Goal: Information Seeking & Learning: Learn about a topic

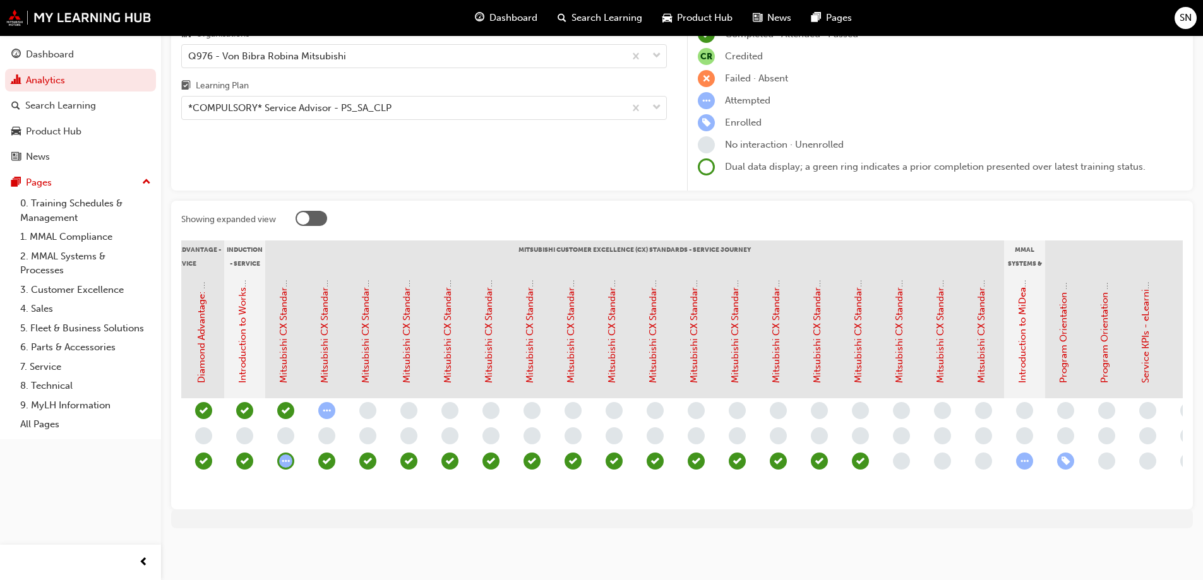
scroll to position [0, 379]
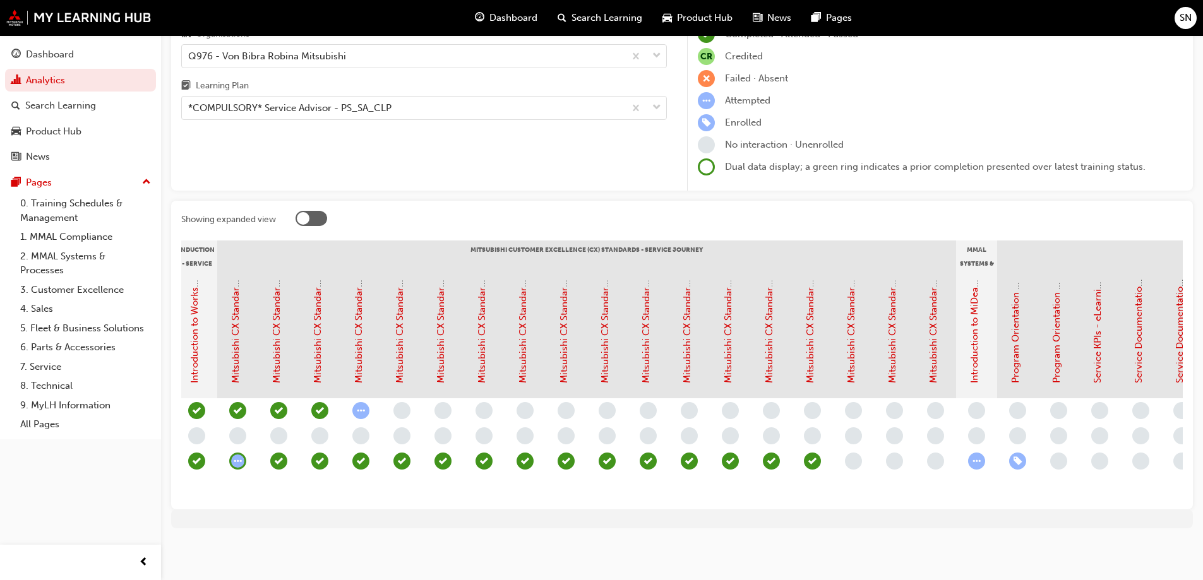
scroll to position [0, 474]
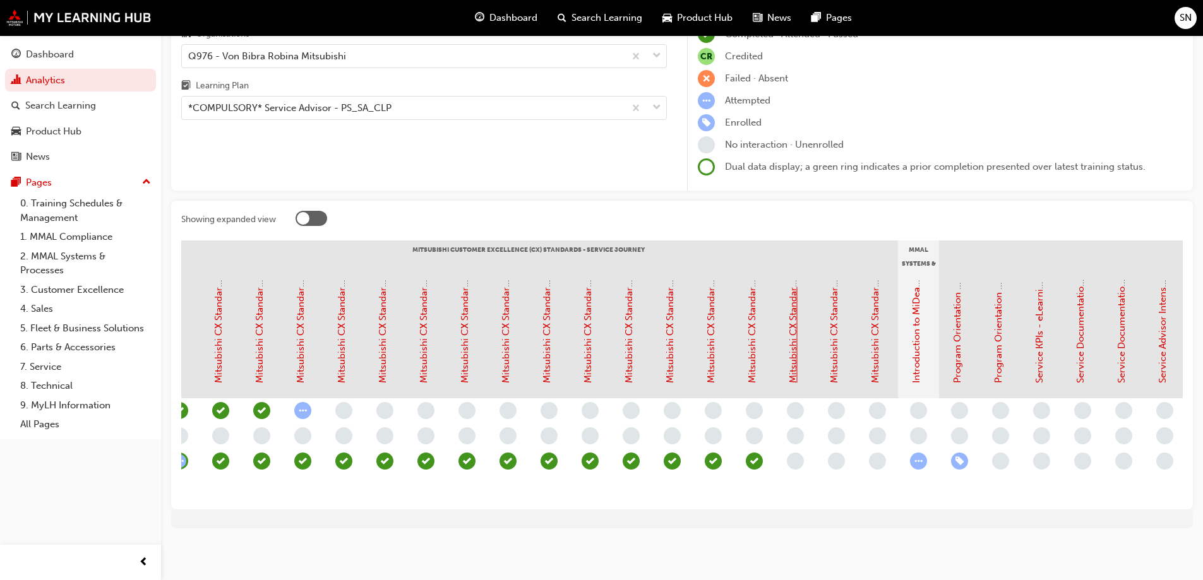
click at [790, 335] on link "Mitsubishi CX Standards - Service Journey 15: Vehicle Handover" at bounding box center [792, 244] width 11 height 280
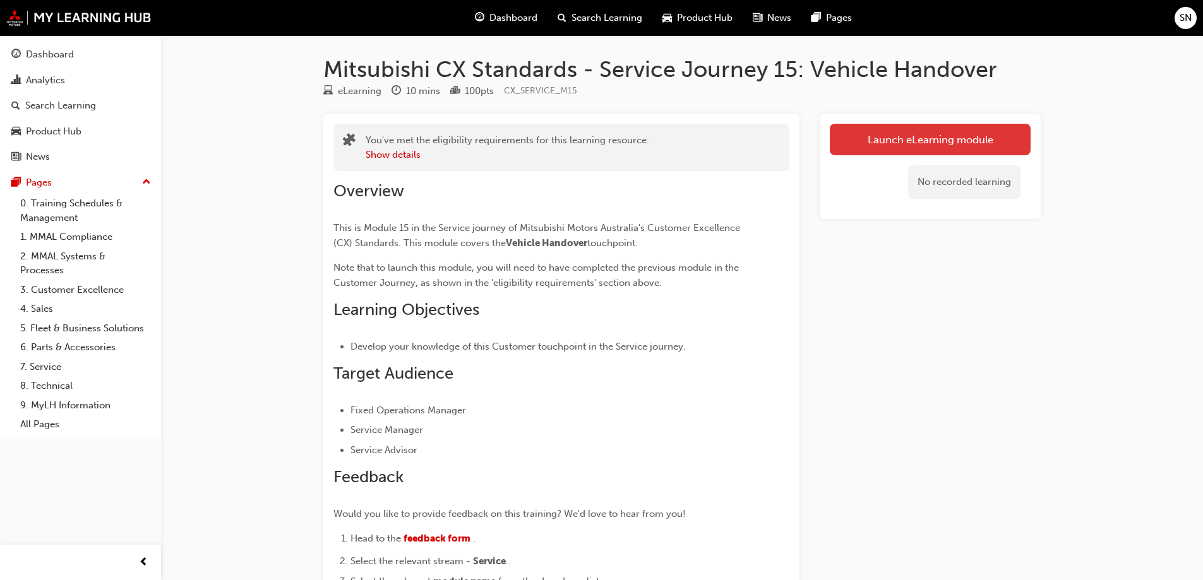
click at [934, 143] on link "Launch eLearning module" at bounding box center [930, 140] width 201 height 32
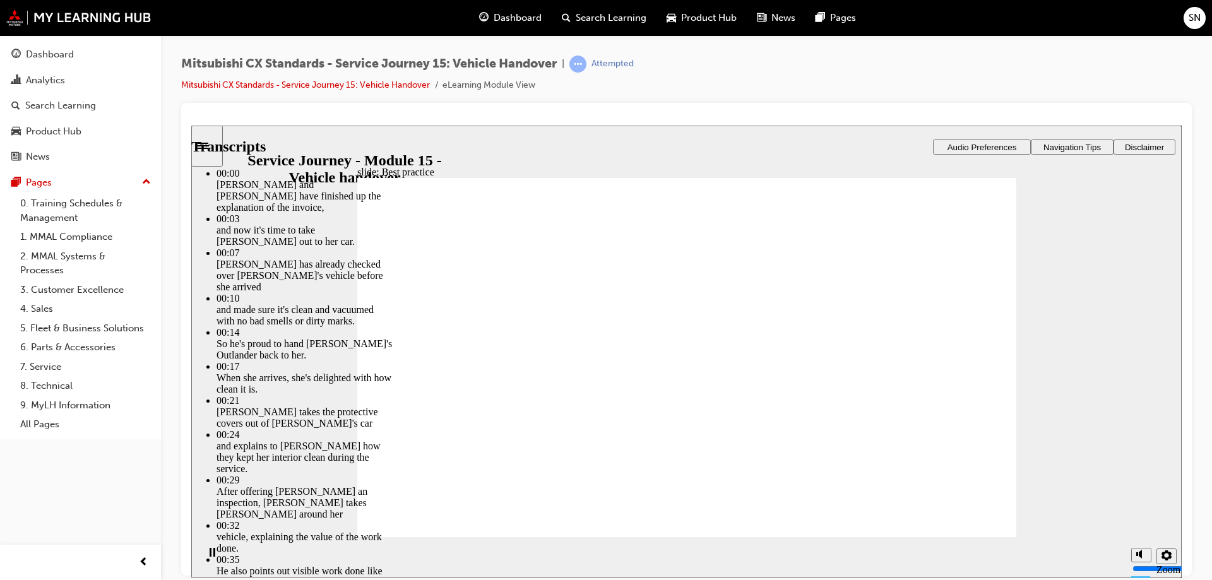
type input "119"
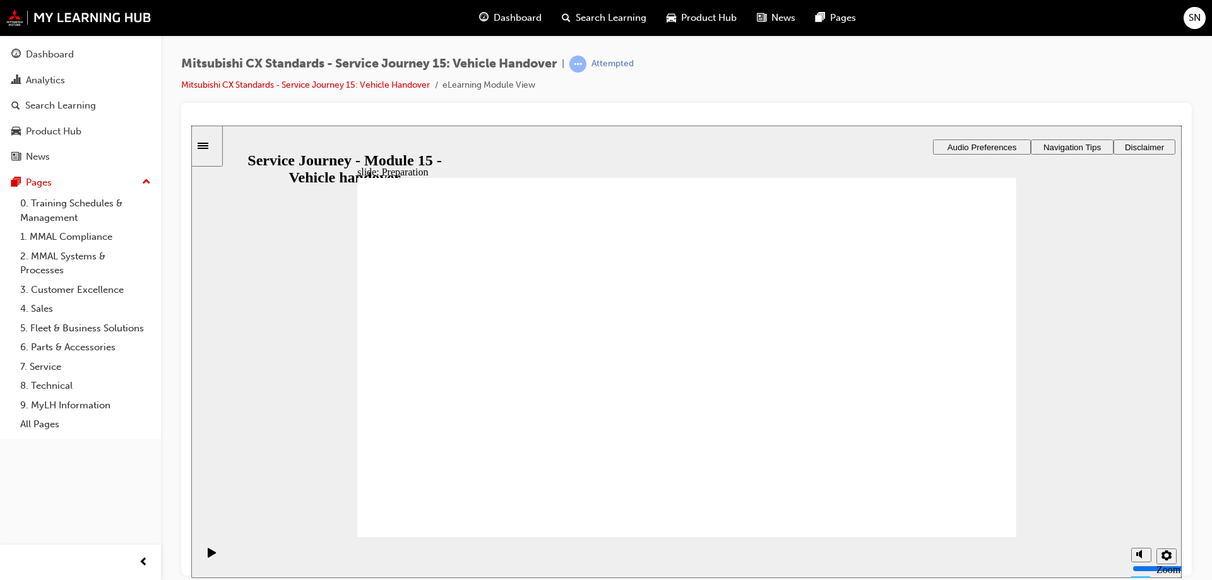
drag, startPoint x: 498, startPoint y: 390, endPoint x: 666, endPoint y: 327, distance: 179.2
drag, startPoint x: 429, startPoint y: 386, endPoint x: 678, endPoint y: 397, distance: 249.0
drag, startPoint x: 487, startPoint y: 381, endPoint x: 881, endPoint y: 314, distance: 399.7
drag, startPoint x: 503, startPoint y: 385, endPoint x: 705, endPoint y: 419, distance: 204.9
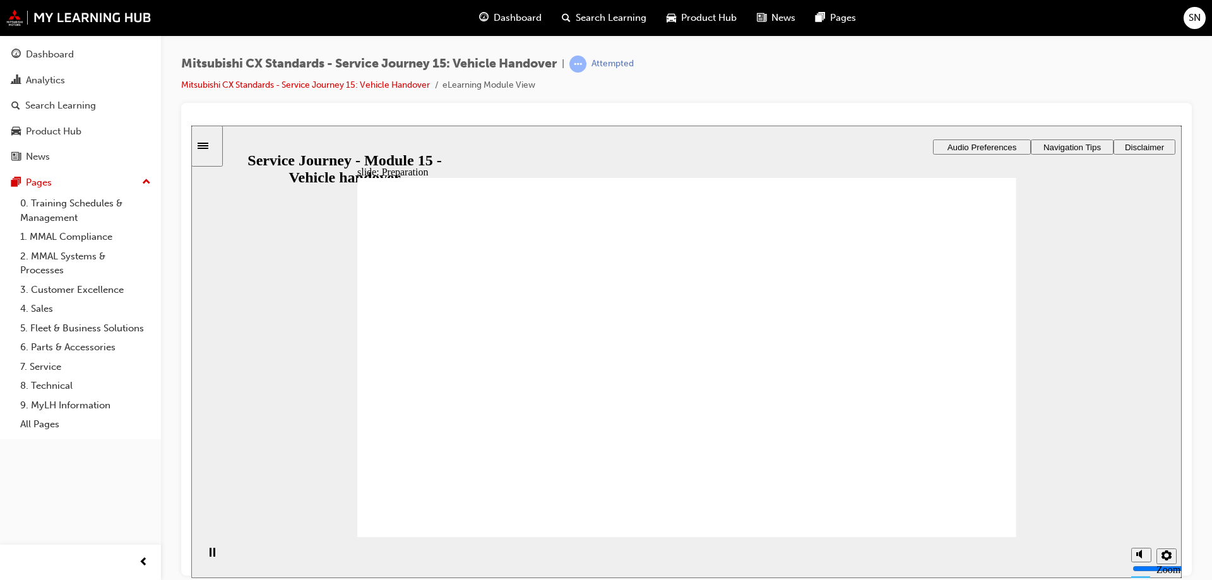
checkbox input "true"
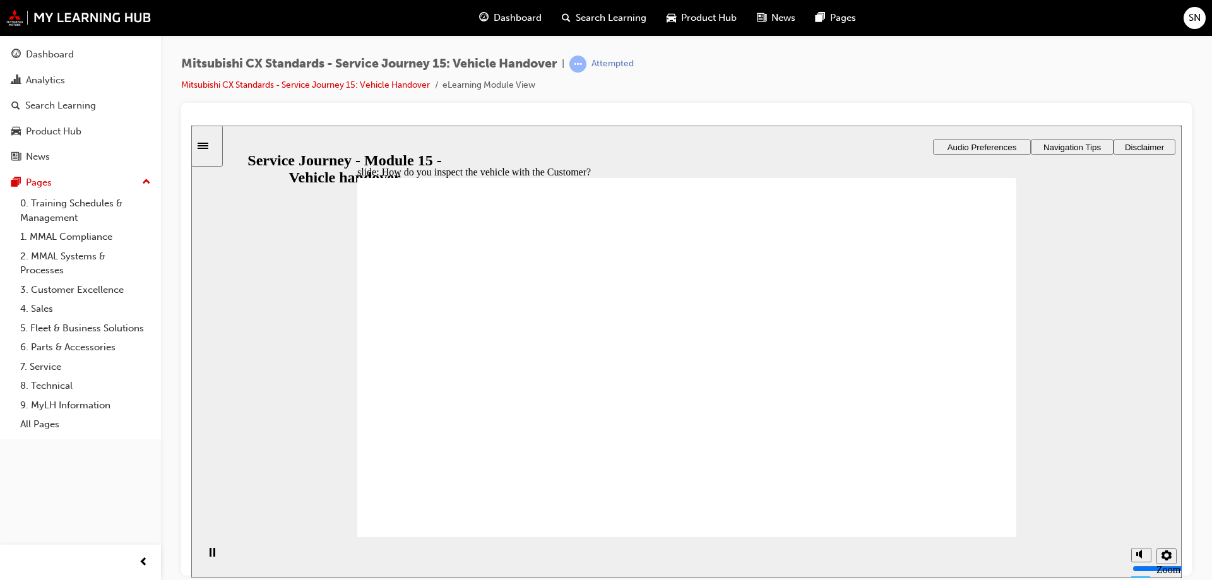
checkbox input "true"
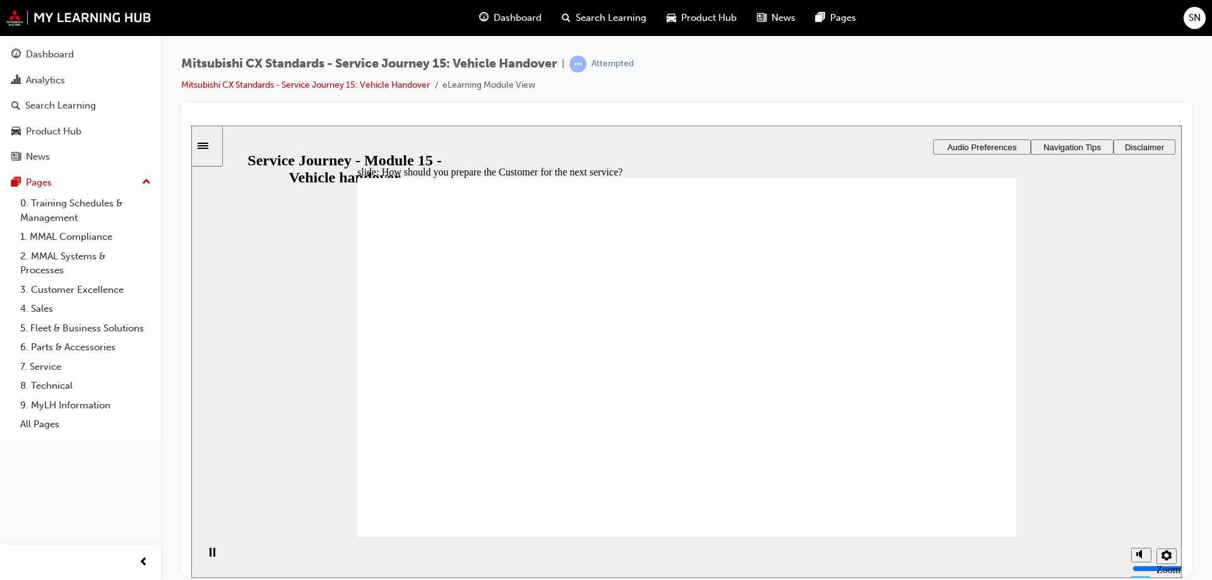
drag, startPoint x: 503, startPoint y: 397, endPoint x: 700, endPoint y: 319, distance: 211.7
drag, startPoint x: 518, startPoint y: 402, endPoint x: 906, endPoint y: 323, distance: 396.4
drag, startPoint x: 524, startPoint y: 396, endPoint x: 713, endPoint y: 374, distance: 190.7
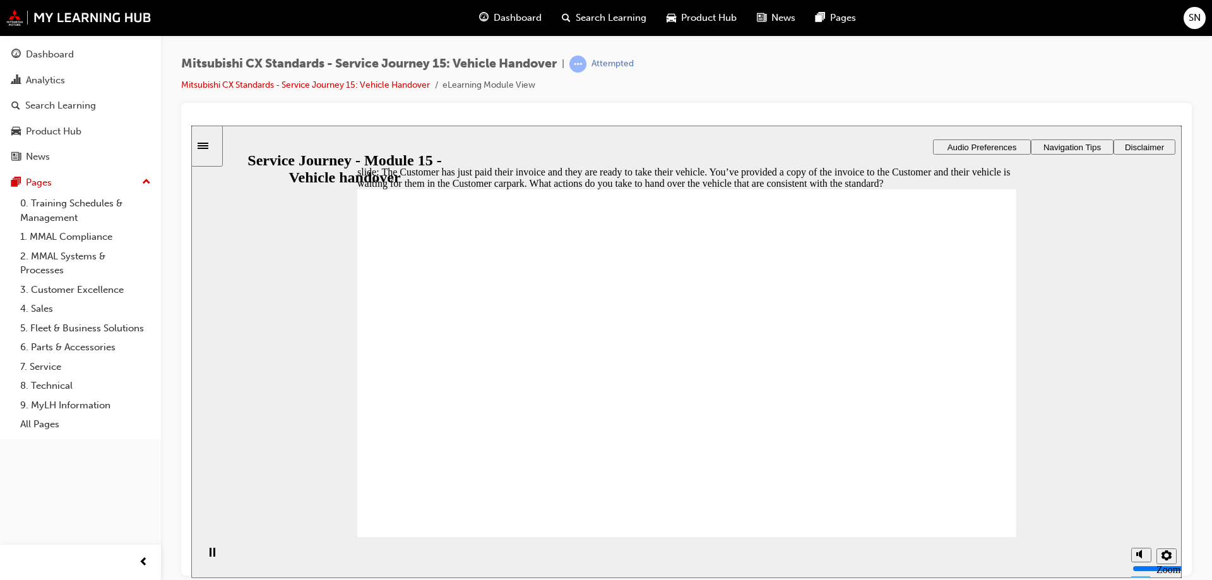
checkbox input "true"
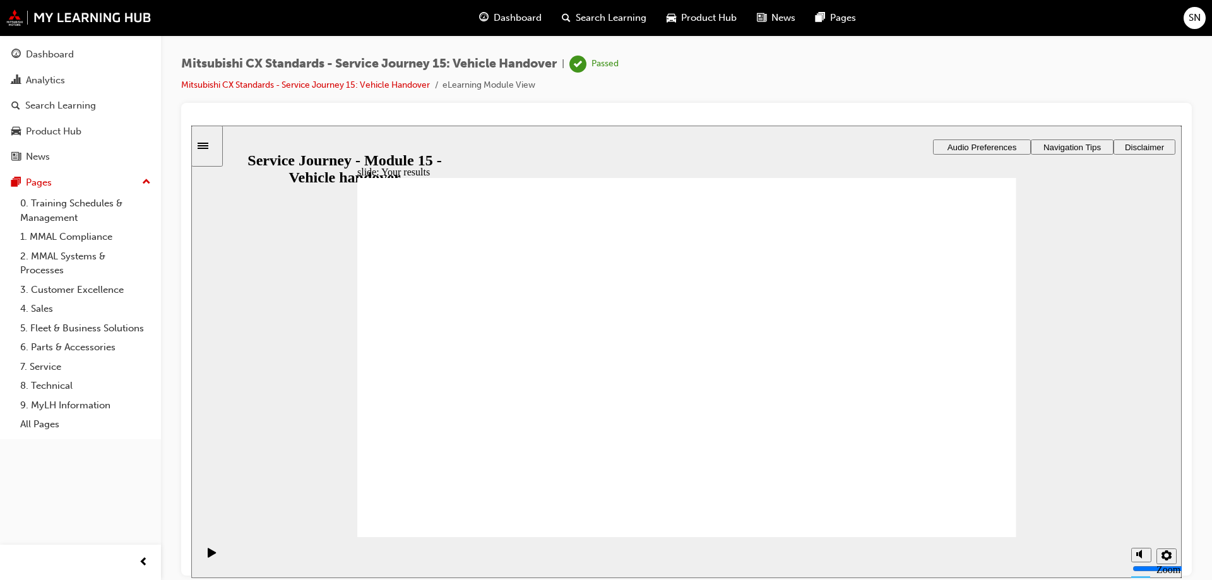
drag, startPoint x: 962, startPoint y: 499, endPoint x: 965, endPoint y: 509, distance: 9.8
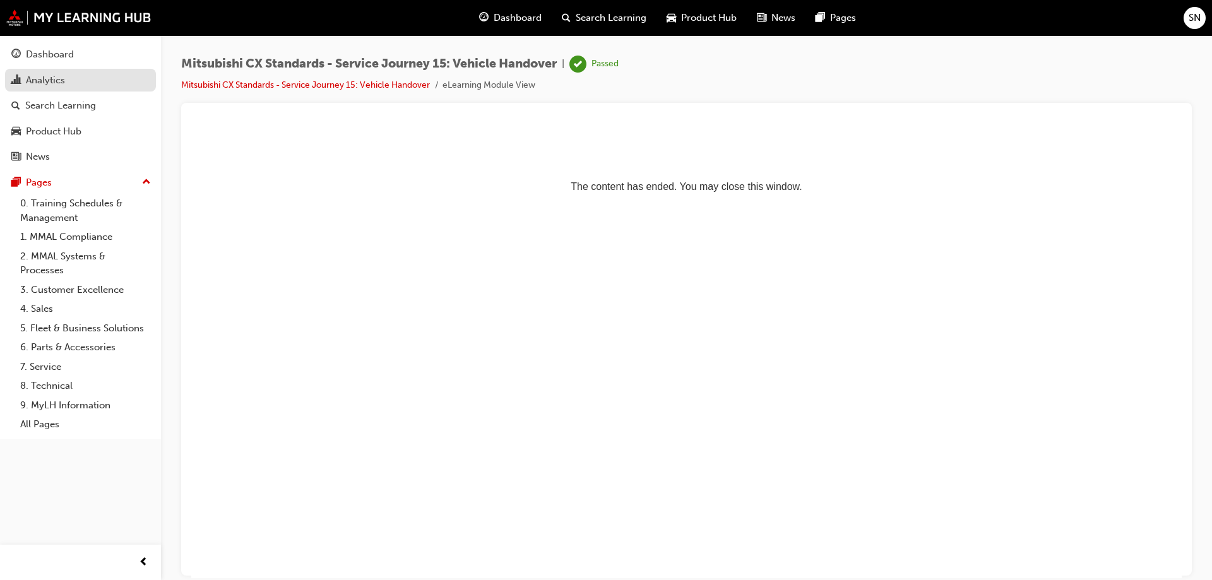
click at [62, 85] on div "Analytics" at bounding box center [45, 80] width 39 height 15
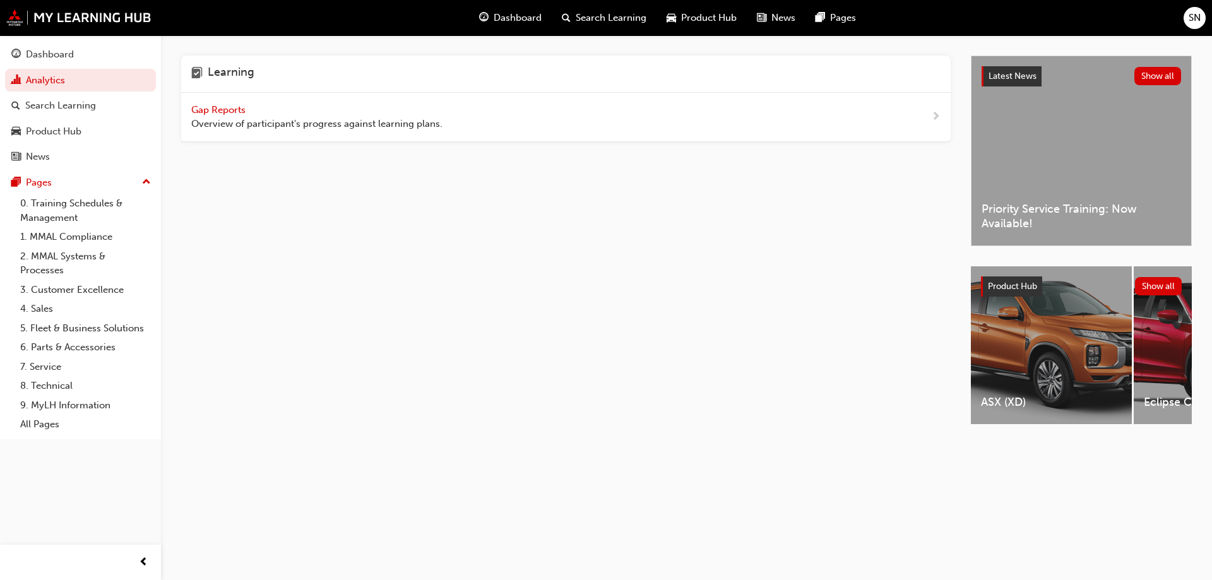
click at [224, 104] on span "Gap Reports" at bounding box center [219, 109] width 57 height 11
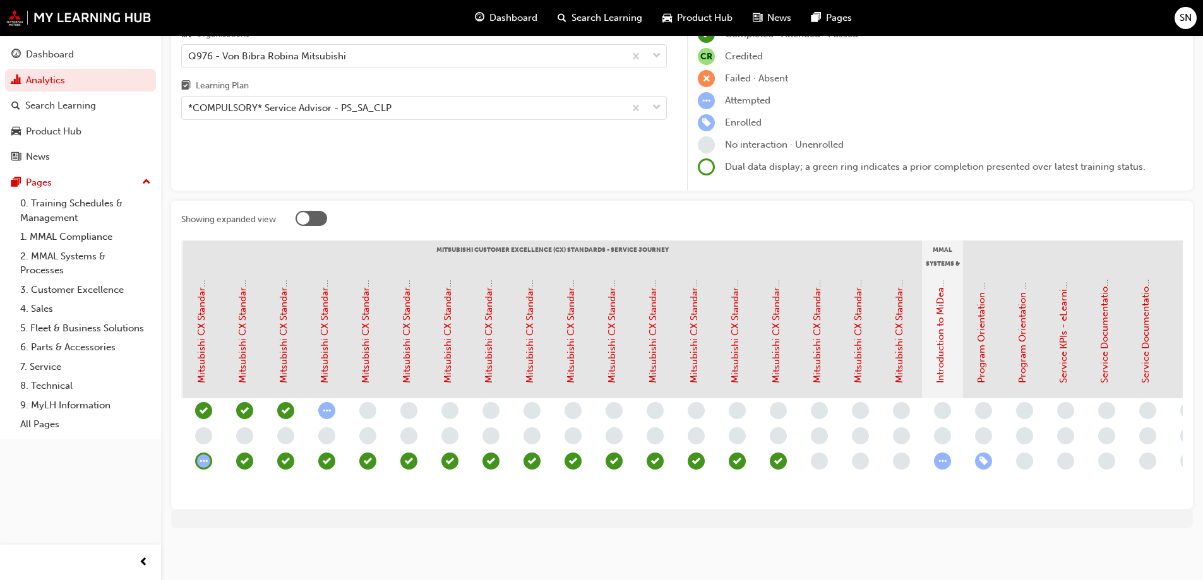
scroll to position [0, 474]
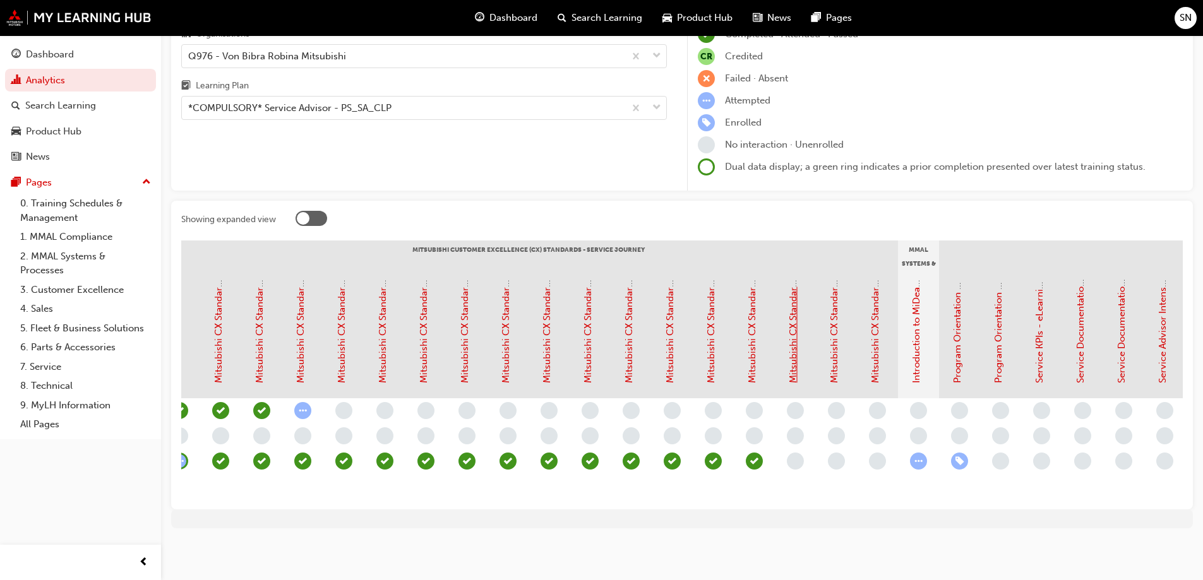
click at [798, 333] on link "Mitsubishi CX Standards - Service Journey 15: Vehicle Handover" at bounding box center [792, 244] width 11 height 280
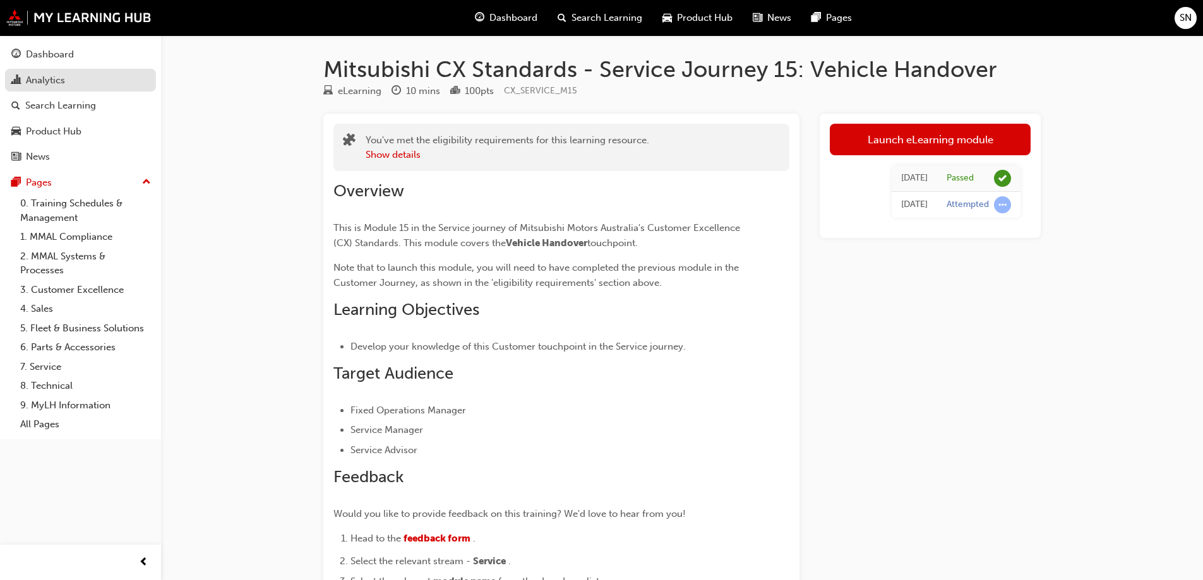
click at [71, 71] on link "Analytics" at bounding box center [80, 80] width 151 height 23
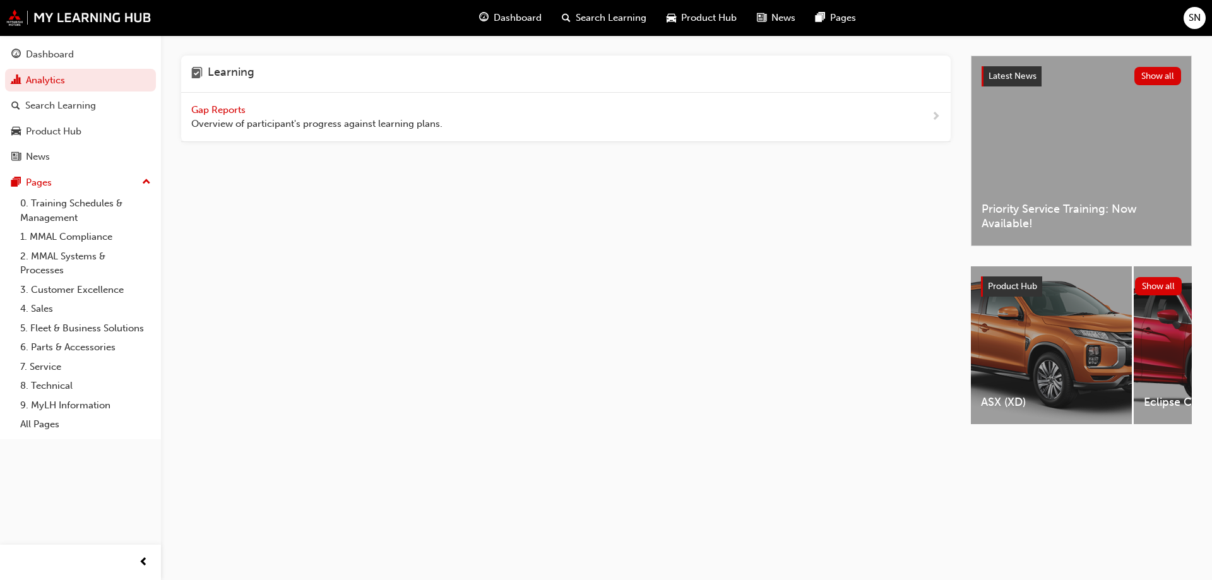
click at [249, 100] on div "Gap Reports Overview of participant's progress against learning plans." at bounding box center [566, 117] width 770 height 49
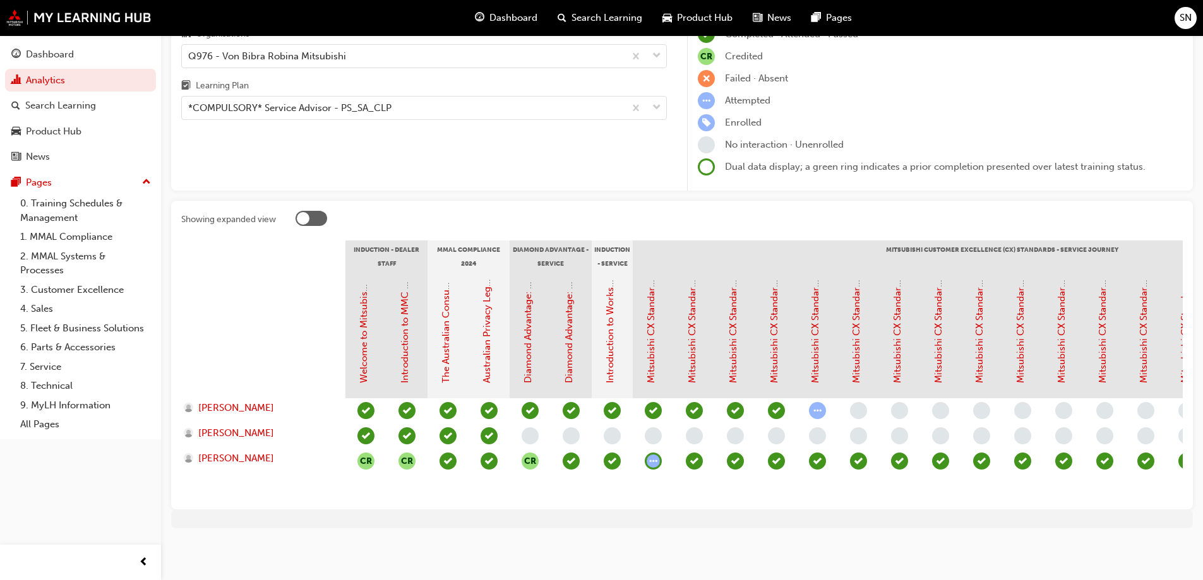
scroll to position [0, 631]
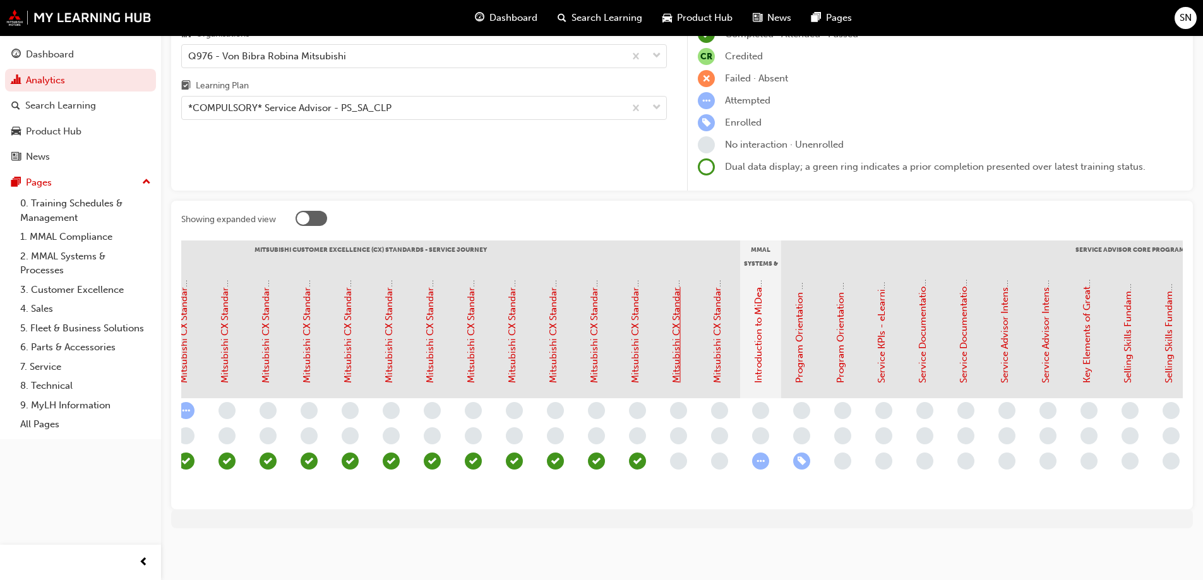
click at [676, 345] on link "Mitsubishi CX Standards - Service Journey 16: Post Service Contact" at bounding box center [676, 237] width 11 height 294
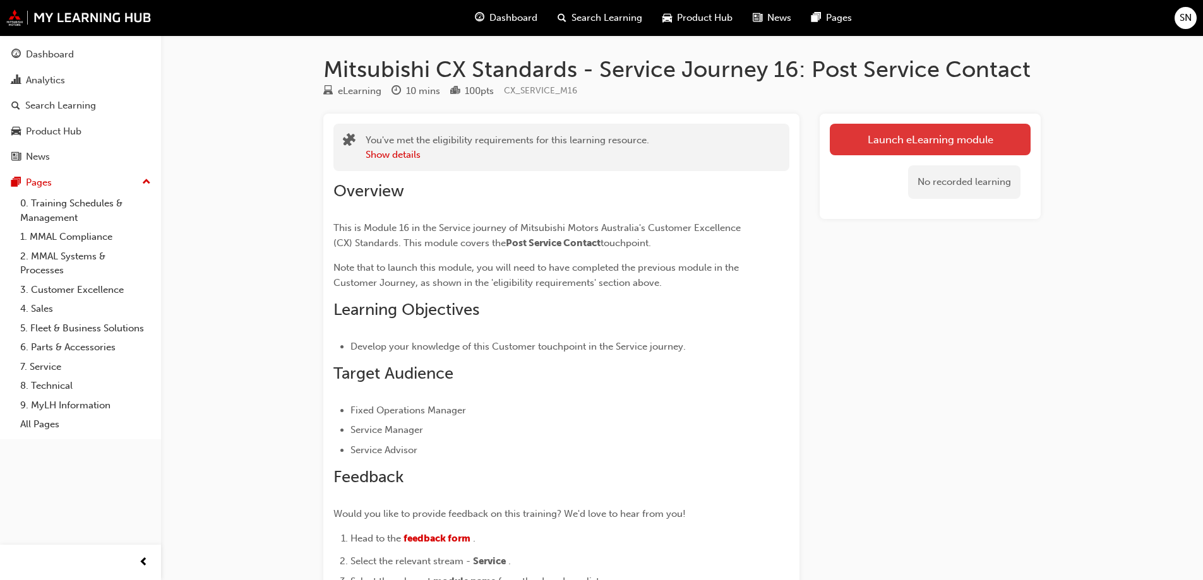
click at [897, 131] on link "Launch eLearning module" at bounding box center [930, 140] width 201 height 32
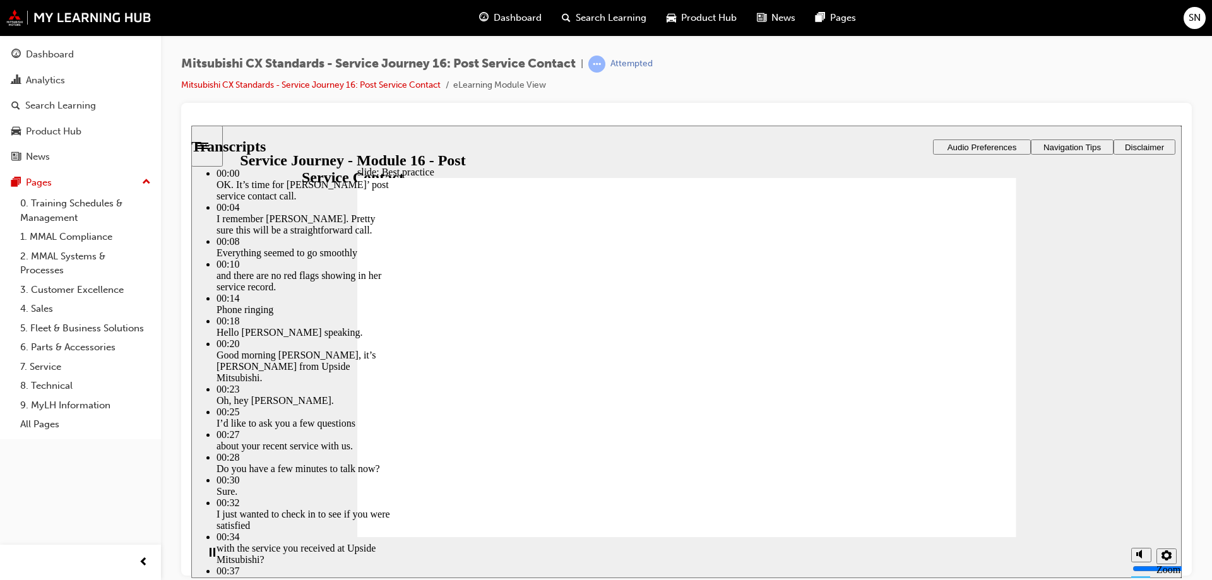
type input "261"
drag, startPoint x: 960, startPoint y: 516, endPoint x: 969, endPoint y: 510, distance: 10.8
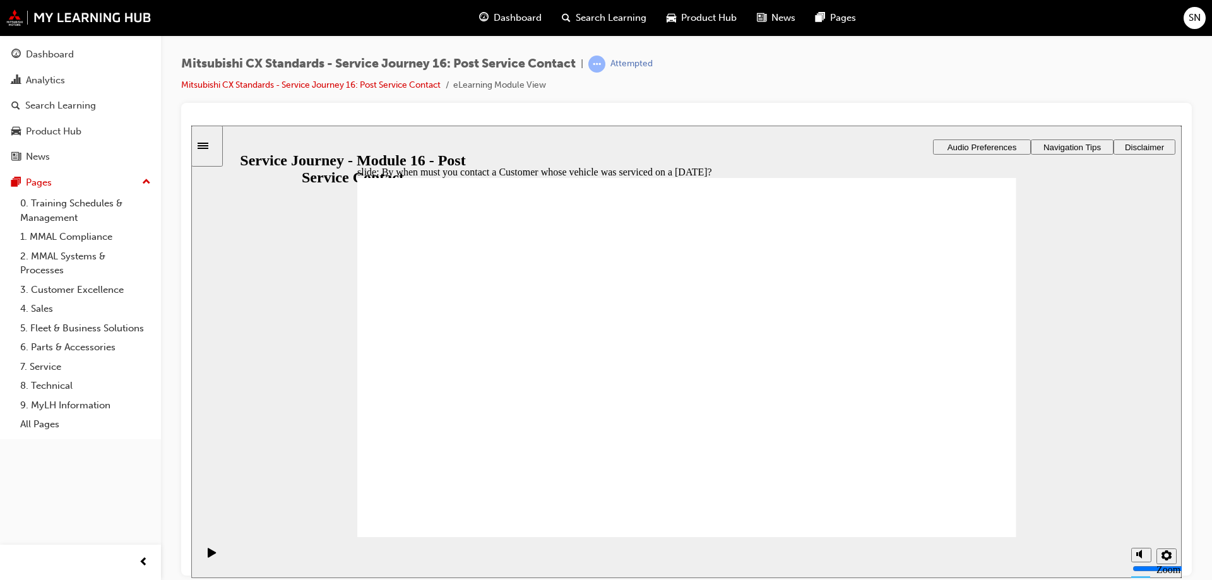
radio input "true"
drag, startPoint x: 508, startPoint y: 398, endPoint x: 712, endPoint y: 344, distance: 211.0
drag, startPoint x: 523, startPoint y: 399, endPoint x: 754, endPoint y: 374, distance: 232.4
drag, startPoint x: 522, startPoint y: 398, endPoint x: 943, endPoint y: 331, distance: 426.3
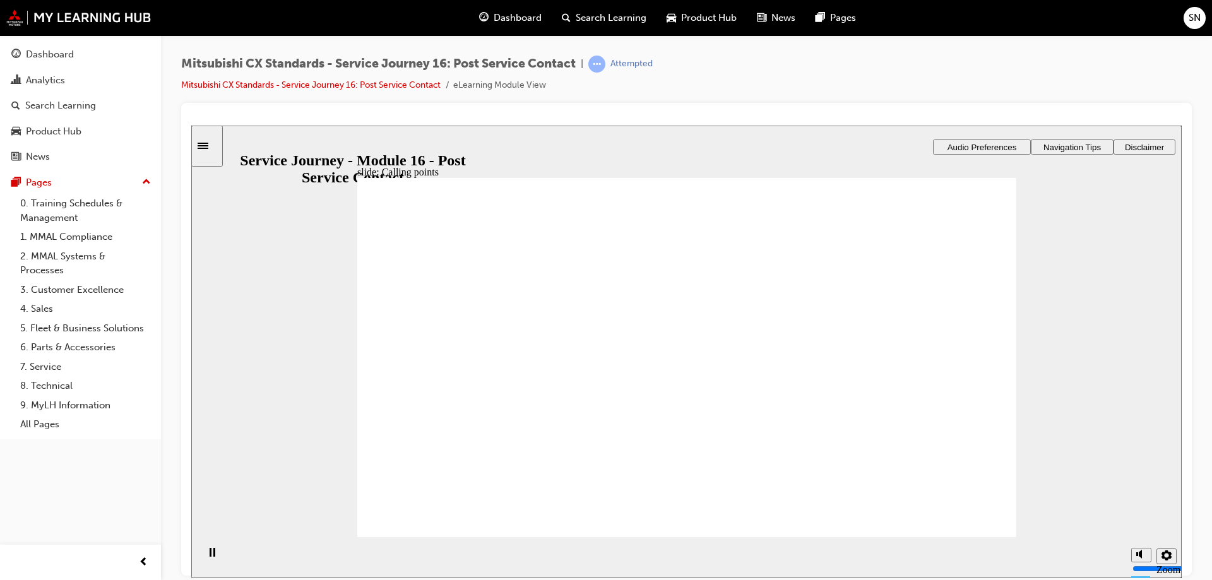
drag, startPoint x: 424, startPoint y: 403, endPoint x: 616, endPoint y: 399, distance: 192.0
checkbox input "true"
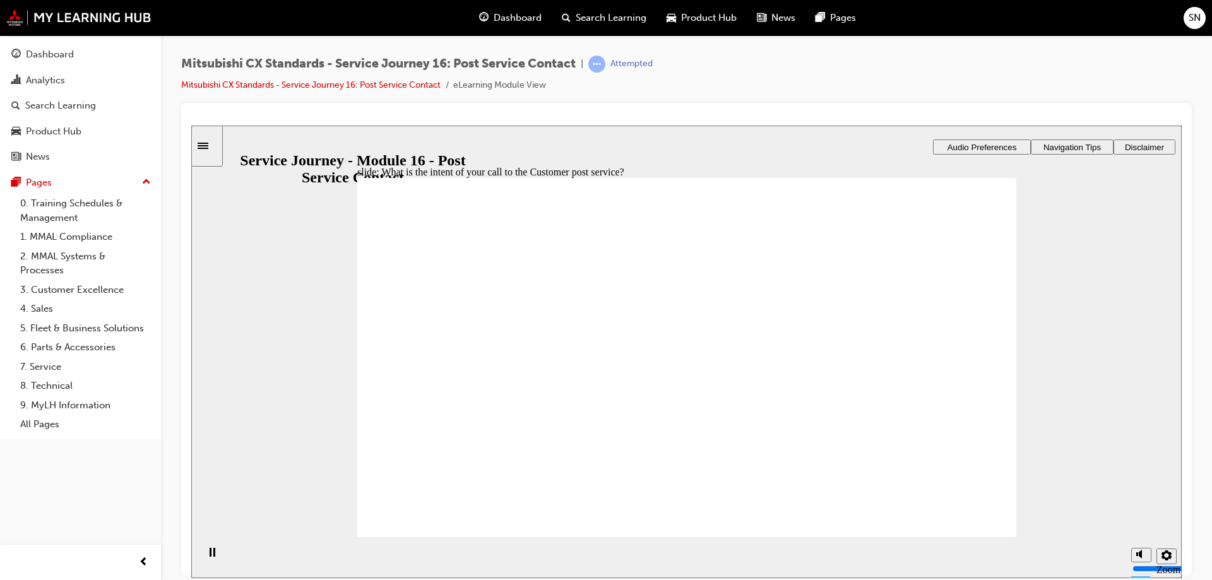
radio input "true"
drag, startPoint x: 479, startPoint y: 391, endPoint x: 679, endPoint y: 336, distance: 207.5
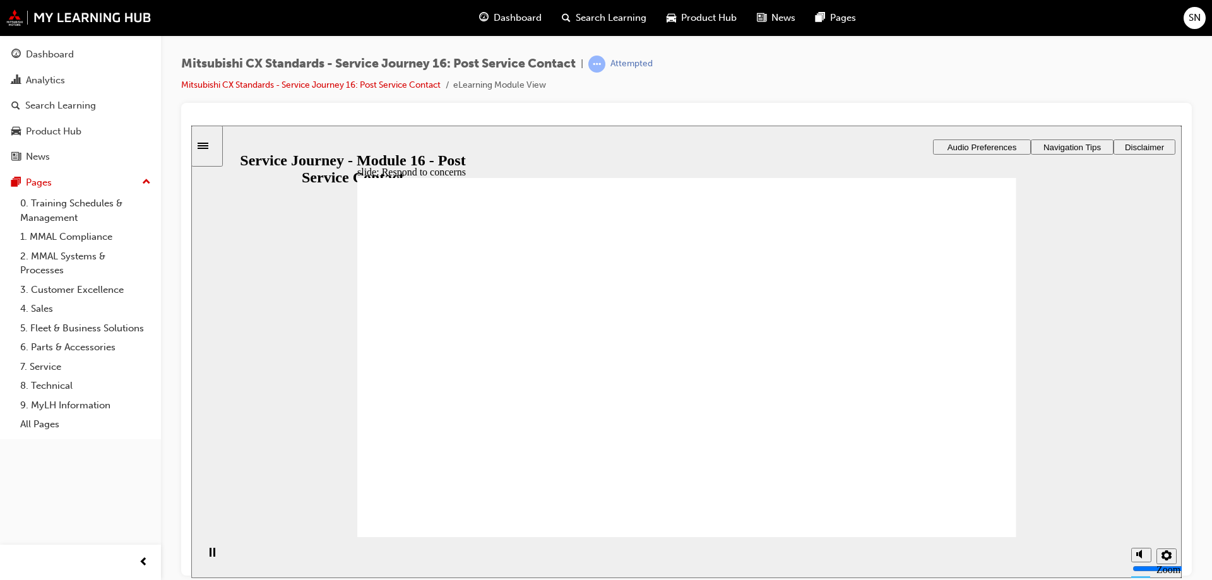
drag, startPoint x: 436, startPoint y: 382, endPoint x: 630, endPoint y: 366, distance: 194.5
drag, startPoint x: 486, startPoint y: 407, endPoint x: 690, endPoint y: 420, distance: 204.4
drag, startPoint x: 460, startPoint y: 382, endPoint x: 842, endPoint y: 325, distance: 386.9
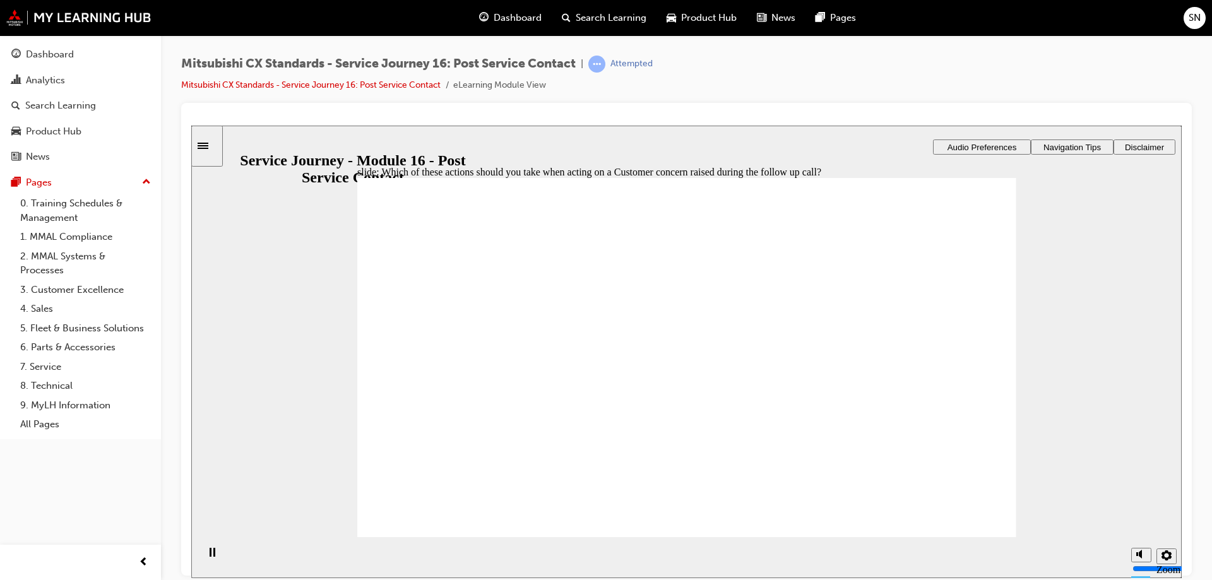
radio input "false"
radio input "true"
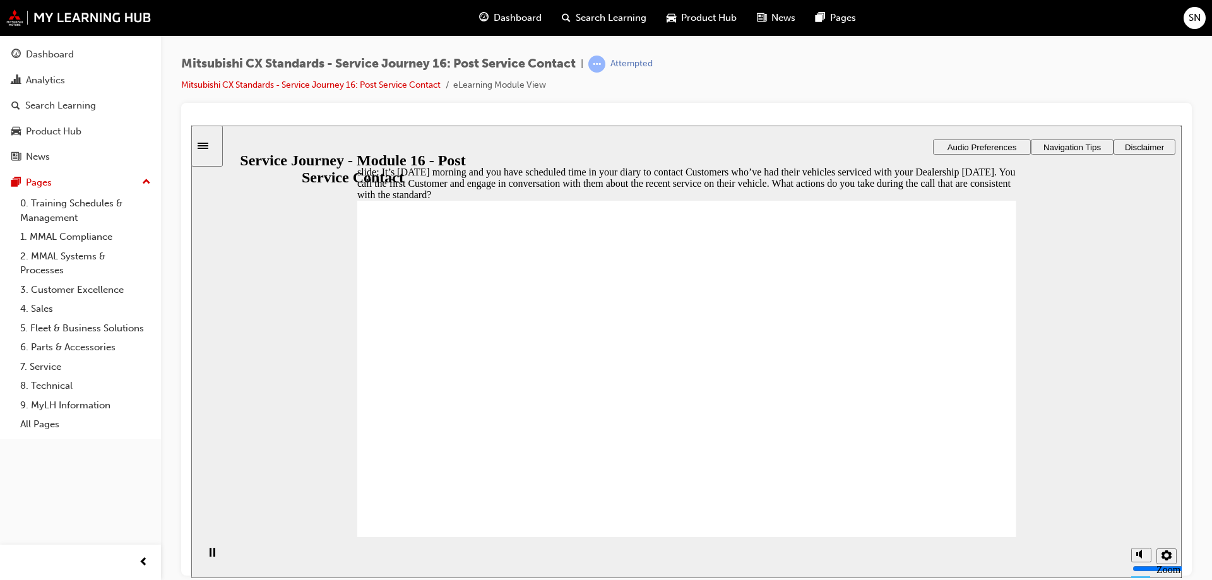
checkbox input "true"
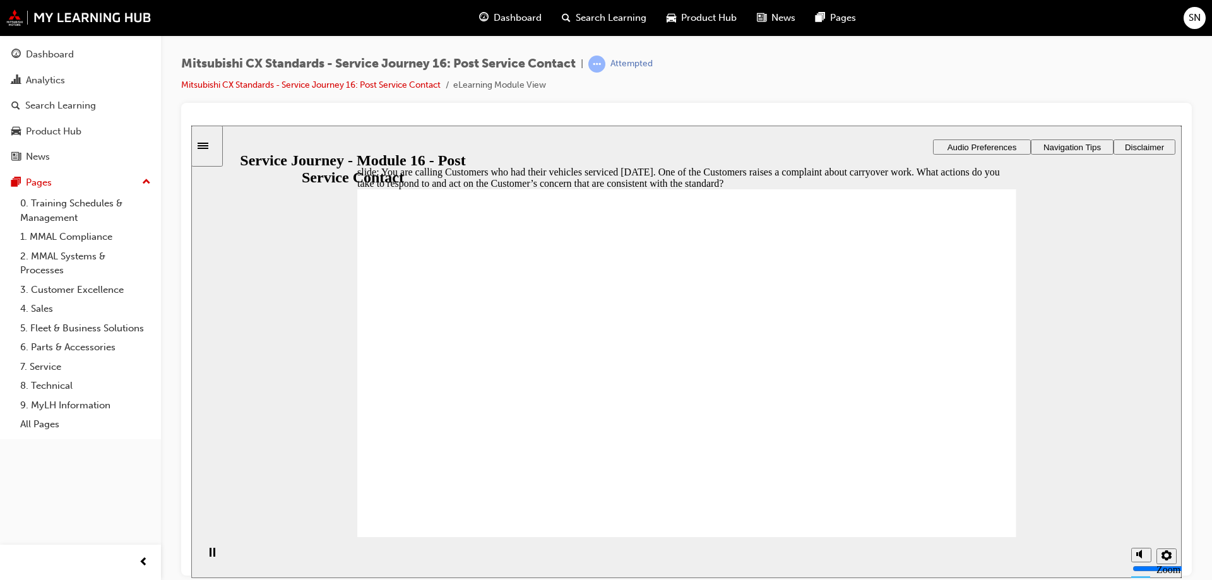
checkbox input "false"
checkbox input "true"
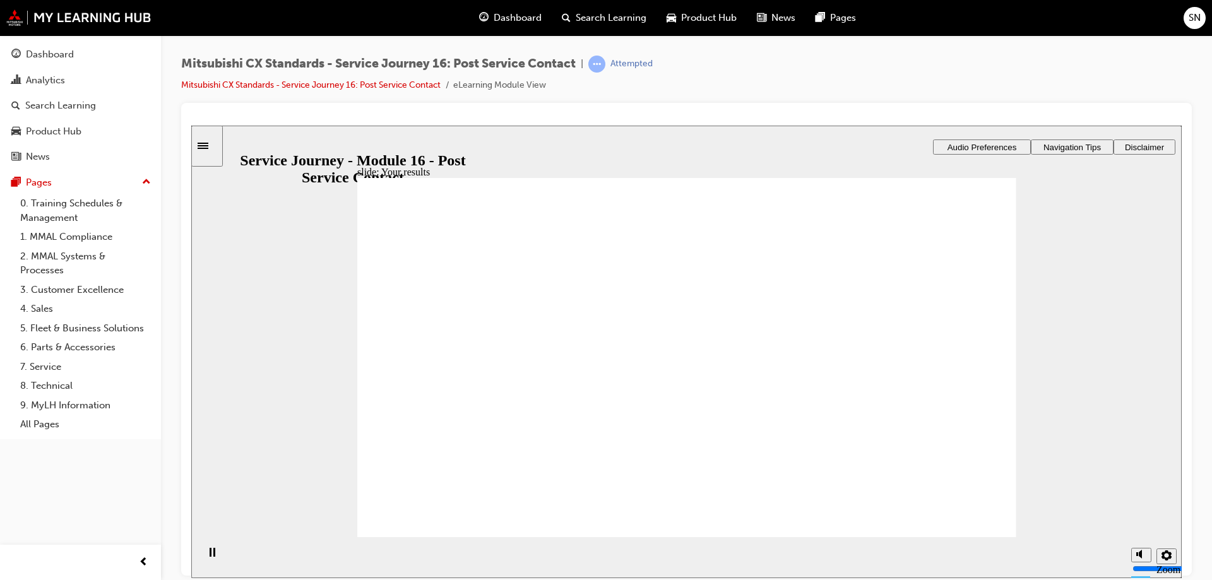
drag, startPoint x: 446, startPoint y: 397, endPoint x: 662, endPoint y: 337, distance: 224.1
drag, startPoint x: 444, startPoint y: 385, endPoint x: 662, endPoint y: 360, distance: 219.3
drag, startPoint x: 489, startPoint y: 405, endPoint x: 677, endPoint y: 405, distance: 188.2
drag, startPoint x: 474, startPoint y: 381, endPoint x: 920, endPoint y: 335, distance: 448.8
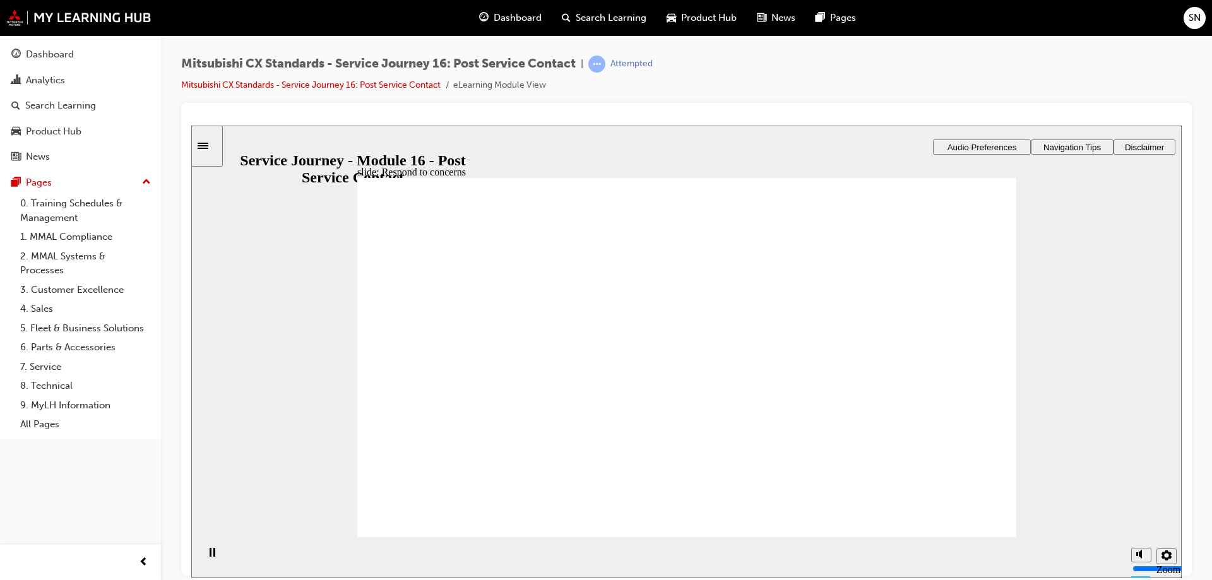
drag, startPoint x: 913, startPoint y: 304, endPoint x: 887, endPoint y: 340, distance: 44.3
drag, startPoint x: 655, startPoint y: 352, endPoint x: 874, endPoint y: 352, distance: 219.1
radio input "false"
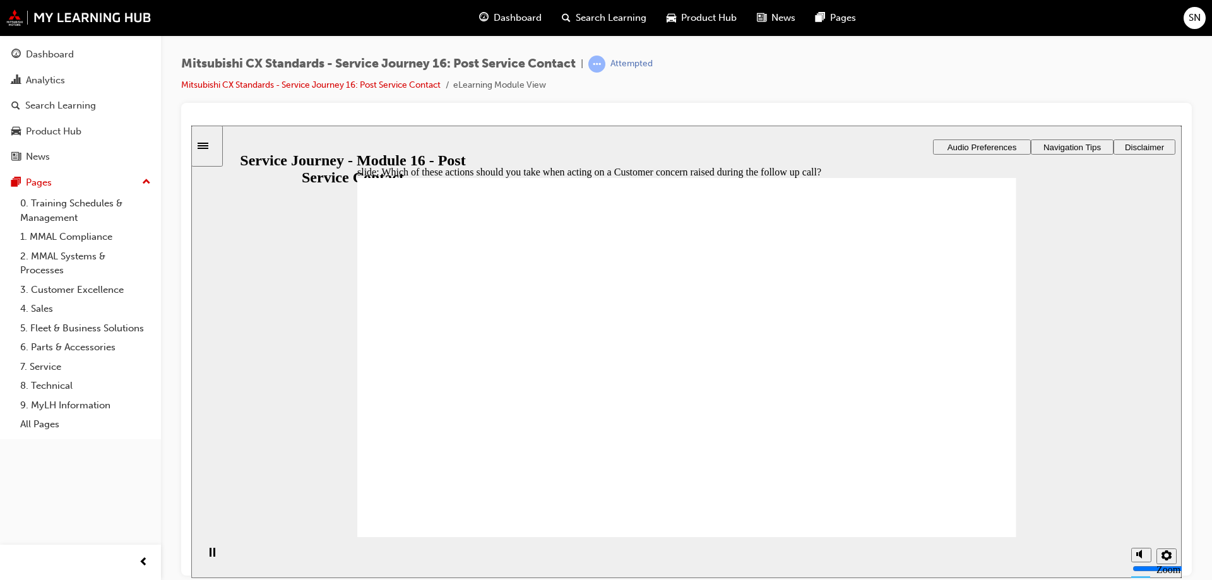
radio input "true"
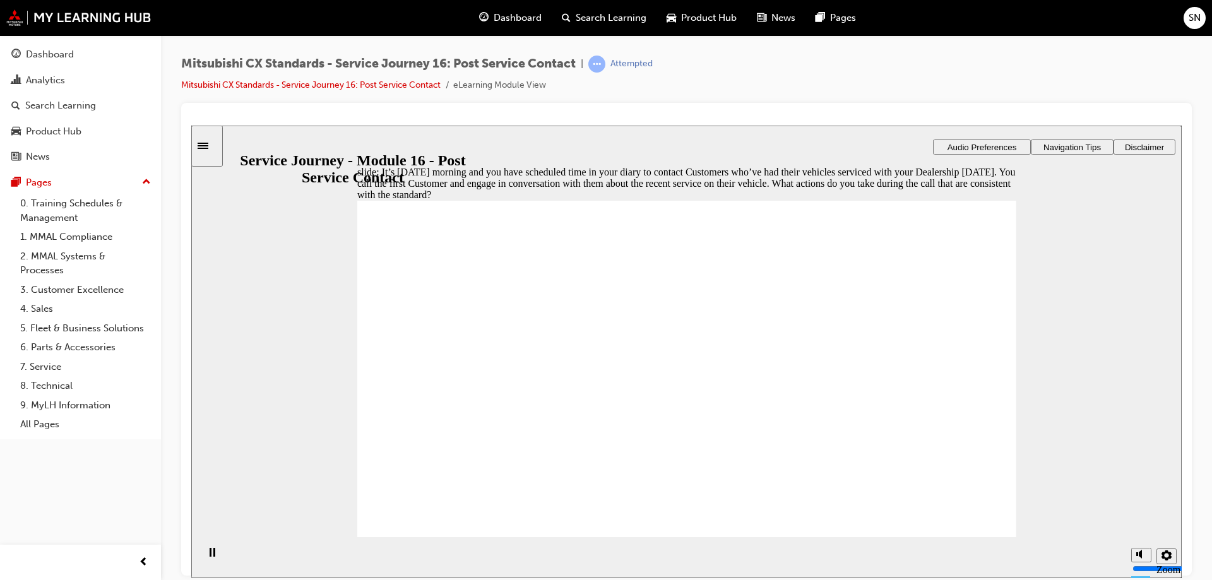
checkbox input "true"
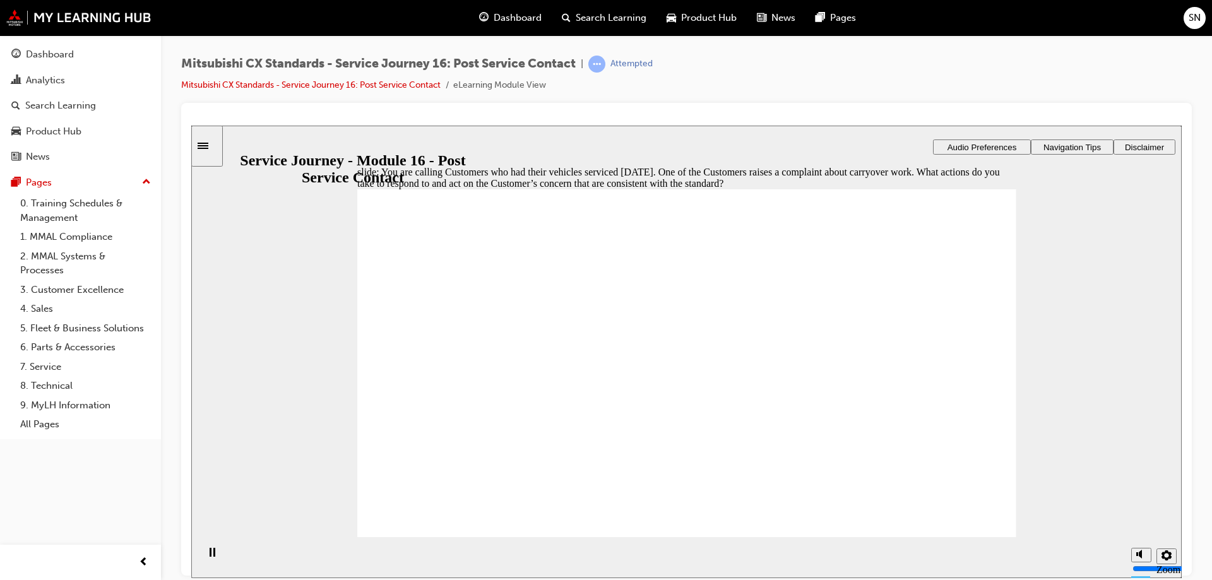
checkbox input "true"
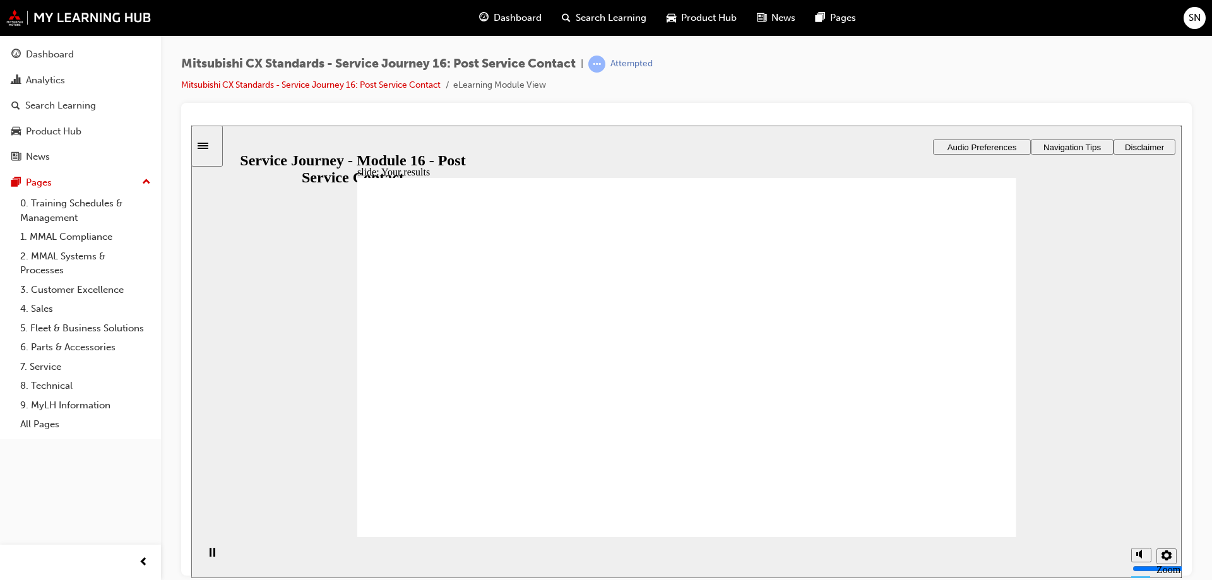
drag, startPoint x: 475, startPoint y: 391, endPoint x: 628, endPoint y: 345, distance: 160.0
drag, startPoint x: 515, startPoint y: 376, endPoint x: 670, endPoint y: 362, distance: 155.9
drag, startPoint x: 522, startPoint y: 396, endPoint x: 782, endPoint y: 412, distance: 260.6
drag, startPoint x: 532, startPoint y: 385, endPoint x: 728, endPoint y: 494, distance: 223.8
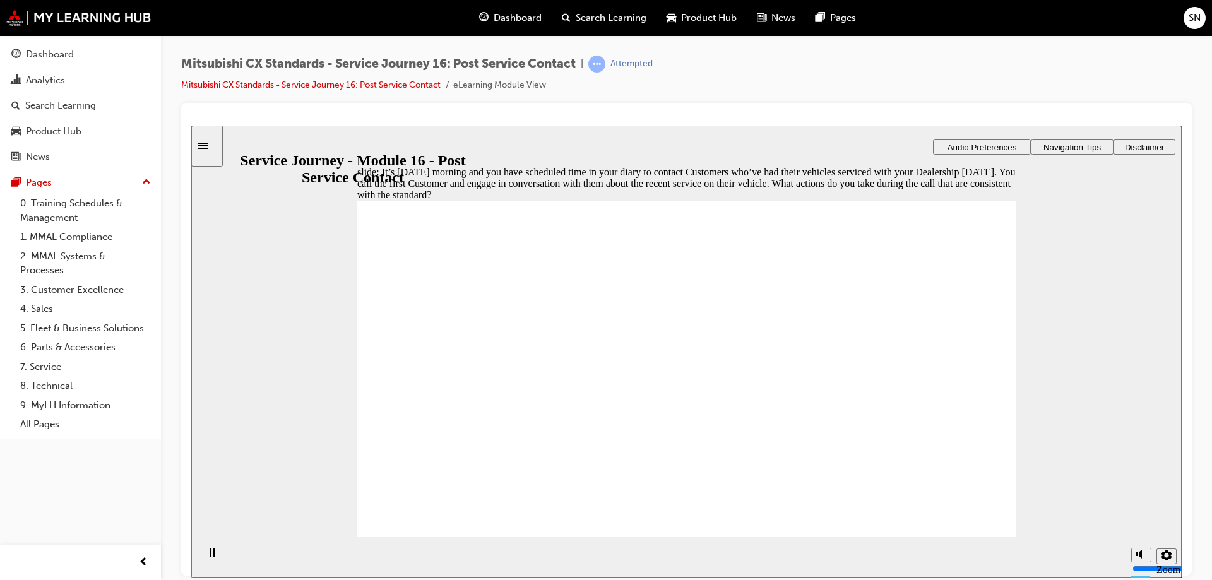
checkbox input "true"
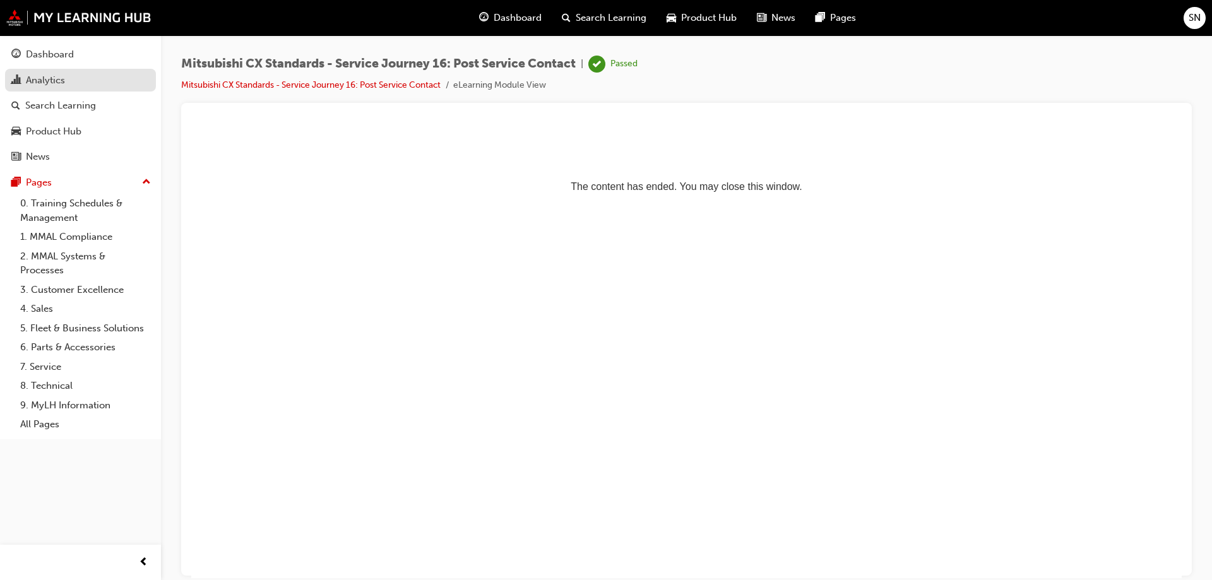
click at [50, 76] on div "Analytics" at bounding box center [45, 80] width 39 height 15
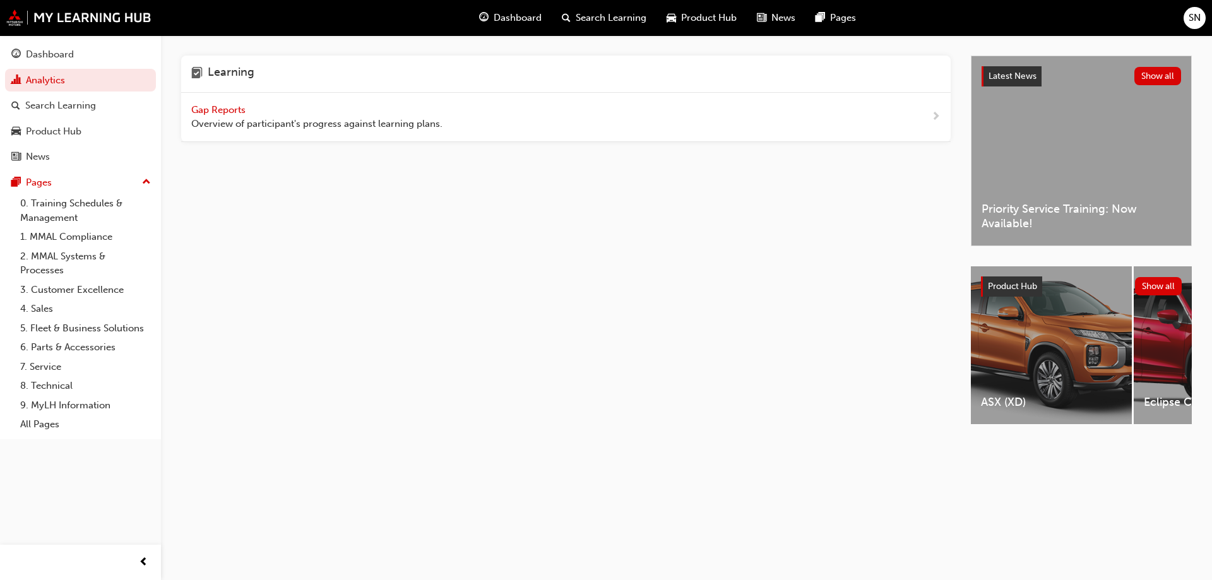
click at [252, 113] on div "Gap Reports Overview of participant's progress against learning plans." at bounding box center [316, 117] width 251 height 28
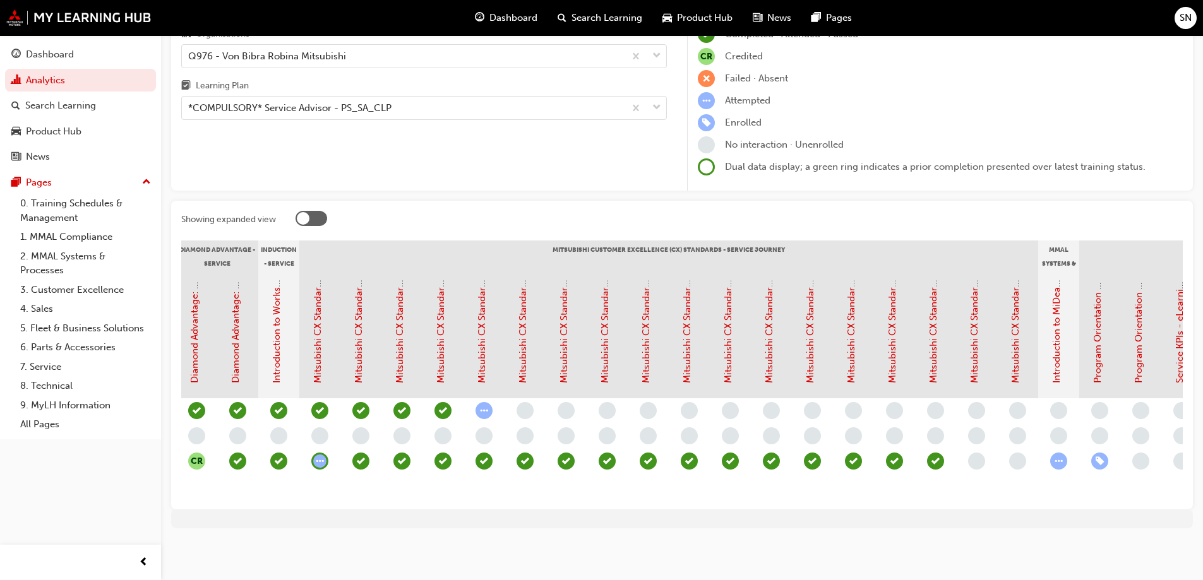
scroll to position [0, 436]
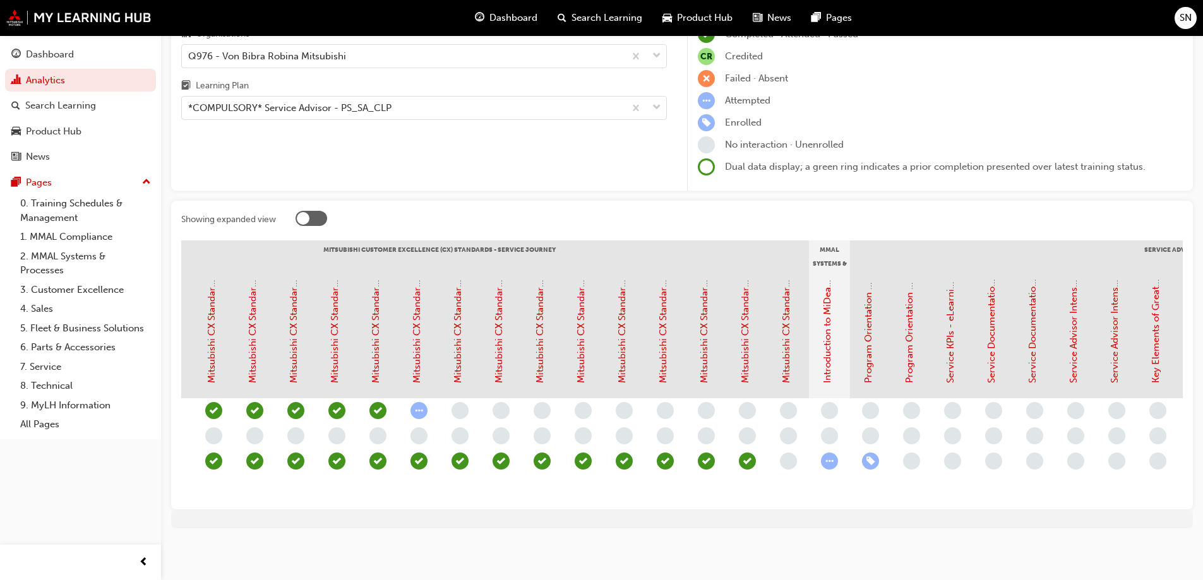
scroll to position [0, 564]
click at [782, 343] on link "Mitsubishi CX Standards - Sales Journey for Service Staff" at bounding box center [784, 259] width 11 height 247
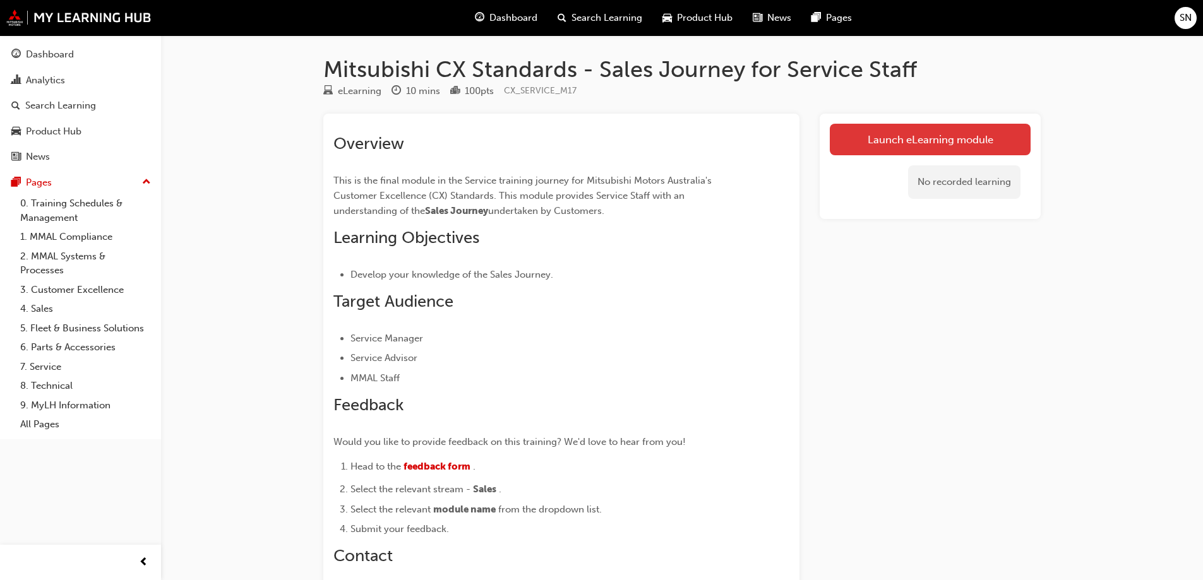
click at [929, 135] on link "Launch eLearning module" at bounding box center [930, 140] width 201 height 32
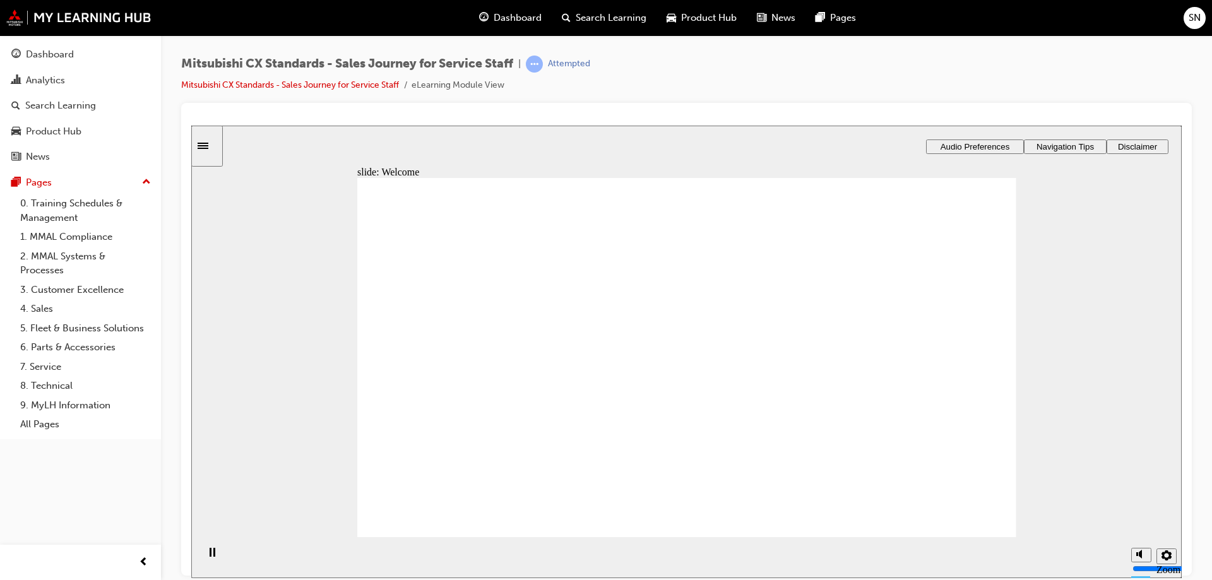
click at [695, 543] on section "Playback Speed 2 1.75 1.5 1.25 Normal" at bounding box center [686, 557] width 991 height 41
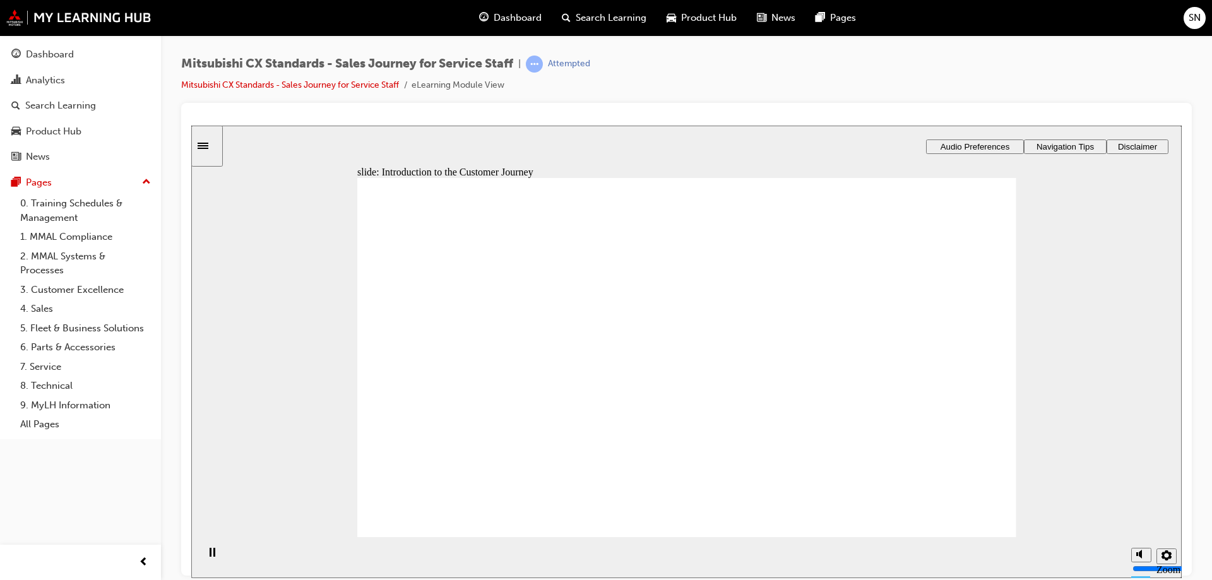
click at [352, 422] on div "slide: Introduction to the Customer Journey Sales Journey The key to maintainin…" at bounding box center [686, 351] width 991 height 453
click at [548, 550] on section "Playback Speed 2 1.75 1.5 1.25 Normal" at bounding box center [686, 557] width 991 height 41
click at [321, 409] on div "slide: Introduction to the Customer Journey Sales Journey The key to maintainin…" at bounding box center [686, 351] width 991 height 453
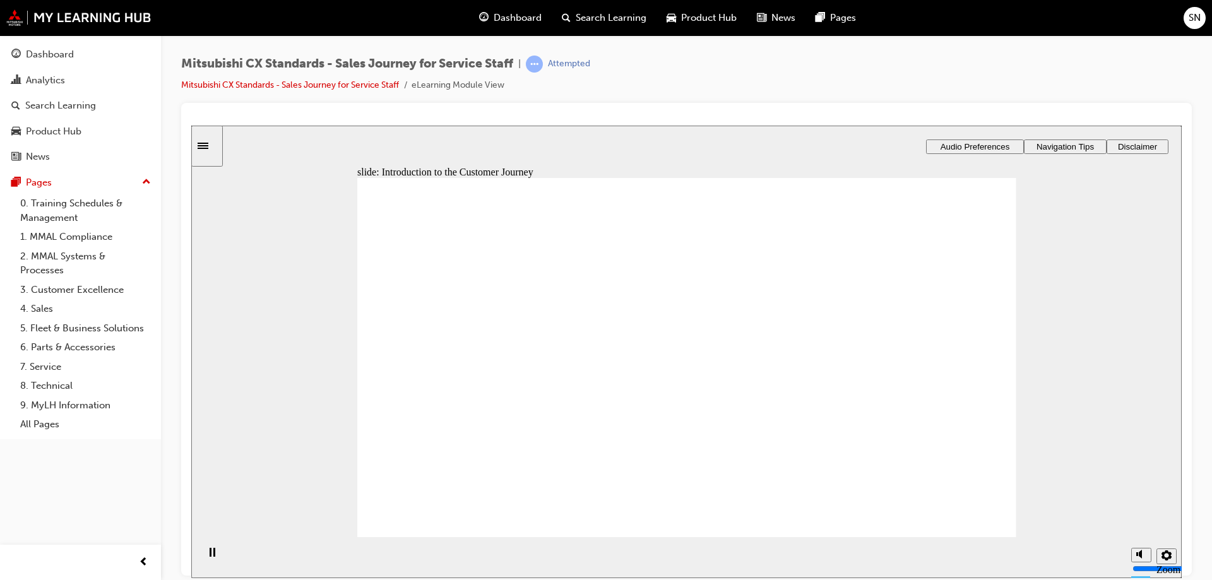
click at [647, 539] on section "Playback Speed 2 1.75 1.5 1.25 Normal" at bounding box center [686, 557] width 991 height 41
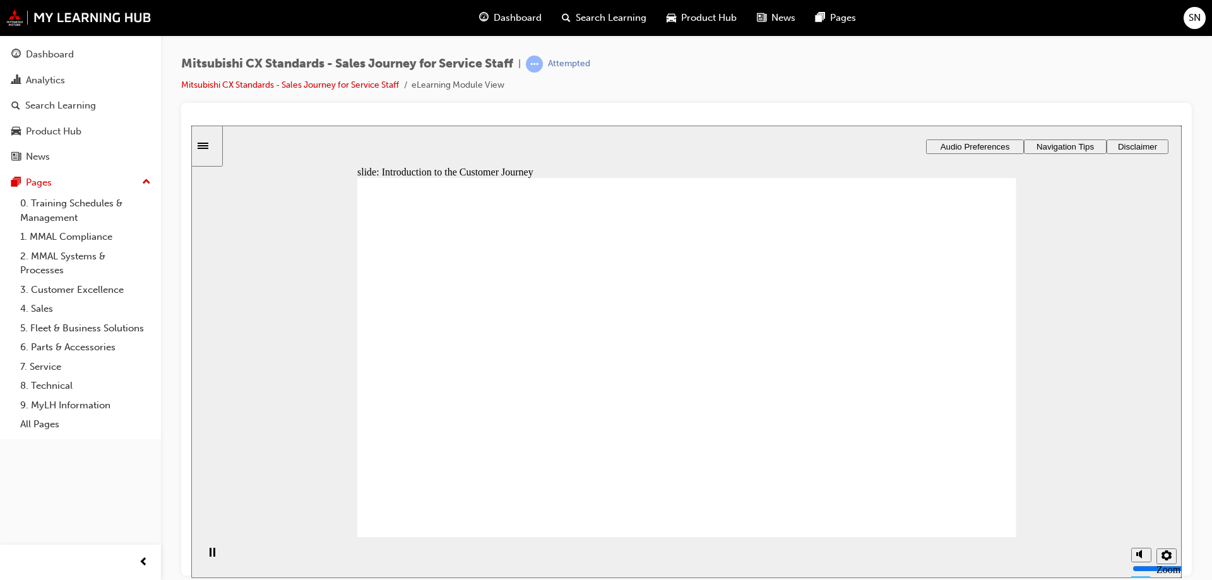
drag, startPoint x: 643, startPoint y: 472, endPoint x: 685, endPoint y: 473, distance: 41.7
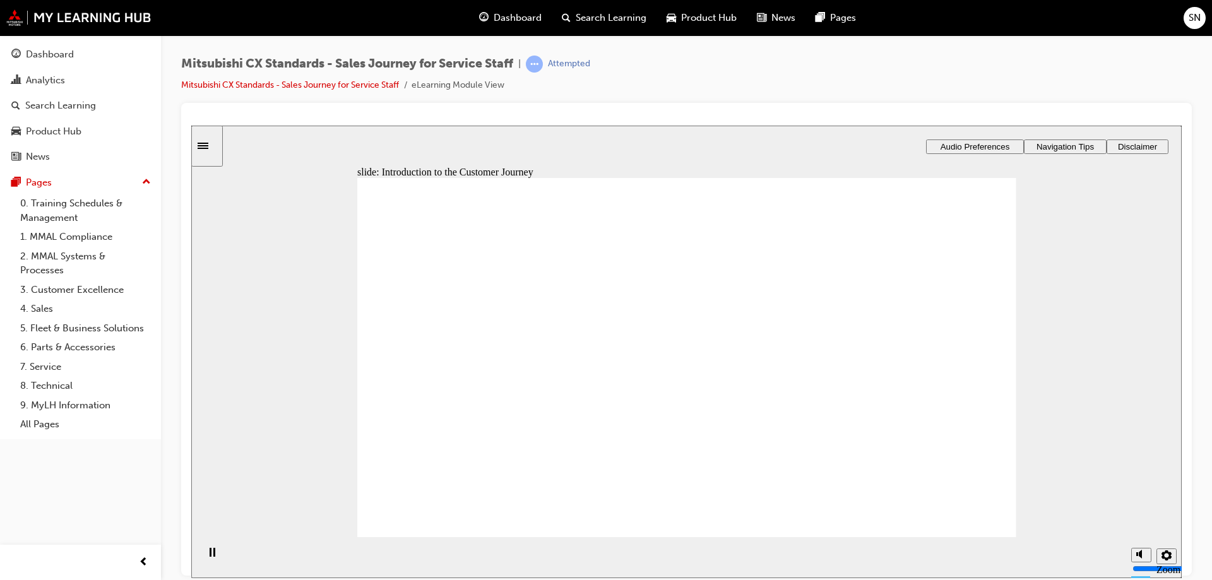
click at [771, 537] on section "Playback Speed 2 1.75 1.5 1.25 Normal" at bounding box center [686, 557] width 991 height 41
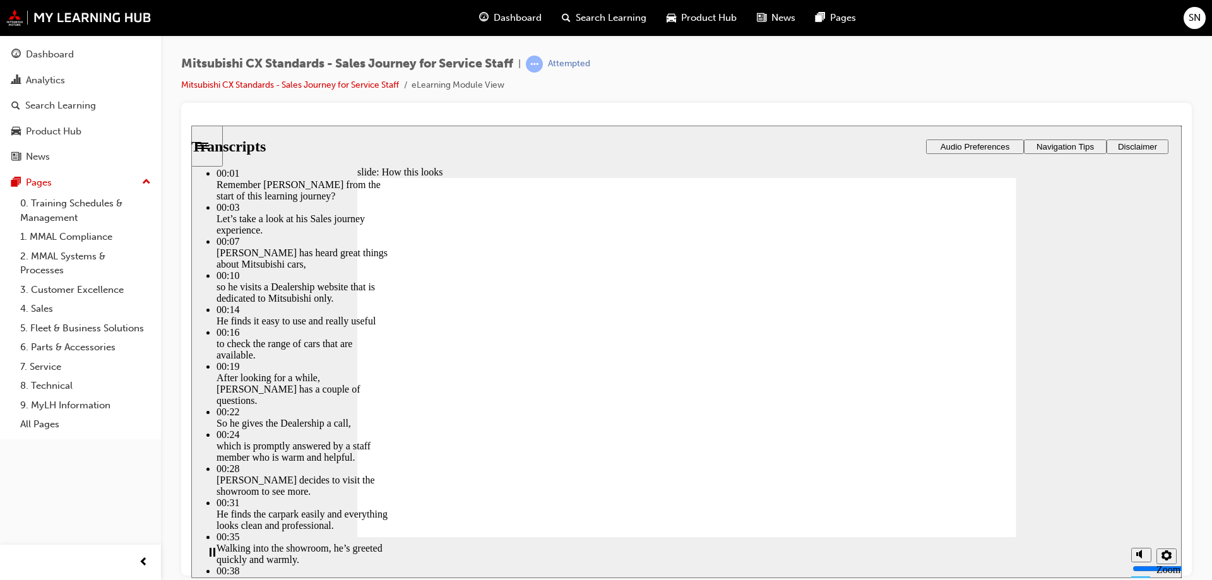
click at [210, 548] on icon "play/pause" at bounding box center [213, 551] width 6 height 9
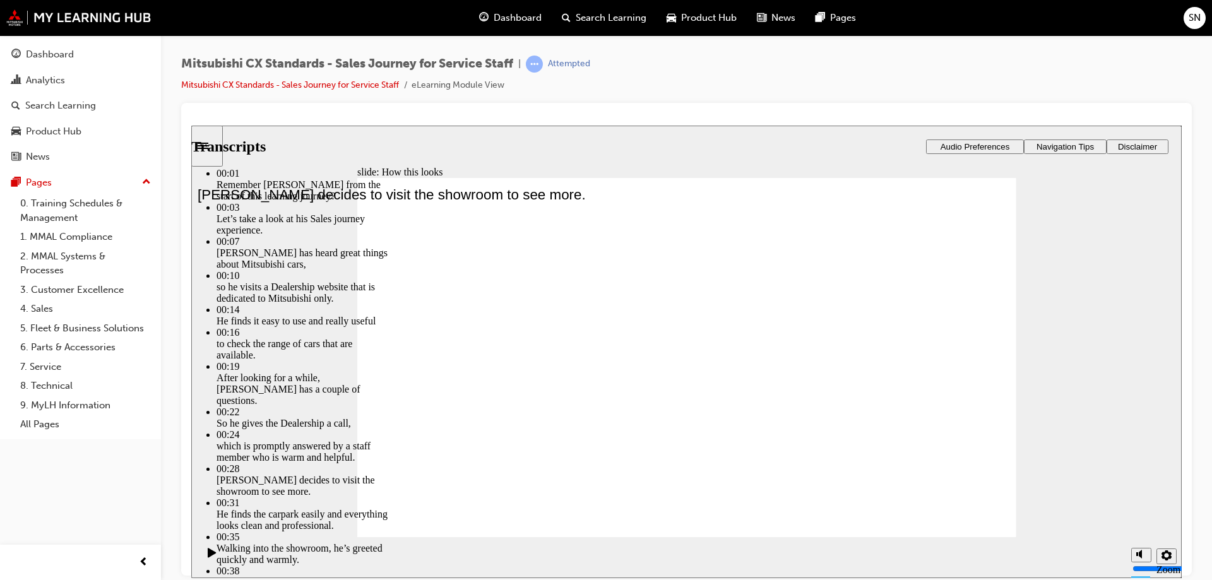
type input "264"
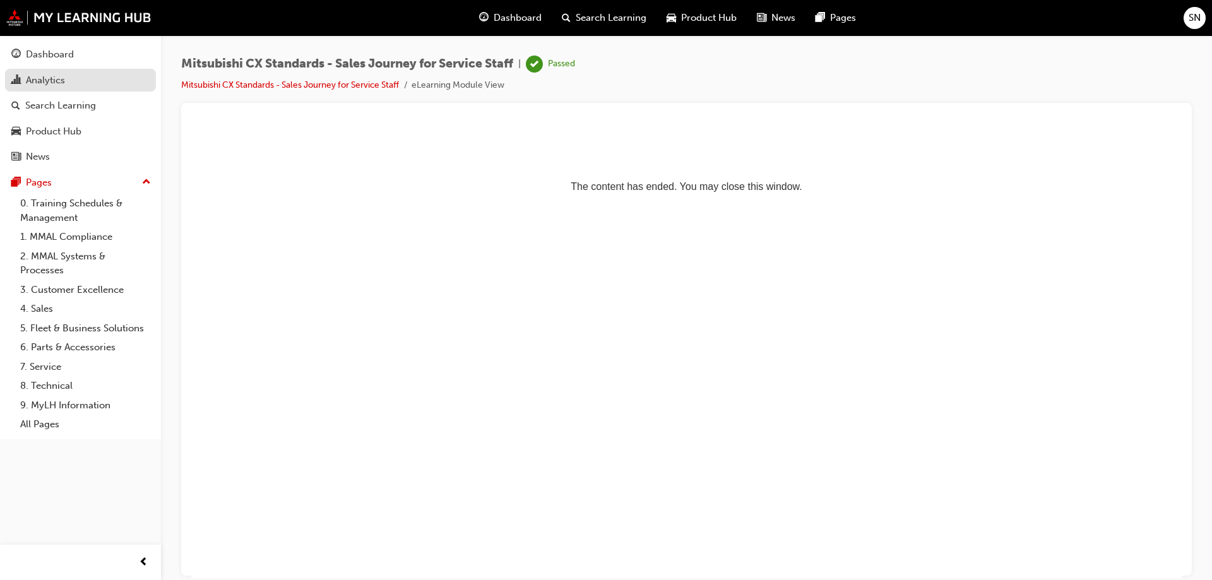
click at [65, 76] on div "Analytics" at bounding box center [45, 80] width 39 height 15
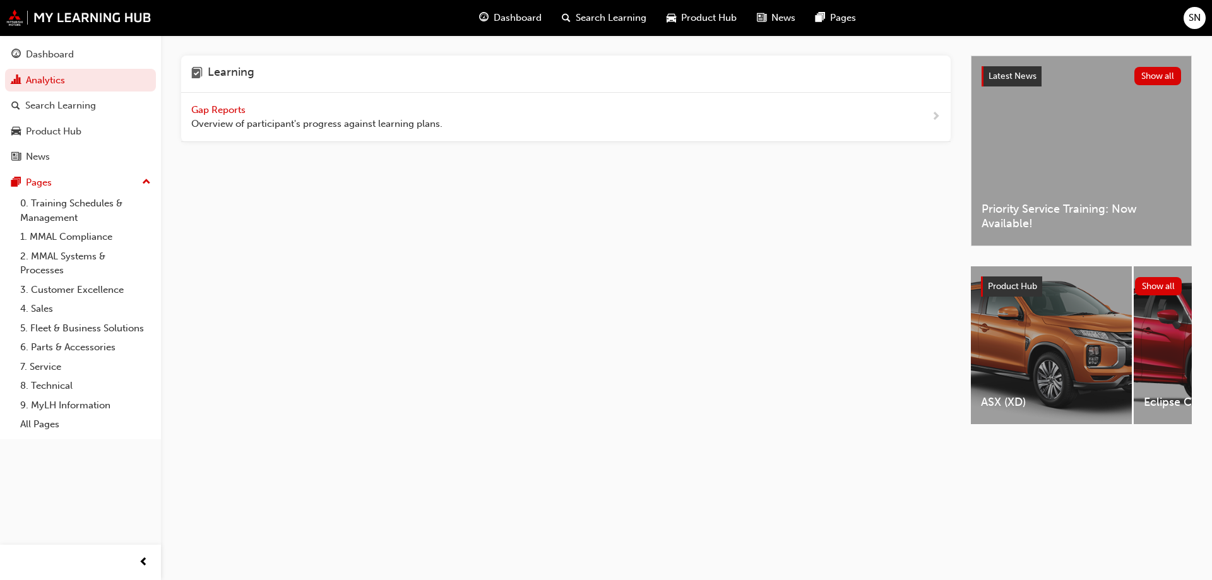
click at [194, 107] on span "Gap Reports" at bounding box center [219, 109] width 57 height 11
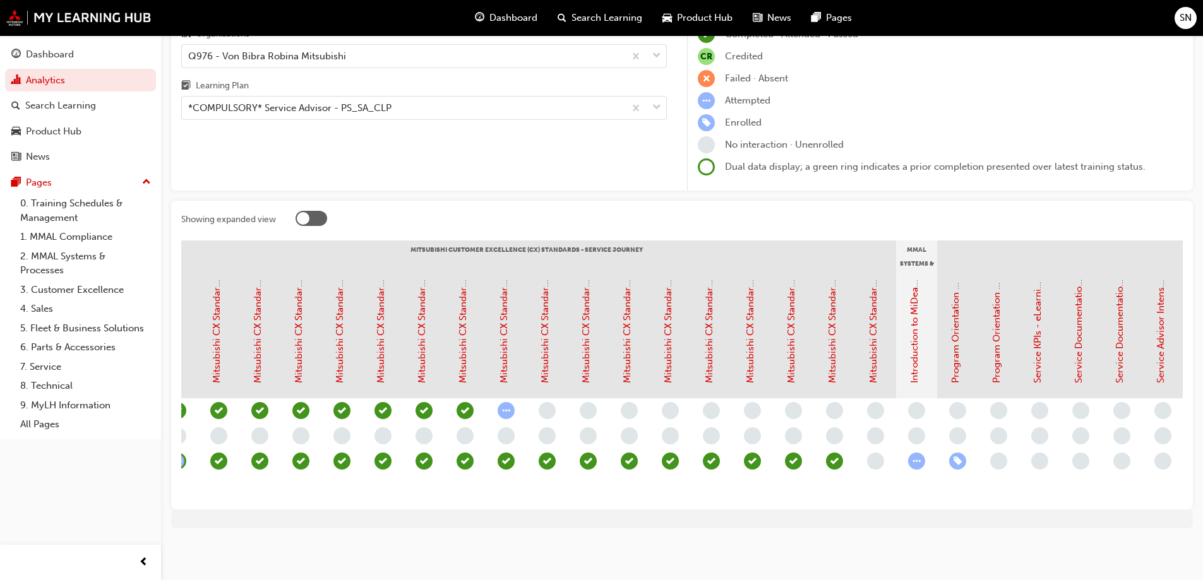
scroll to position [0, 493]
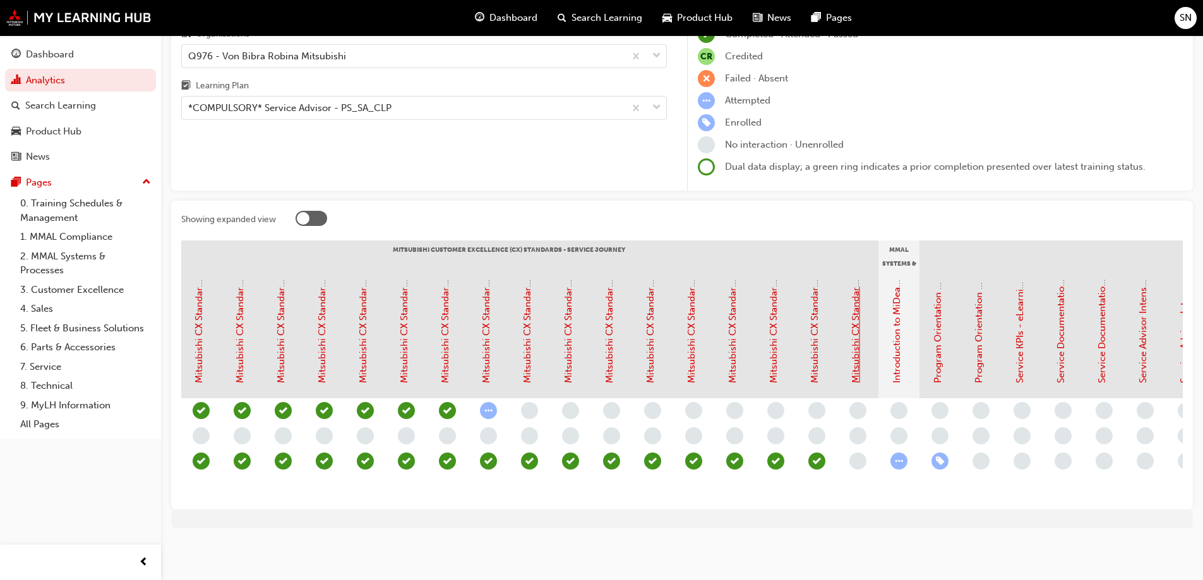
click at [850, 351] on link "Mitsubishi CX Standards - Sales Journey for Service Staff" at bounding box center [855, 259] width 11 height 247
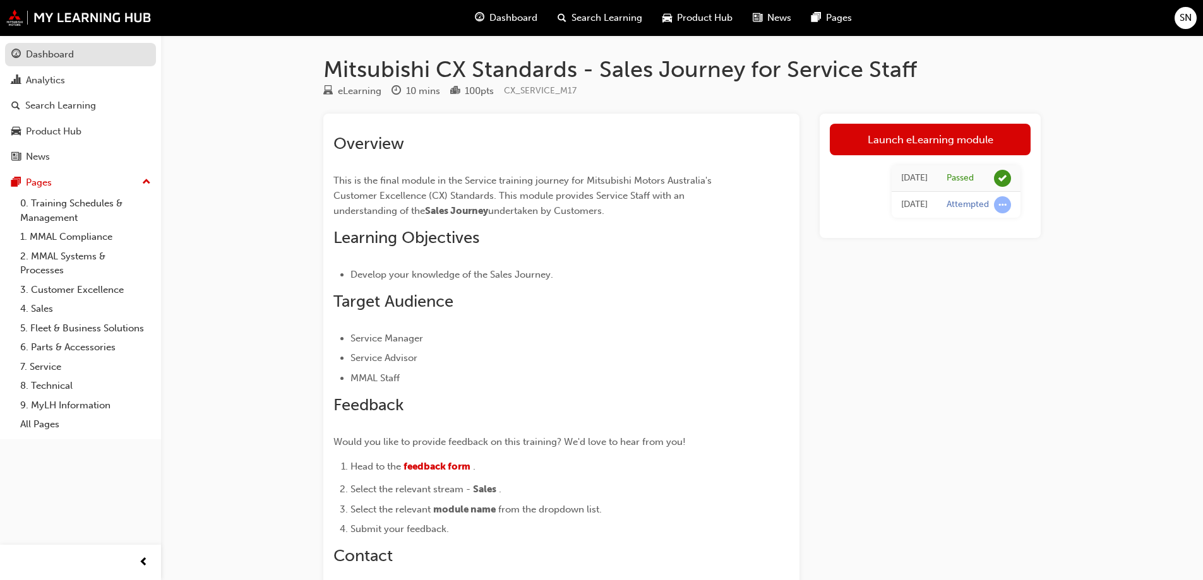
click at [83, 52] on div "Dashboard" at bounding box center [80, 55] width 138 height 16
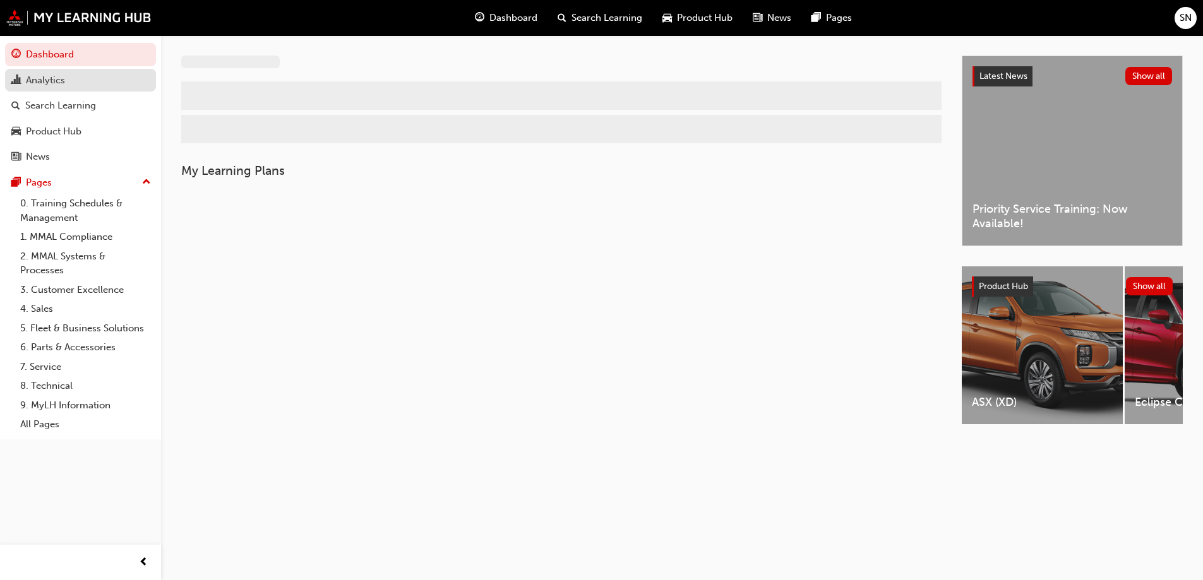
click at [56, 87] on div "Analytics" at bounding box center [80, 81] width 138 height 16
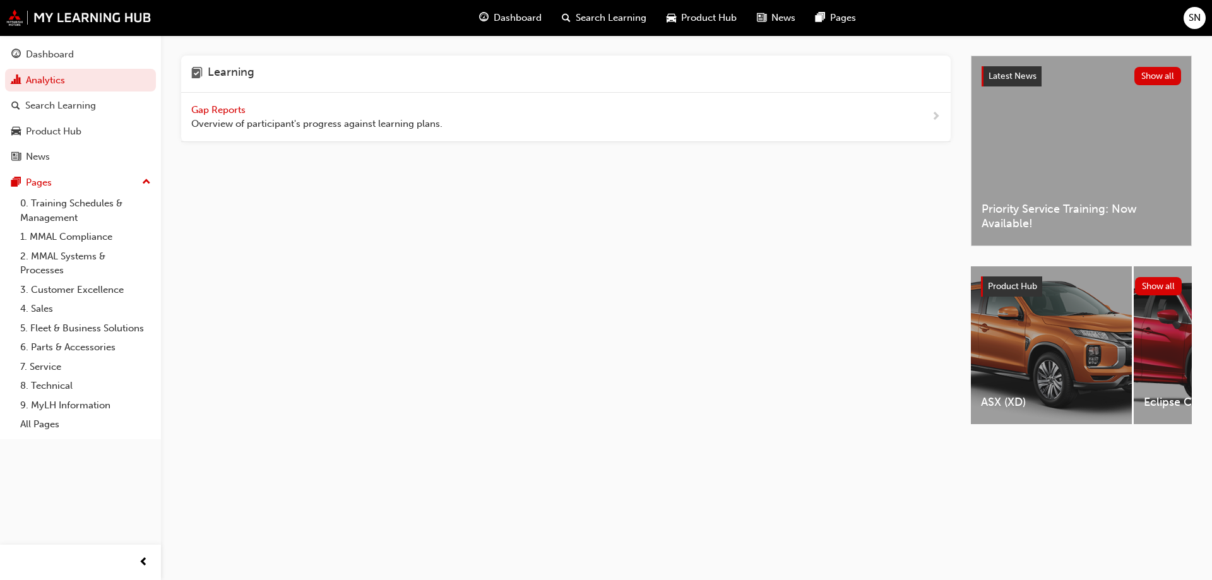
click at [206, 105] on span "Gap Reports" at bounding box center [219, 109] width 57 height 11
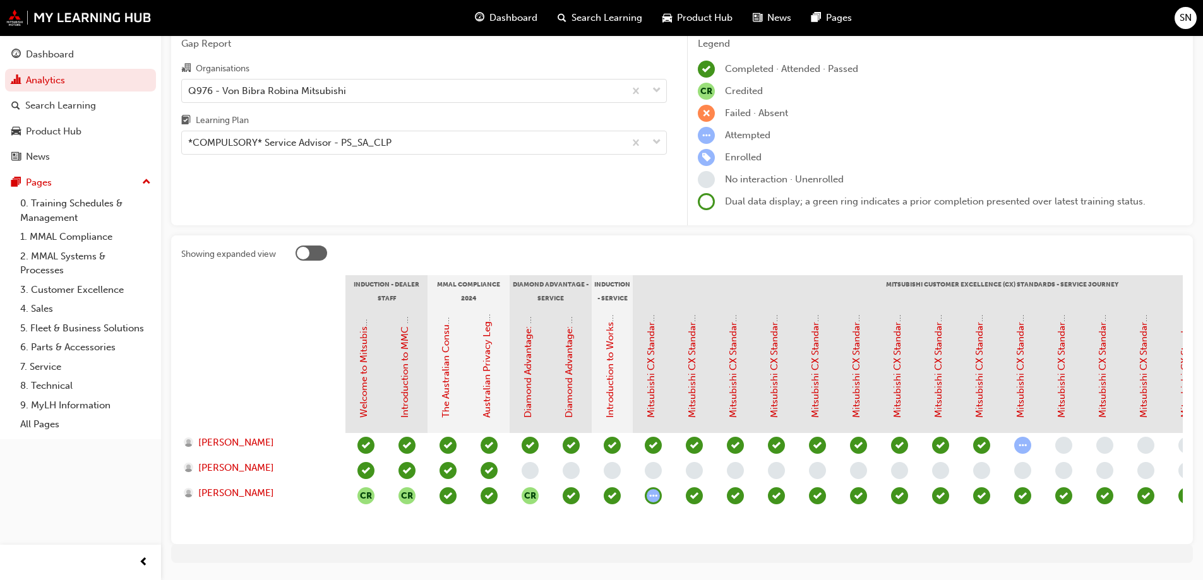
scroll to position [101, 0]
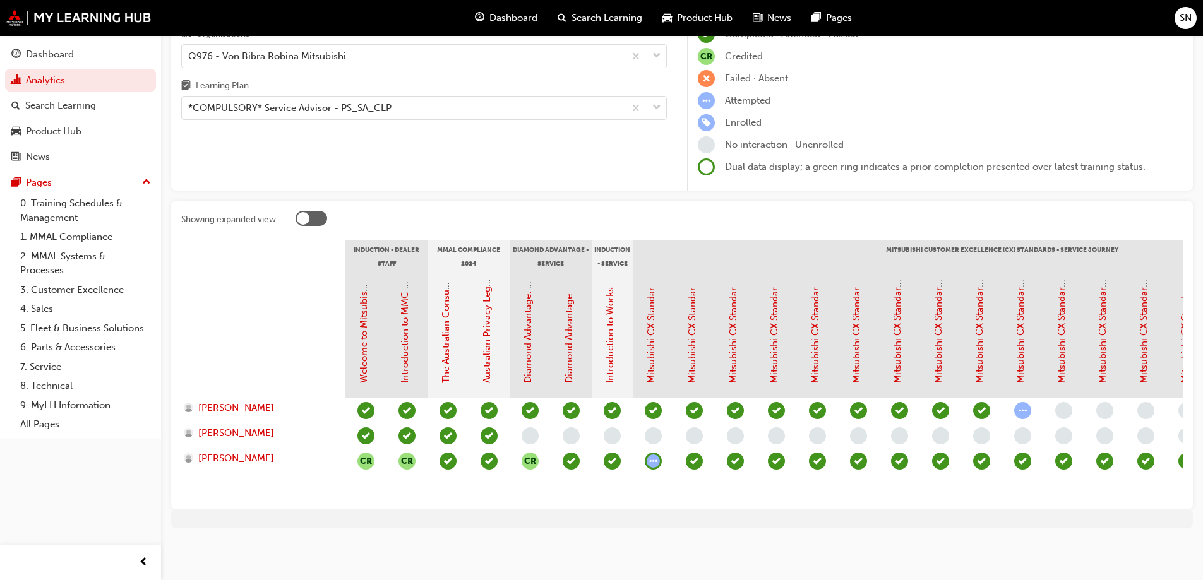
drag, startPoint x: 567, startPoint y: 501, endPoint x: 610, endPoint y: 494, distance: 43.5
click at [610, 494] on div "Showing expanded view Induction - Dealer Staff MMAL Compliance 2024 Diamond Adv…" at bounding box center [682, 355] width 1022 height 309
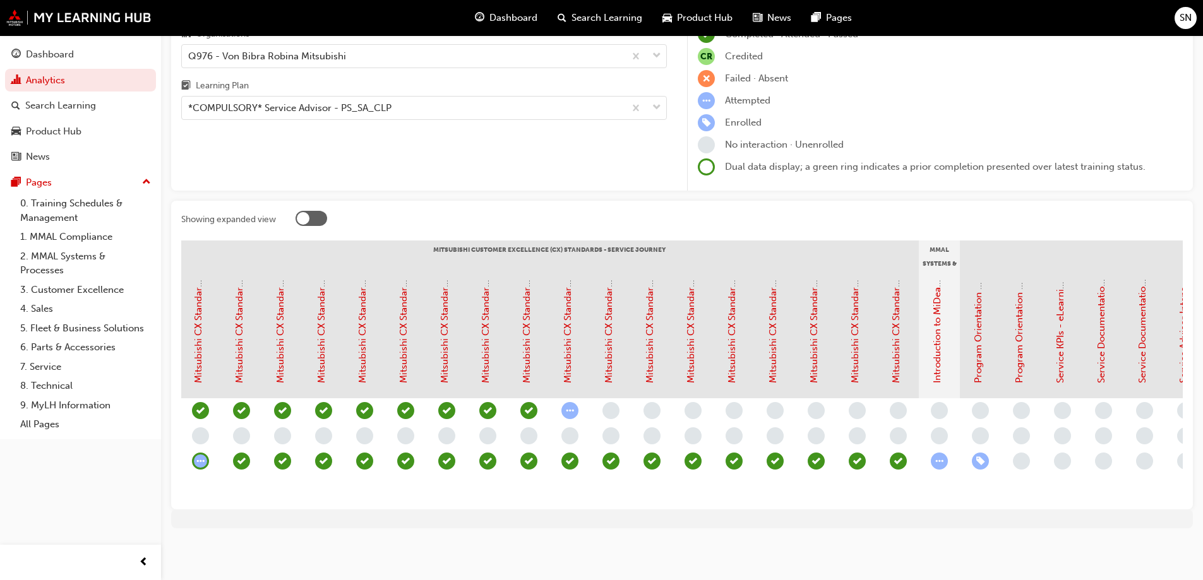
scroll to position [0, 489]
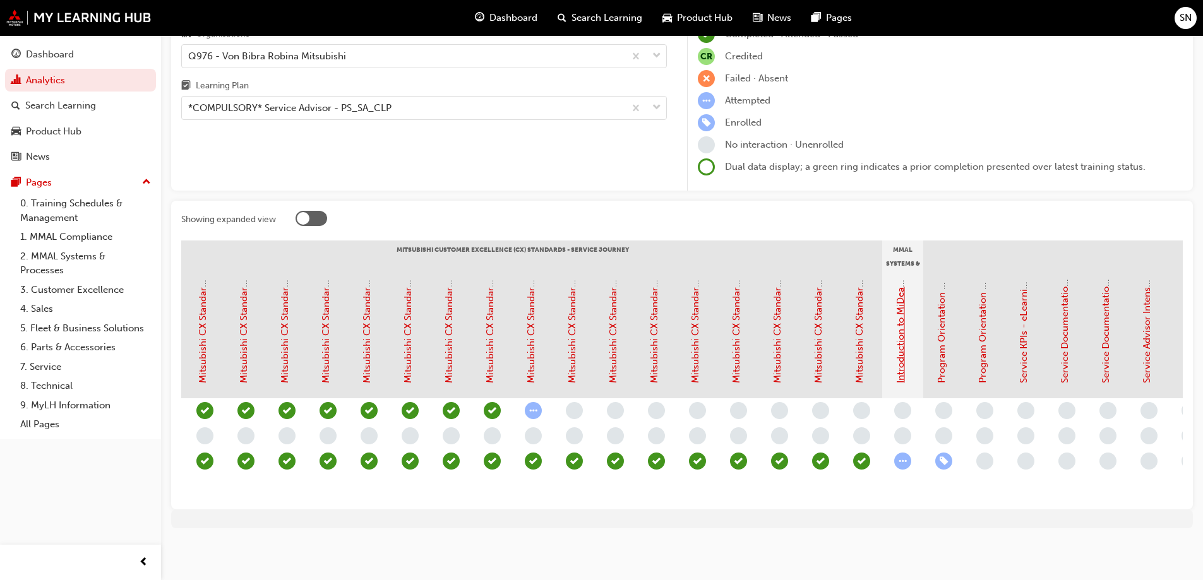
click at [899, 331] on link "Introduction to MiDealerAssist" at bounding box center [900, 317] width 11 height 132
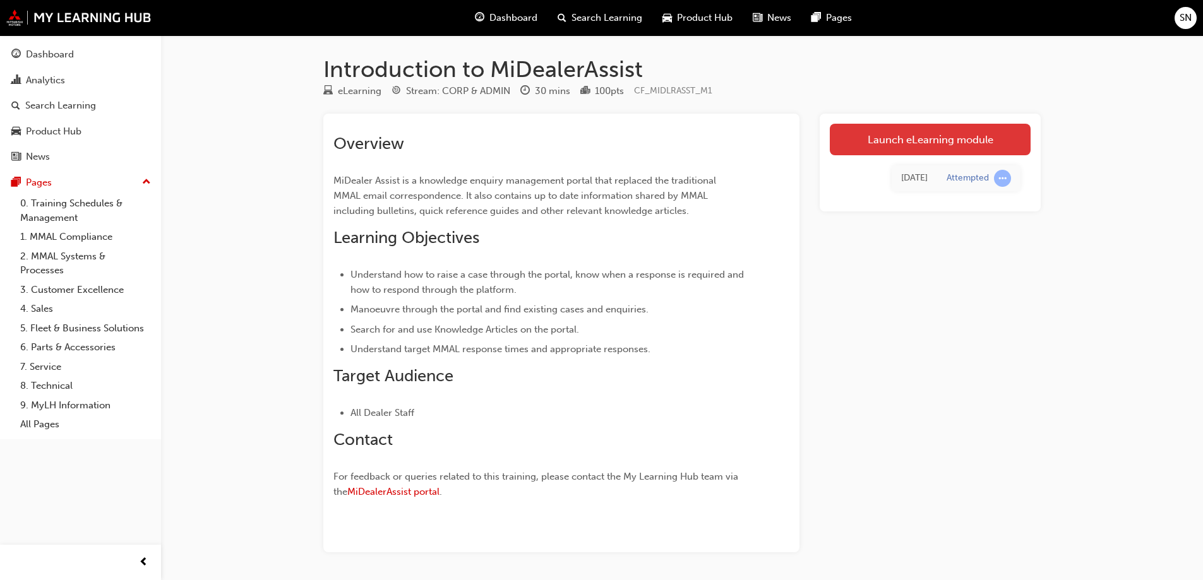
click at [909, 131] on link "Launch eLearning module" at bounding box center [930, 140] width 201 height 32
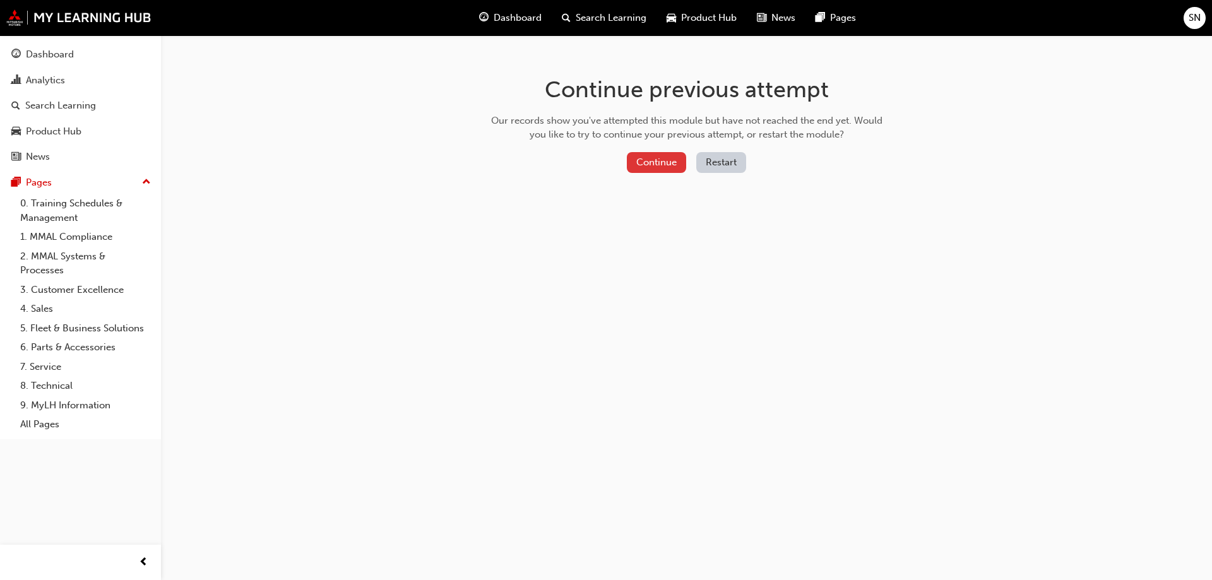
click at [634, 171] on button "Continue" at bounding box center [656, 162] width 59 height 21
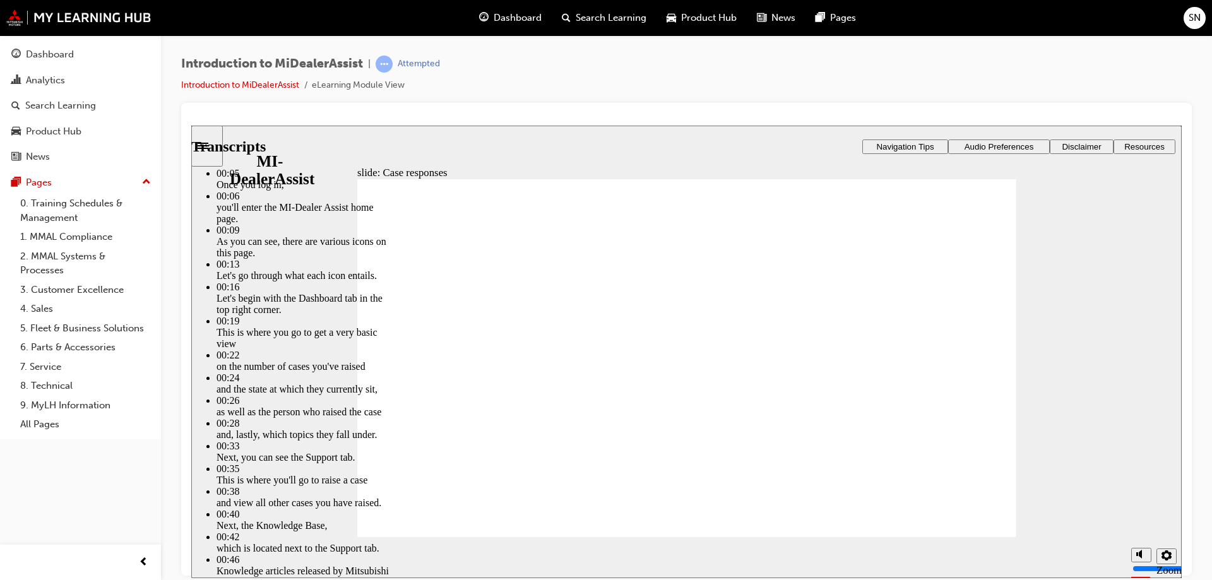
type input "146"
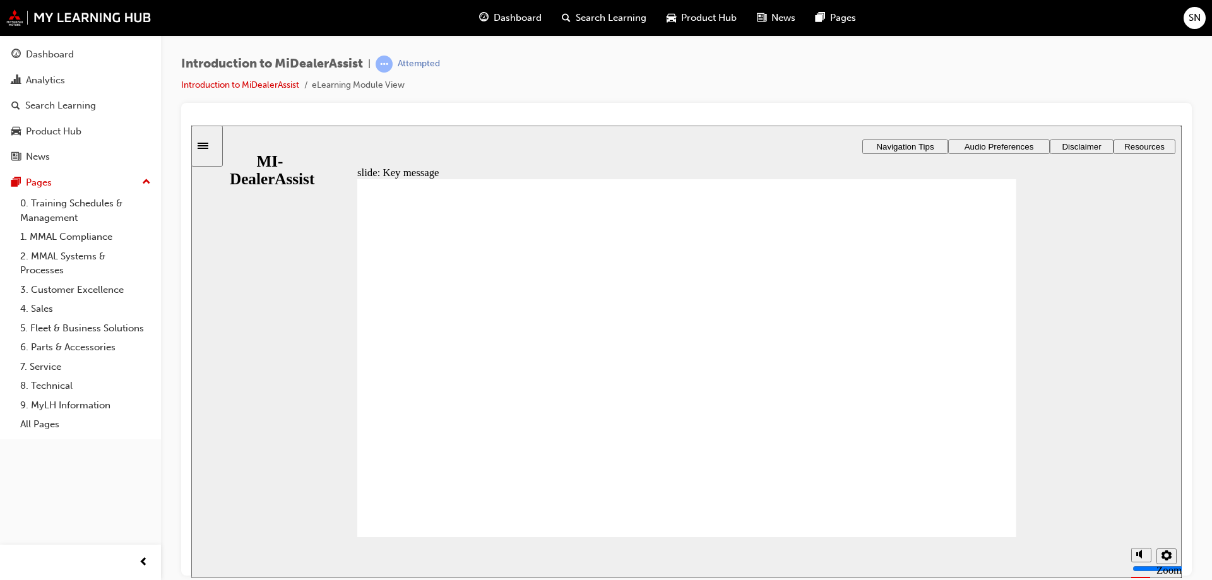
radio input "true"
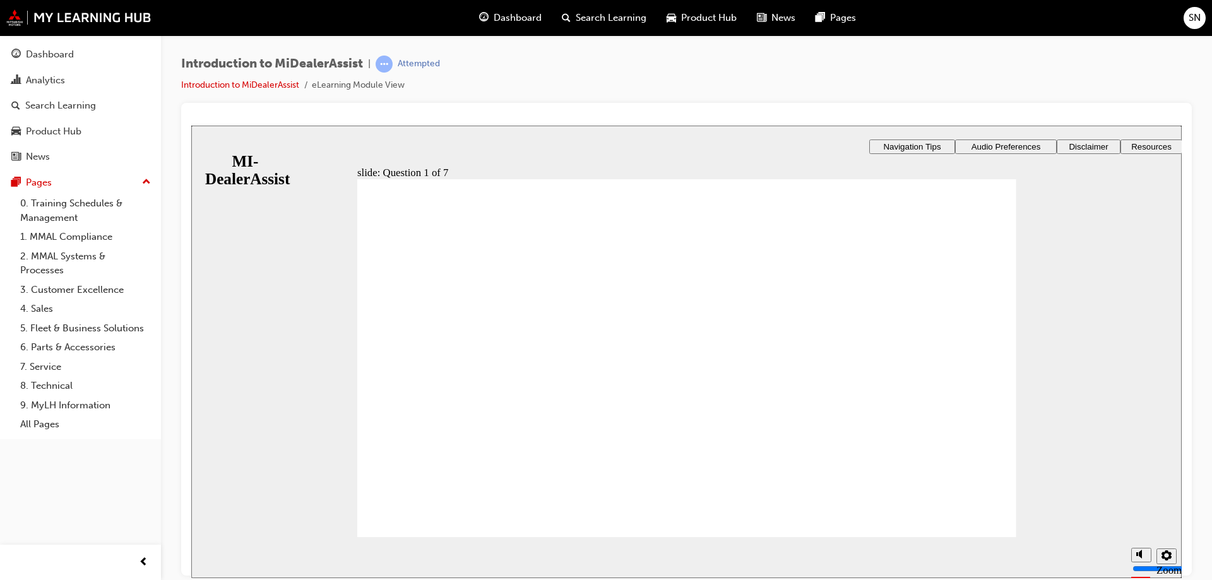
radio input "false"
radio input "true"
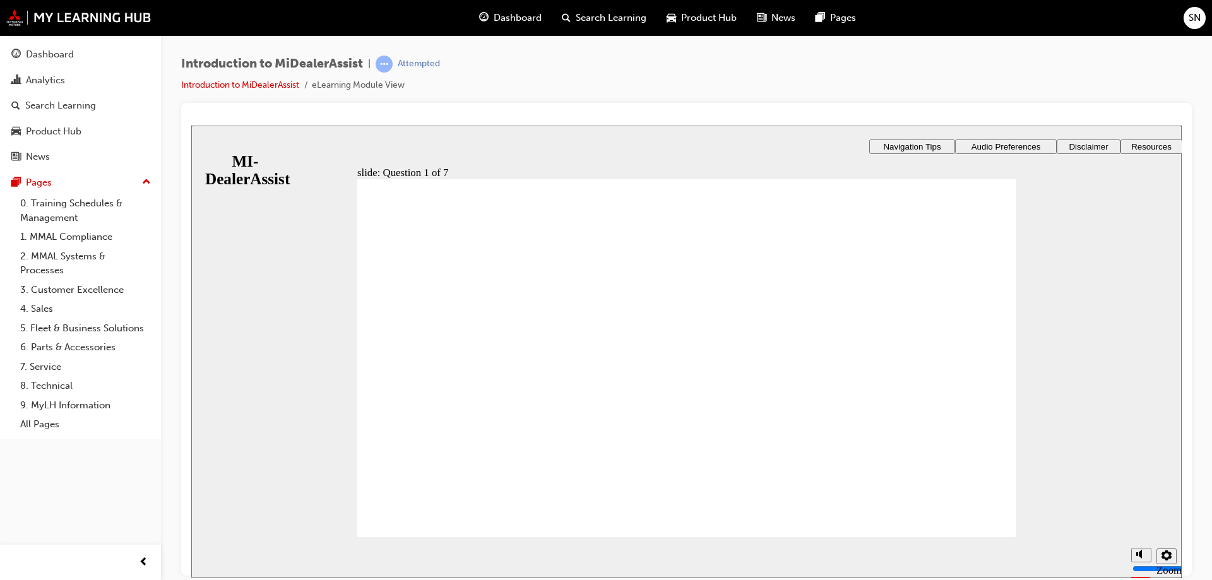
radio input "true"
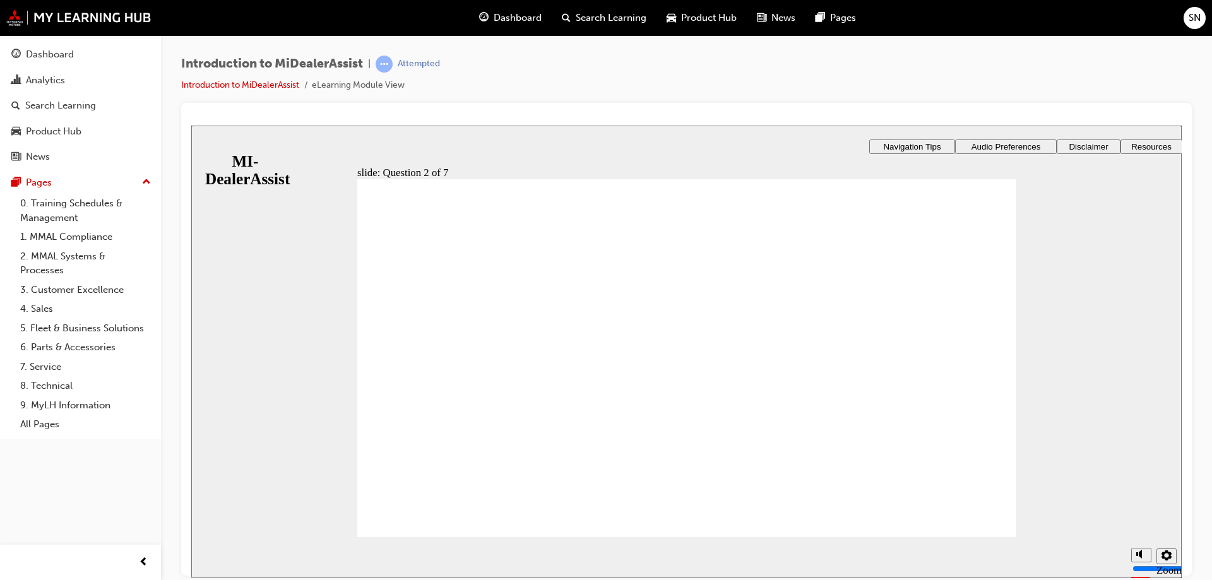
radio input "true"
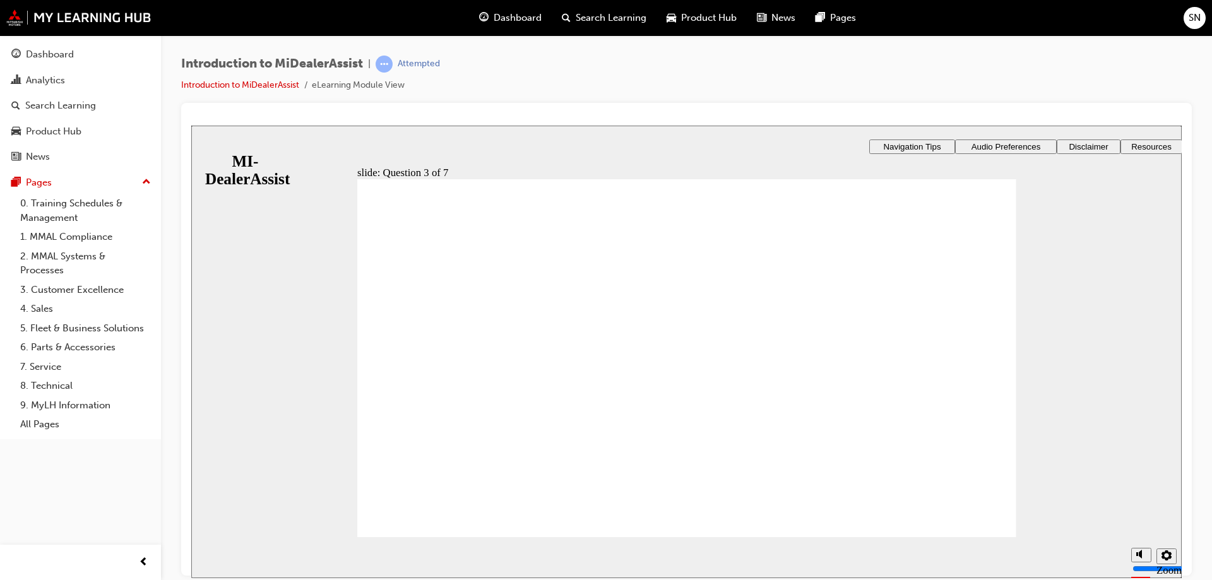
drag, startPoint x: 417, startPoint y: 354, endPoint x: 463, endPoint y: 352, distance: 46.8
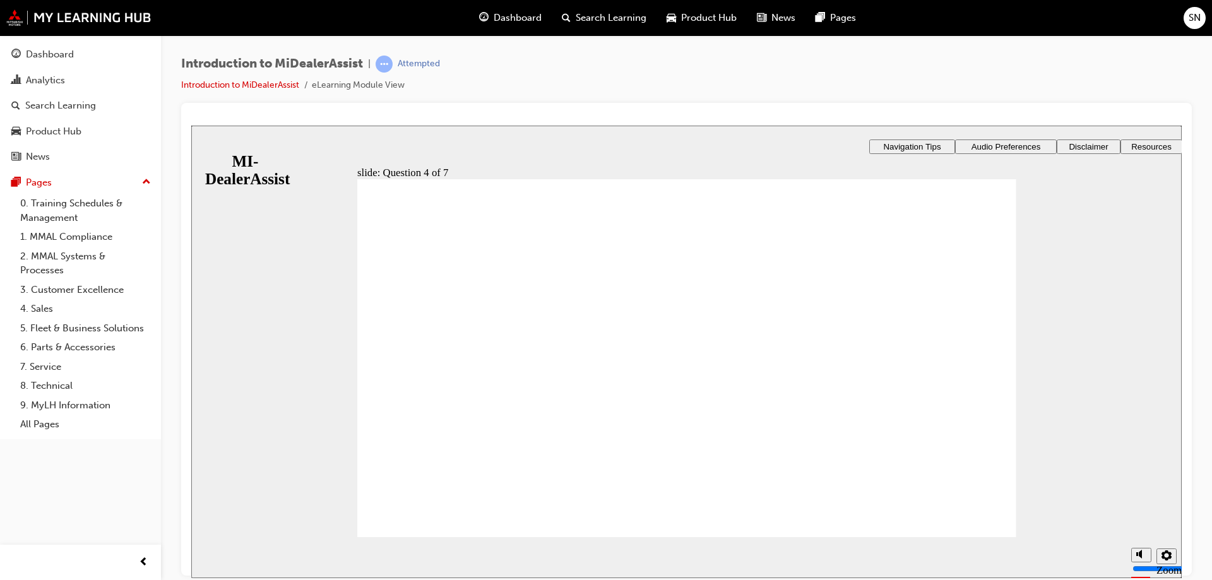
click at [484, 446] on div "slide: Question 4 of 7 Support tab Knowledge Base Notifications Cases Awaiting …" at bounding box center [686, 399] width 991 height 549
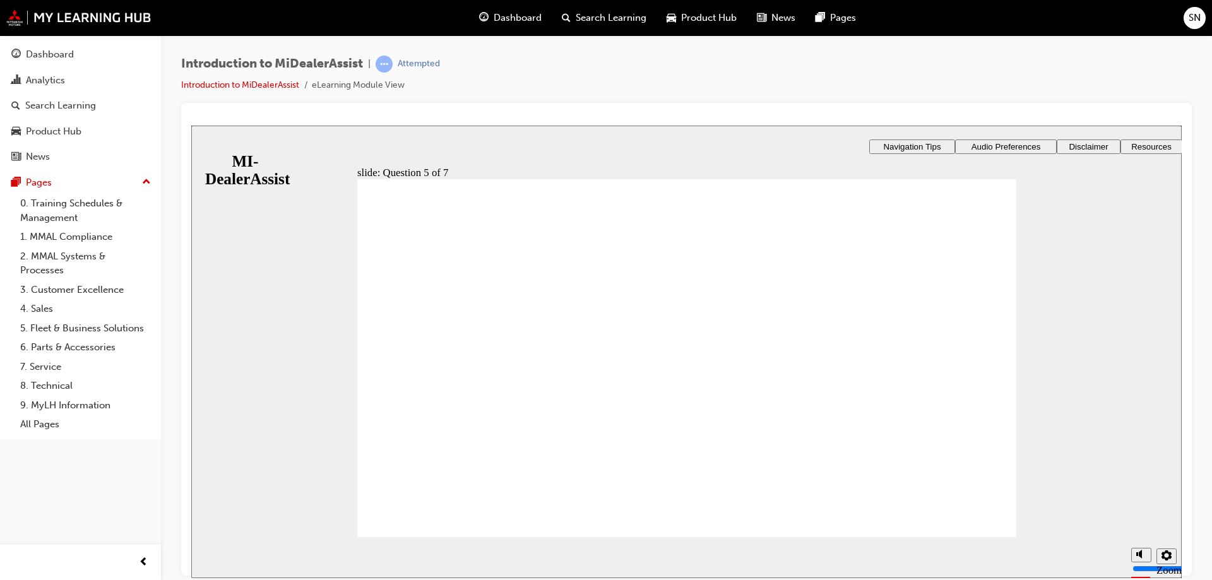
radio input "true"
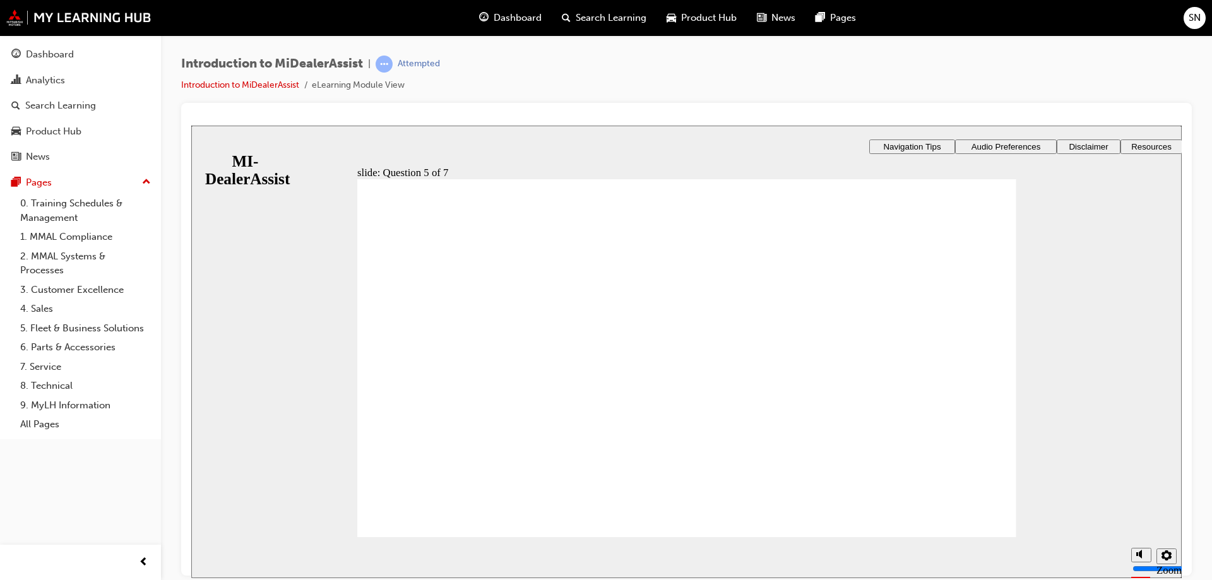
checkbox input "true"
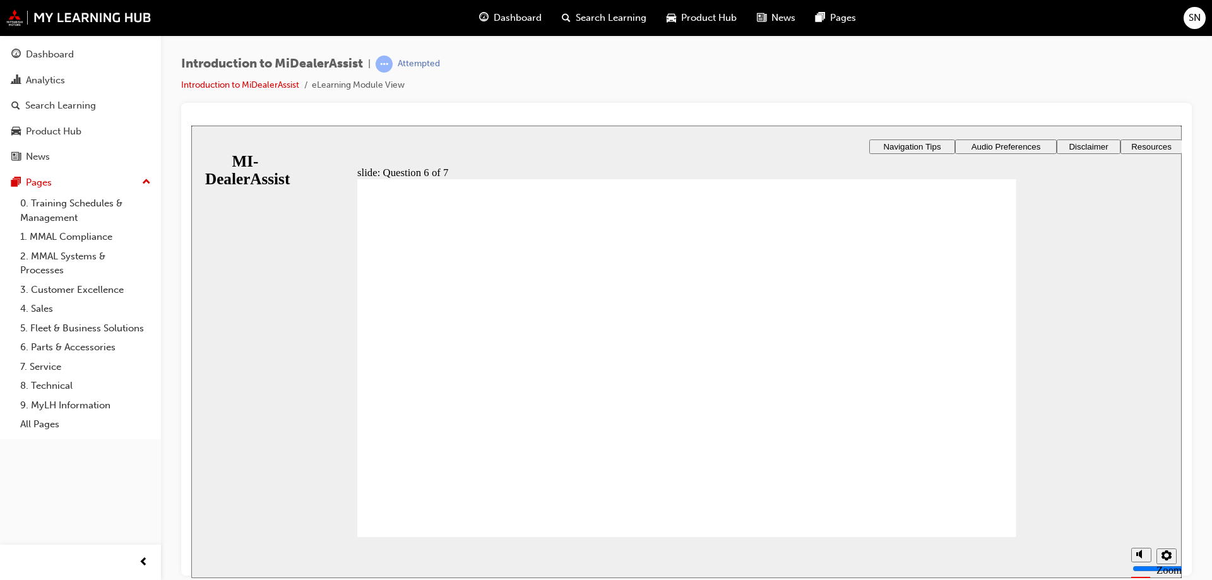
radio input "true"
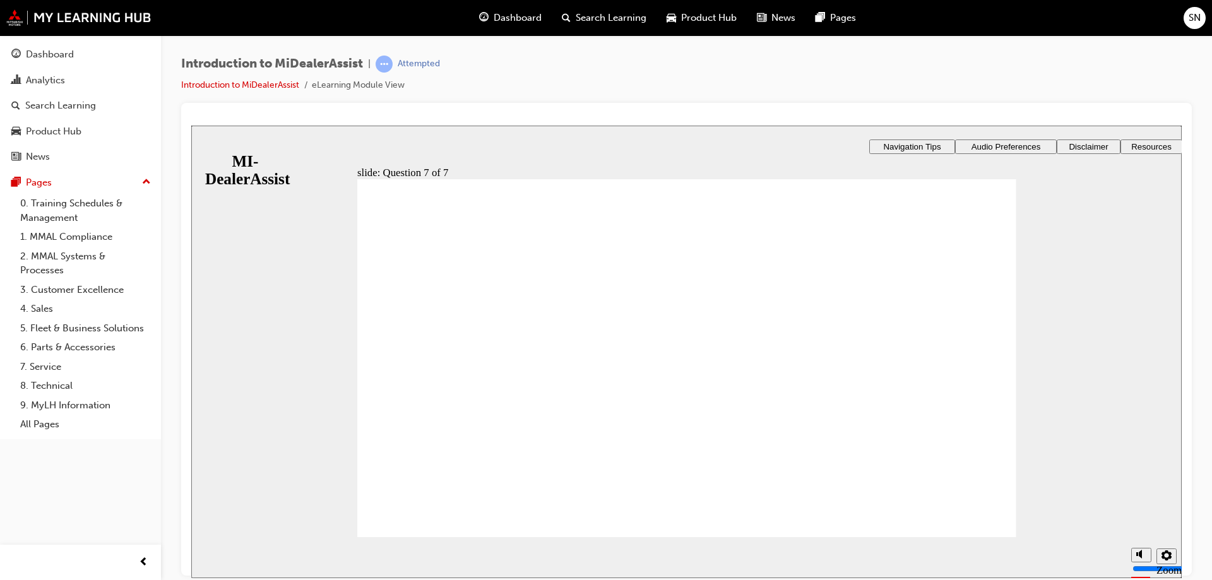
radio input "true"
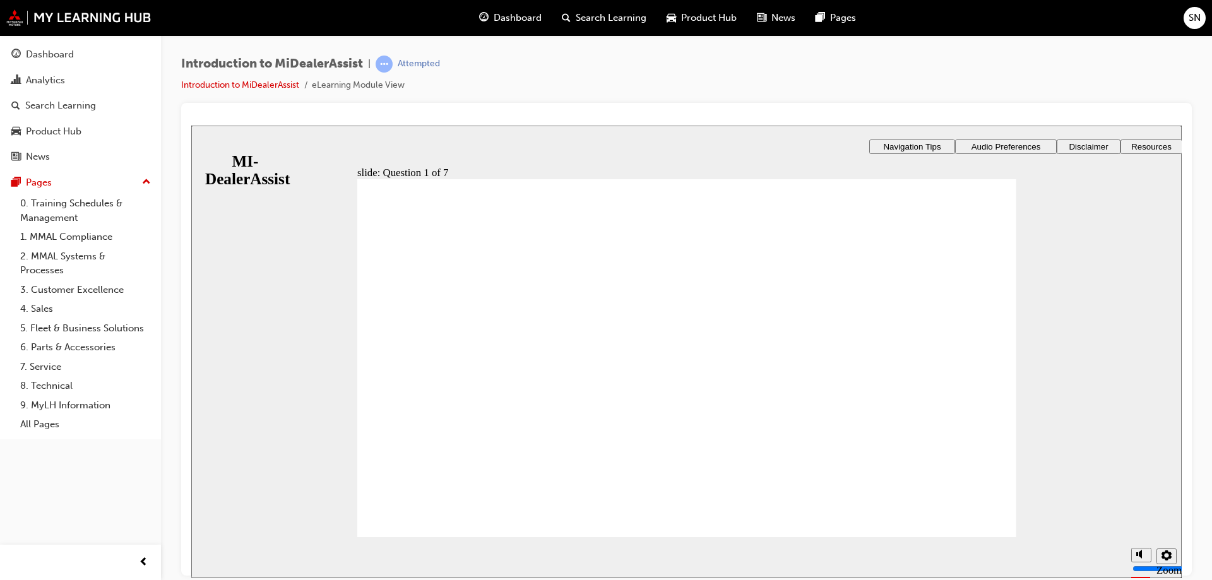
drag, startPoint x: 707, startPoint y: 450, endPoint x: 707, endPoint y: 465, distance: 14.5
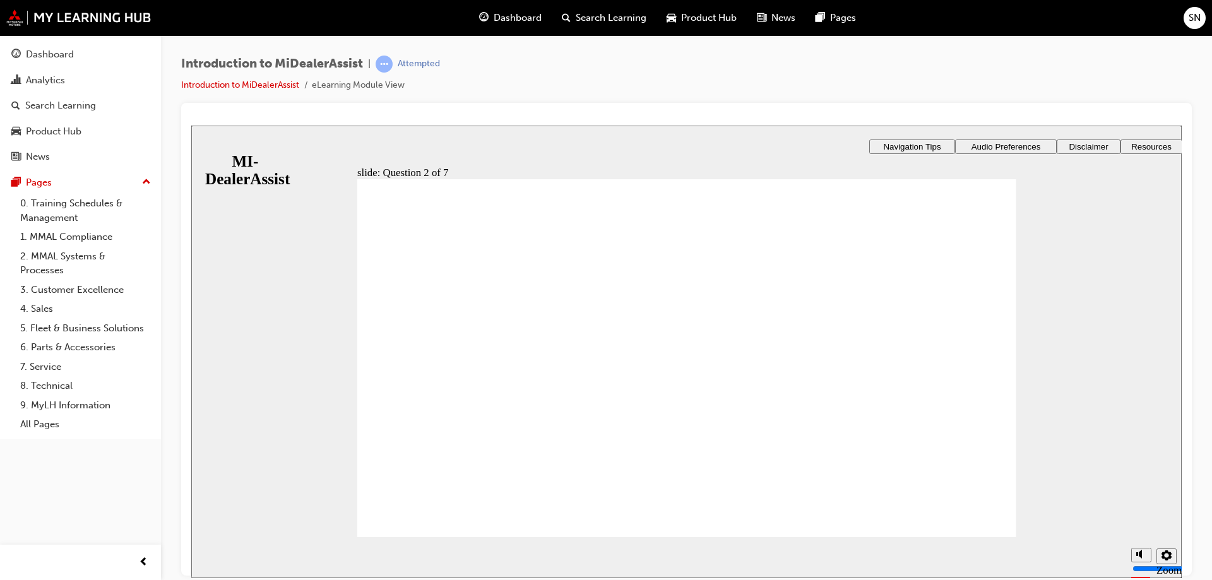
radio input "true"
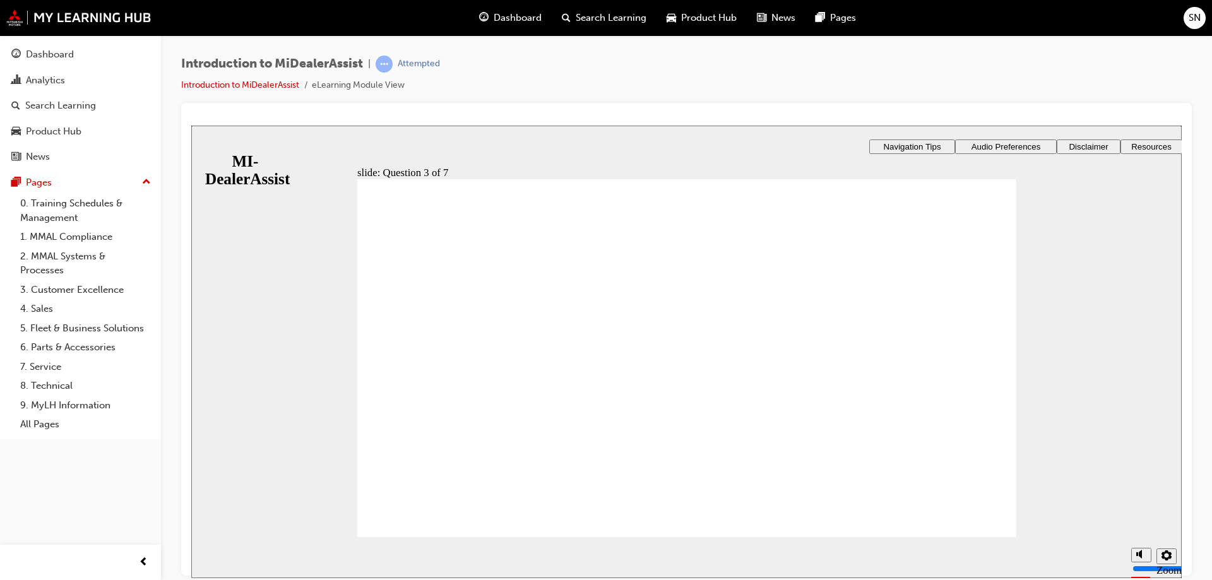
radio input "true"
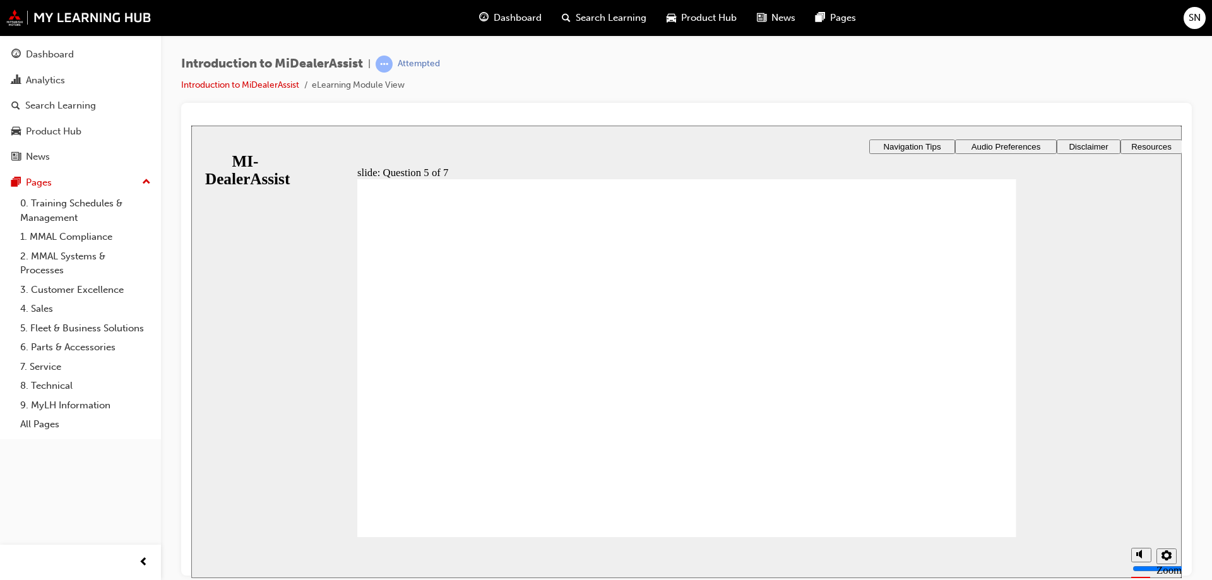
radio input "true"
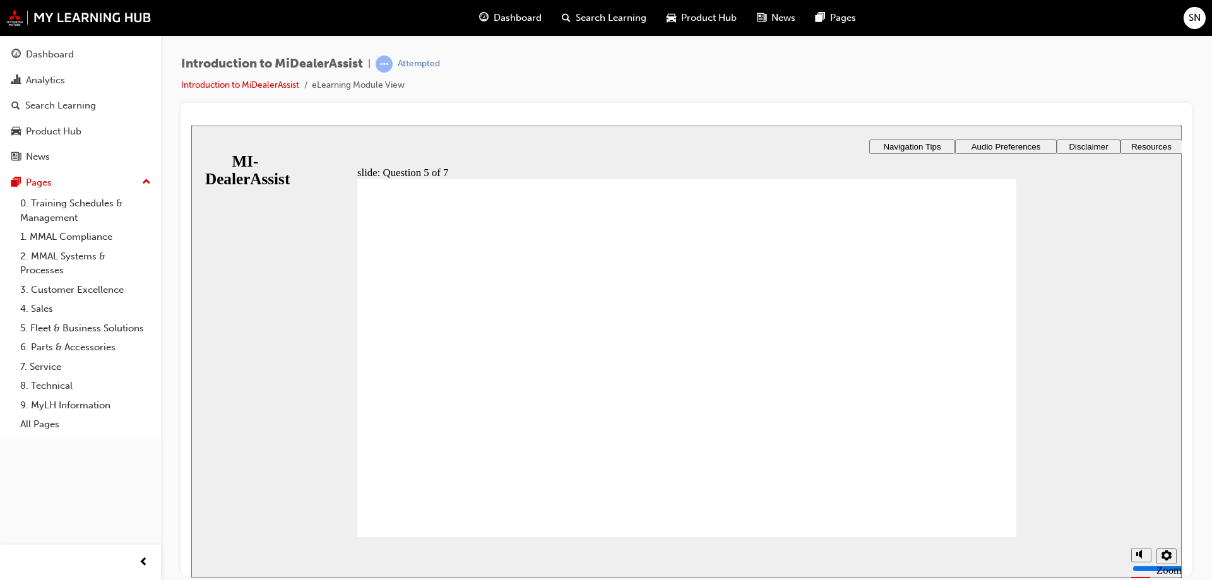
checkbox input "true"
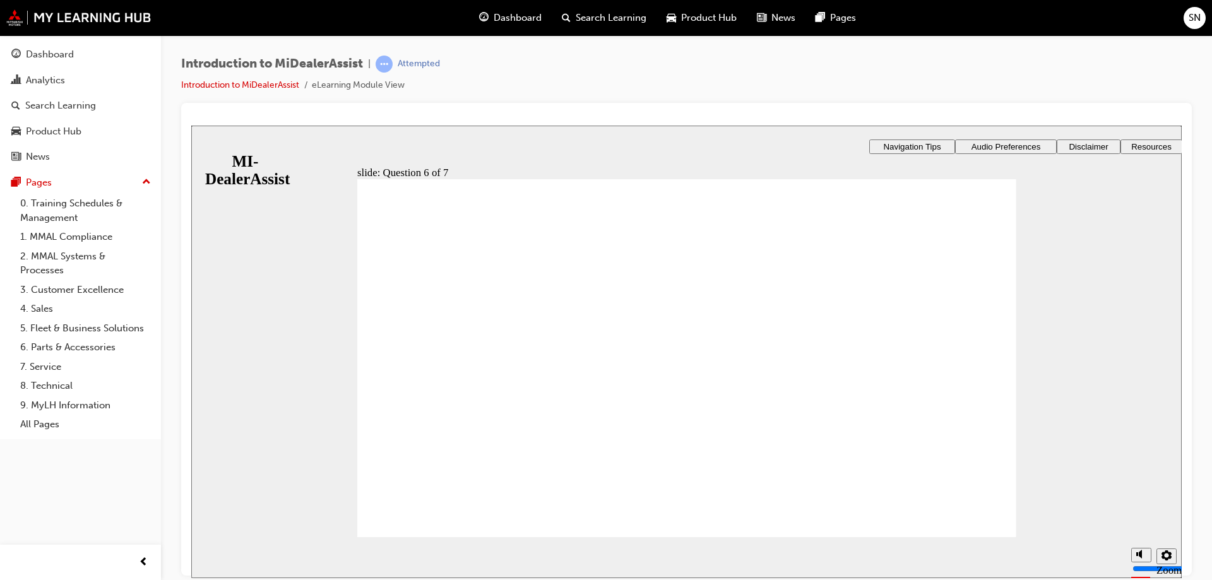
radio input "true"
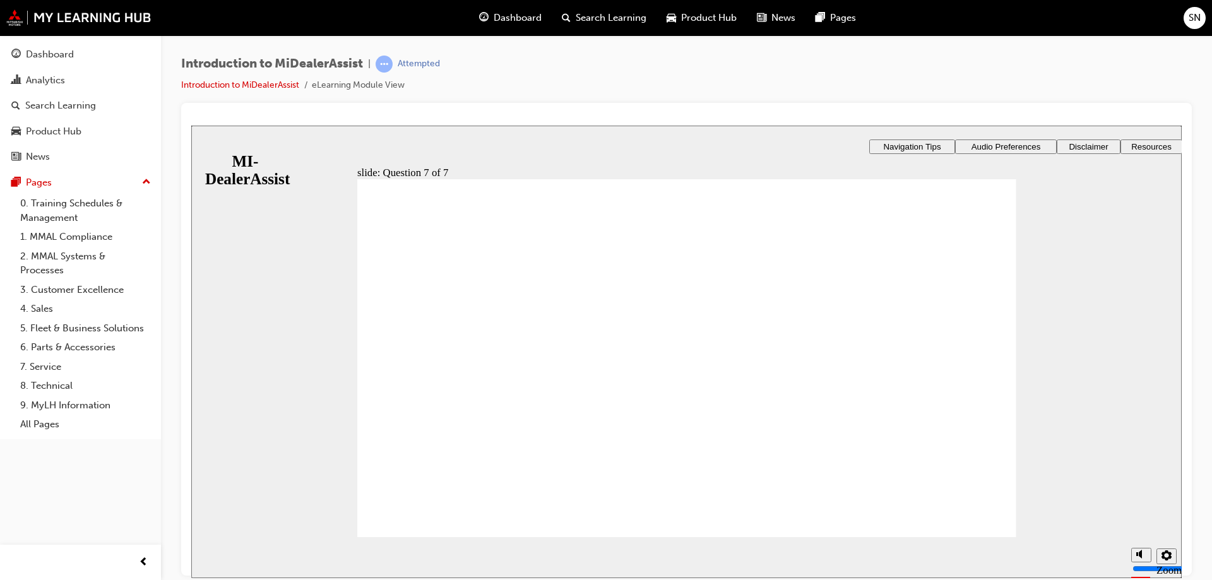
radio input "true"
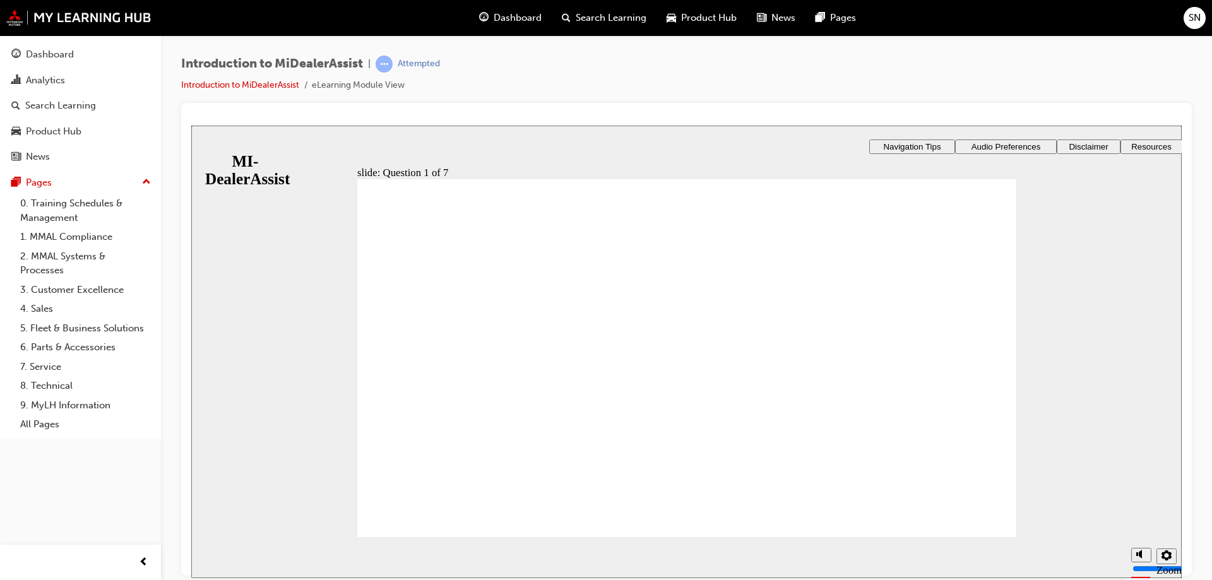
radio input "true"
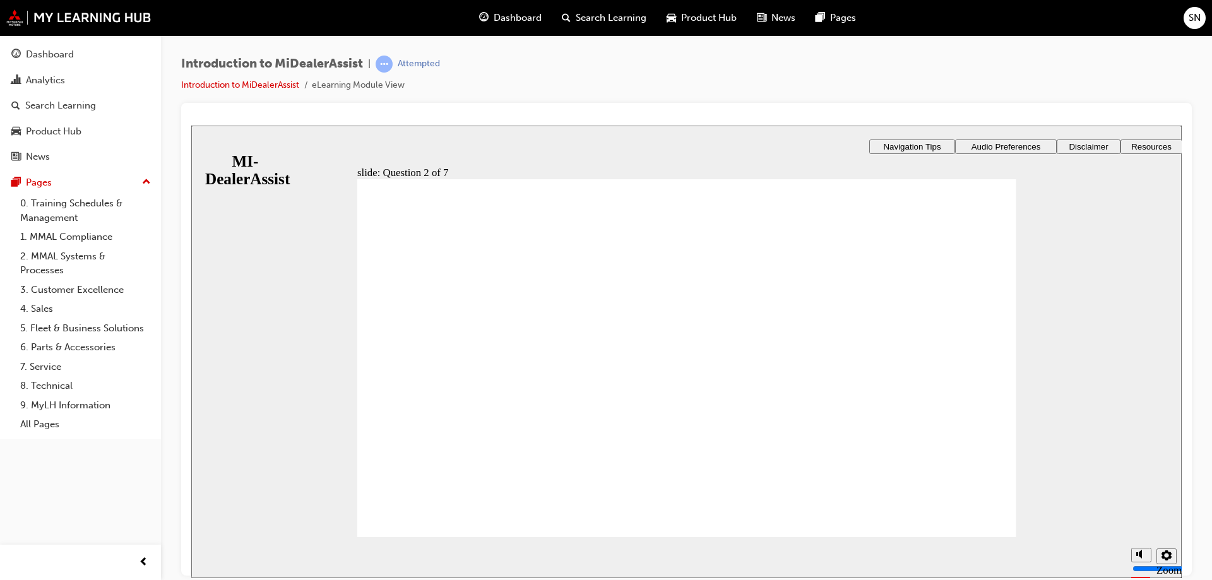
radio input "true"
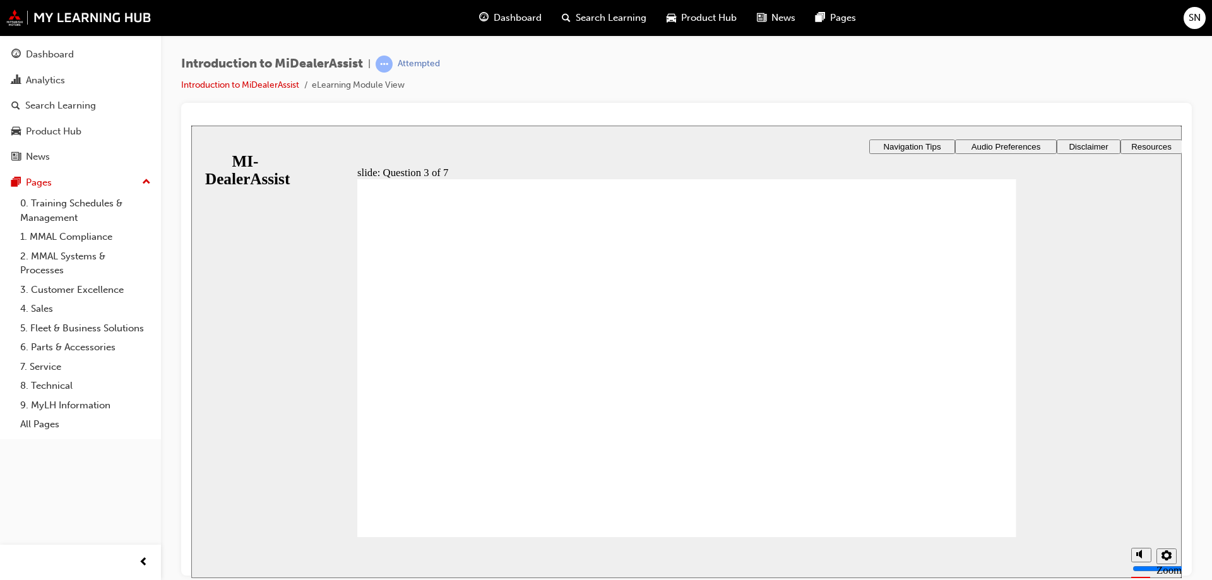
click at [480, 347] on div "​43%​ slide: Question 4 of 7 Support tab Knowledge Base Notifications Cases Awa…" at bounding box center [686, 399] width 991 height 549
click at [806, 495] on div "​43%​ slide: Question 4 of 7 Support tab Knowledge Base Notifications Cases Awa…" at bounding box center [686, 399] width 991 height 549
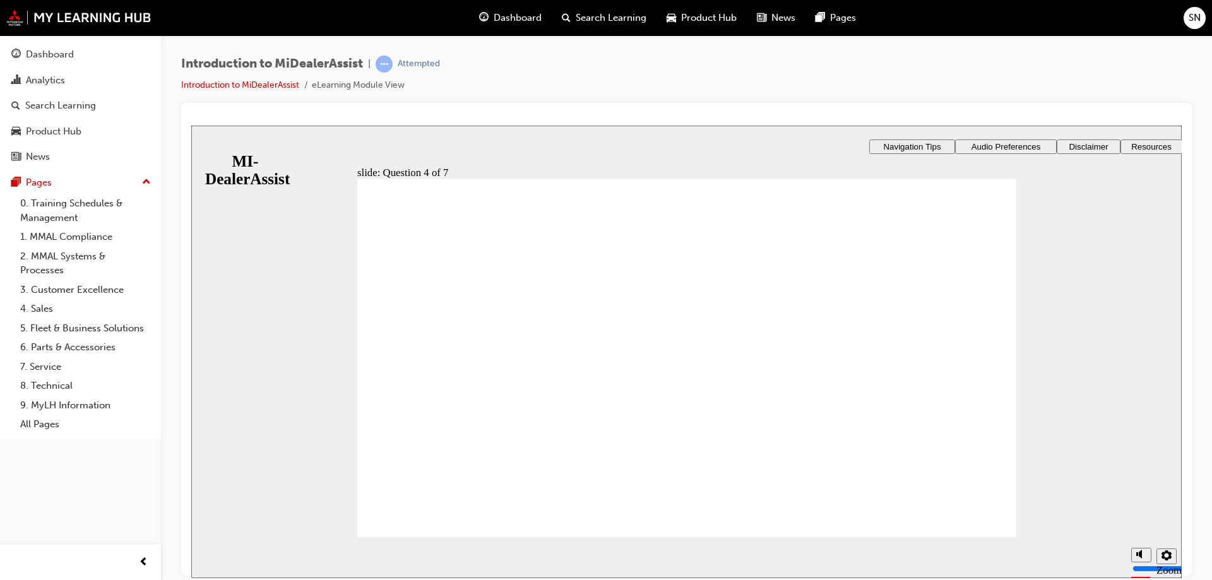
radio input "true"
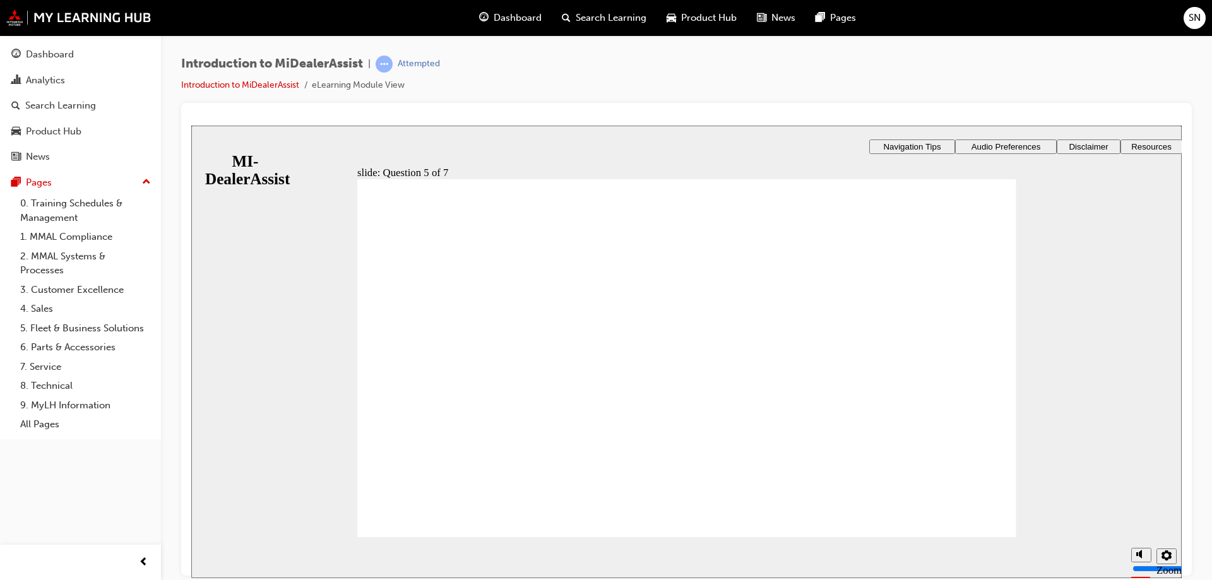
checkbox input "true"
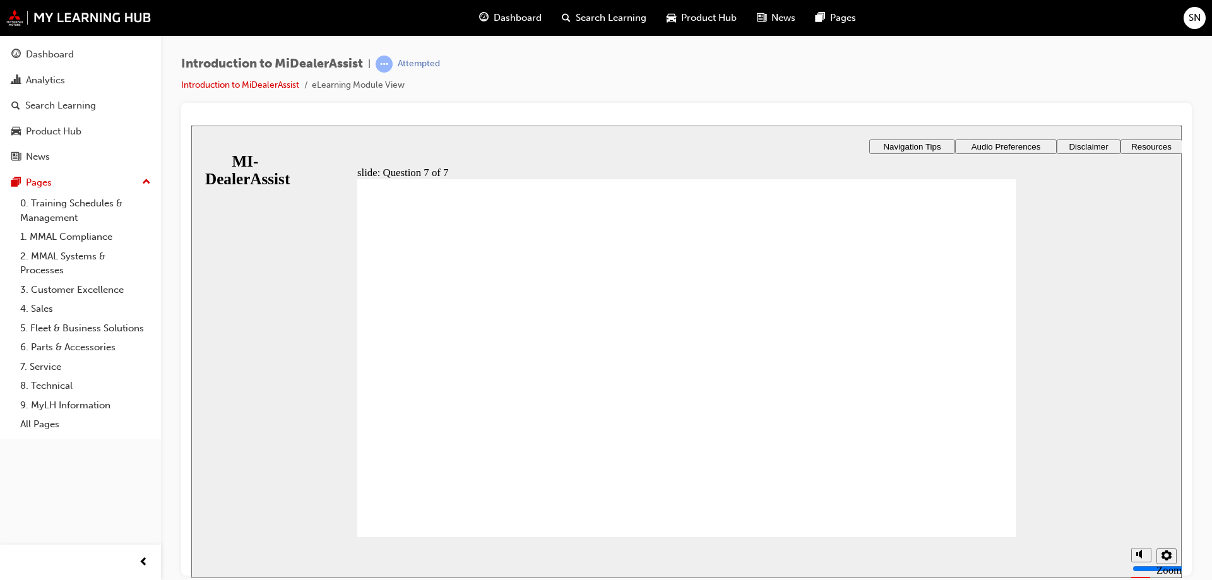
radio input "true"
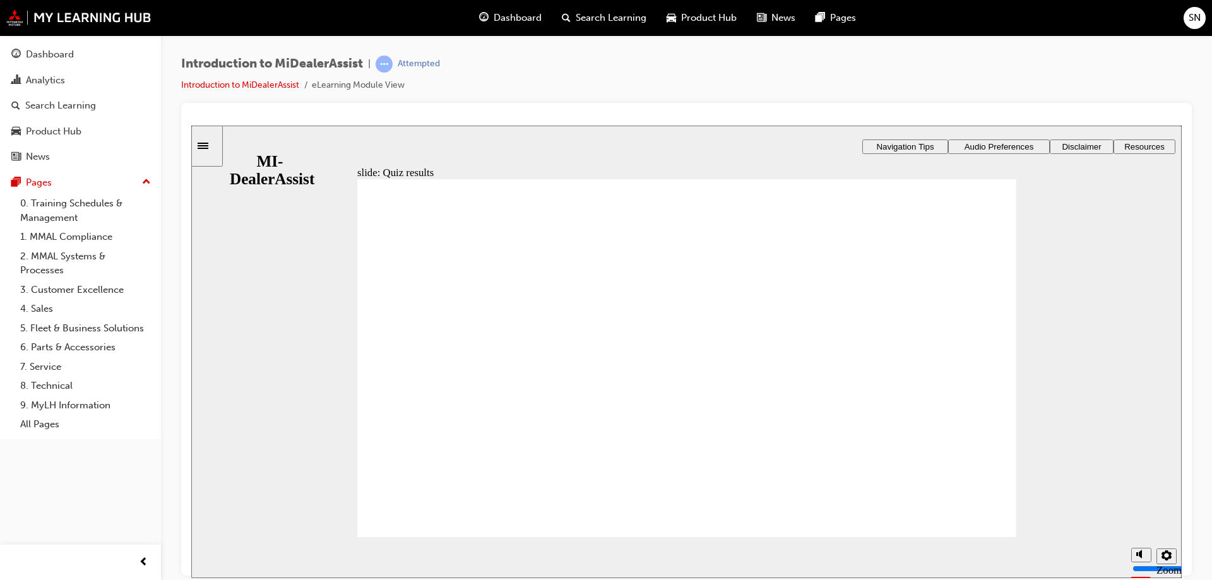
radio input "true"
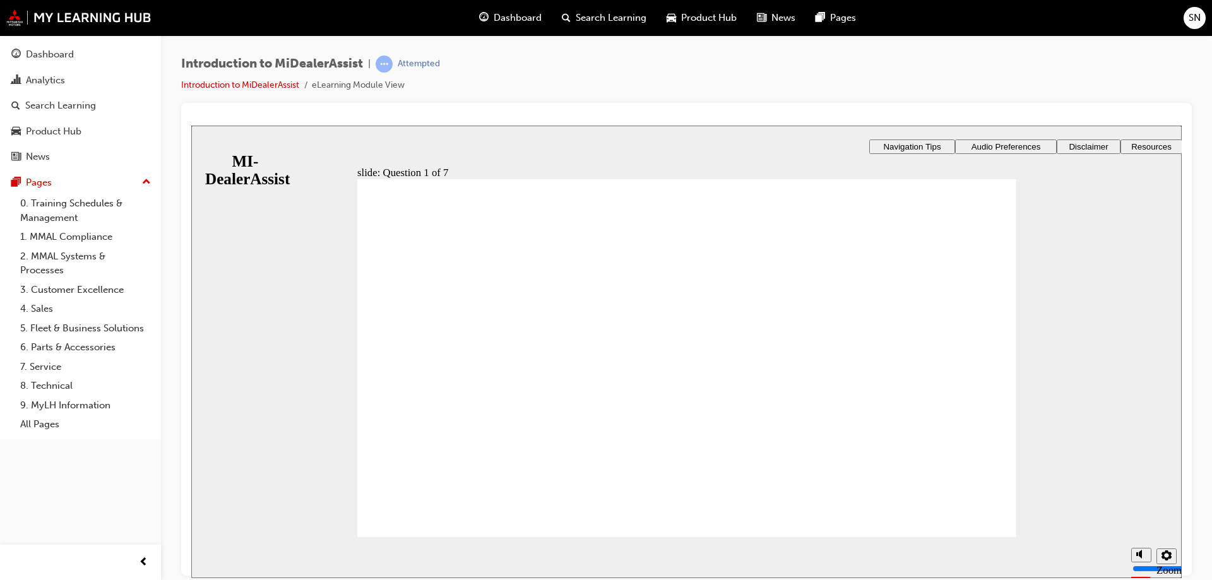
radio input "true"
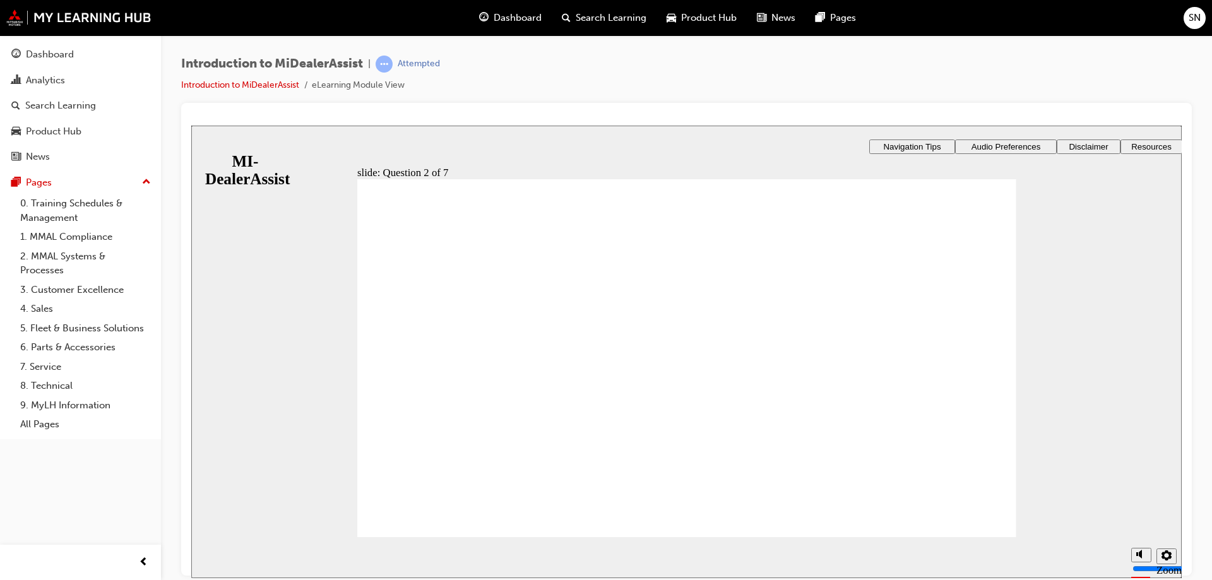
radio input "true"
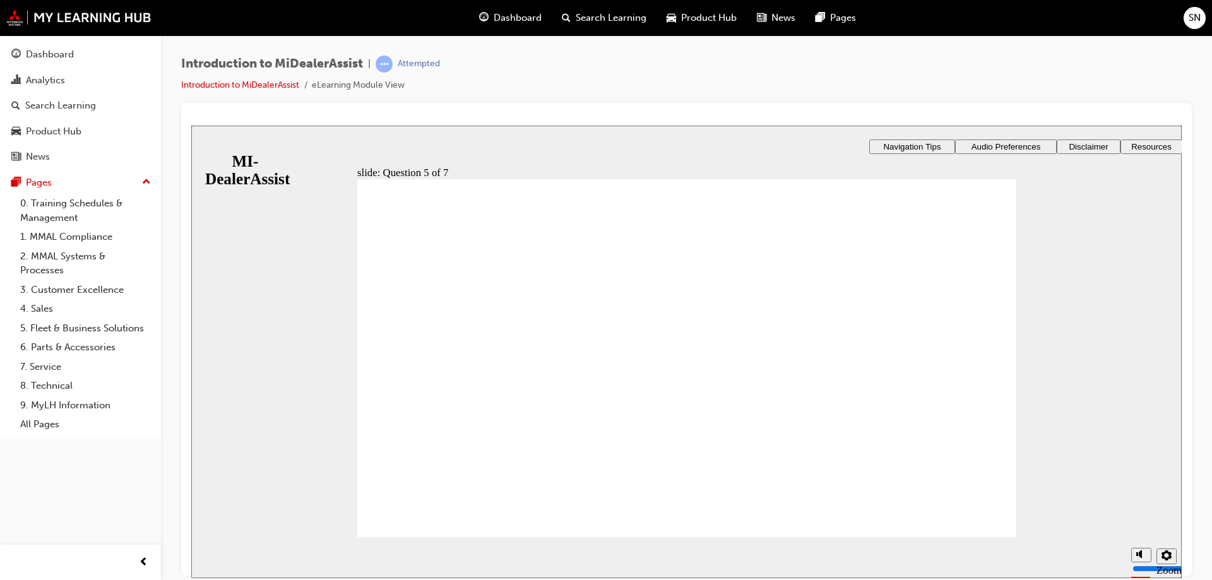
radio input "true"
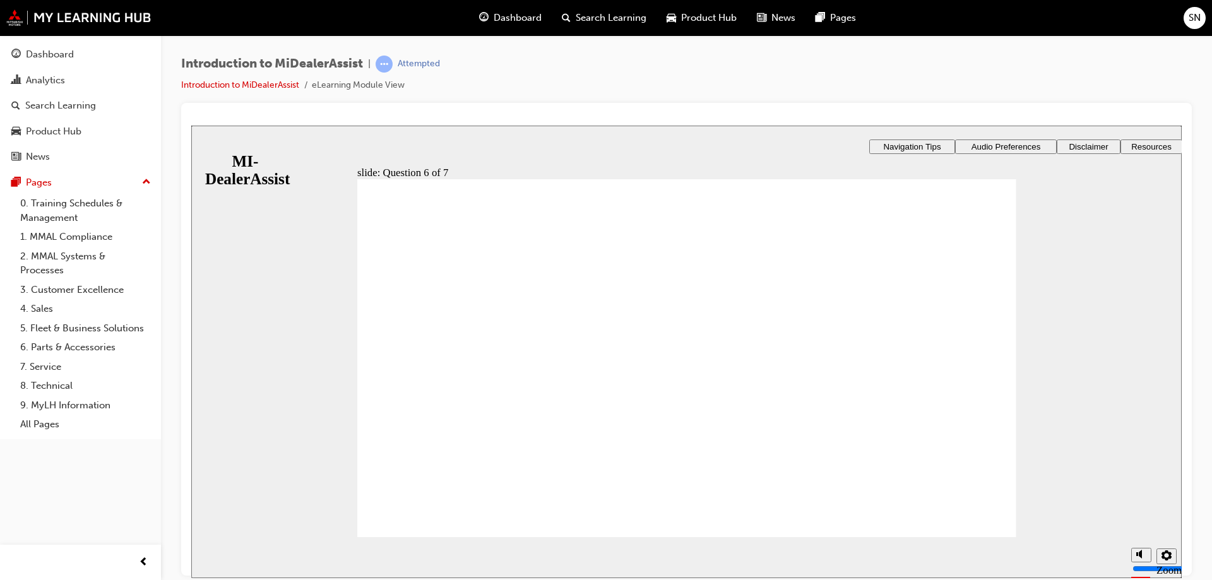
checkbox input "true"
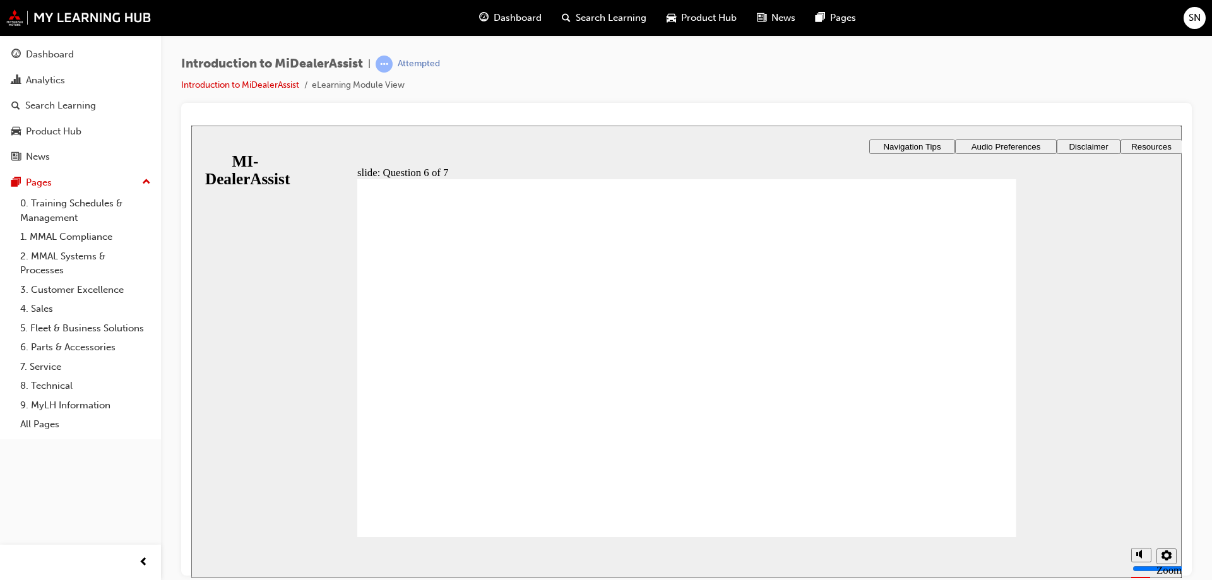
radio input "true"
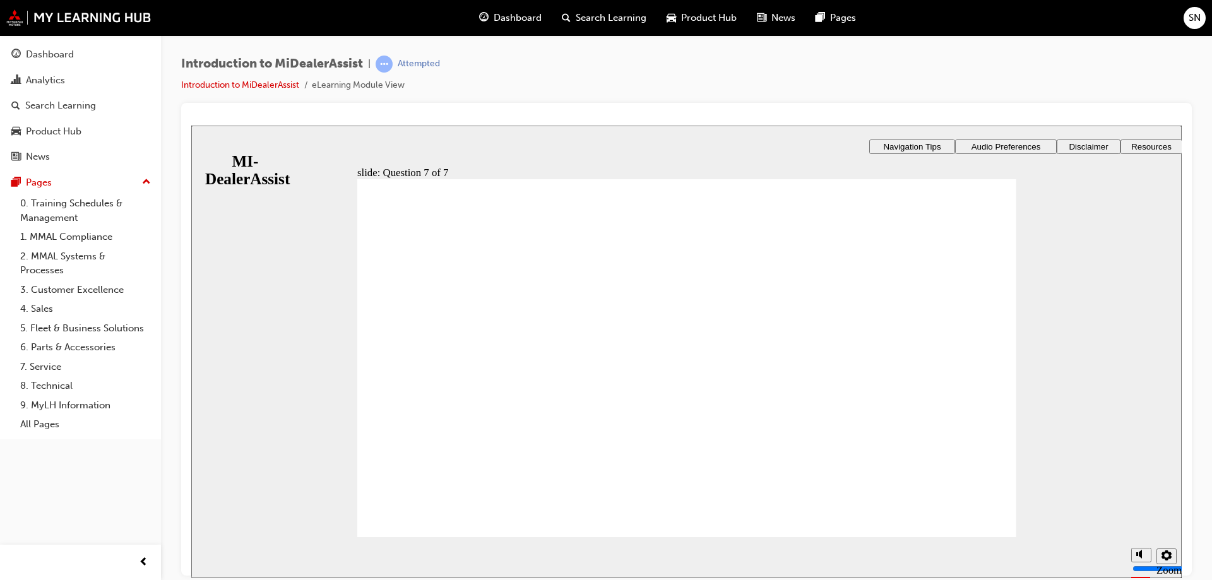
radio input "true"
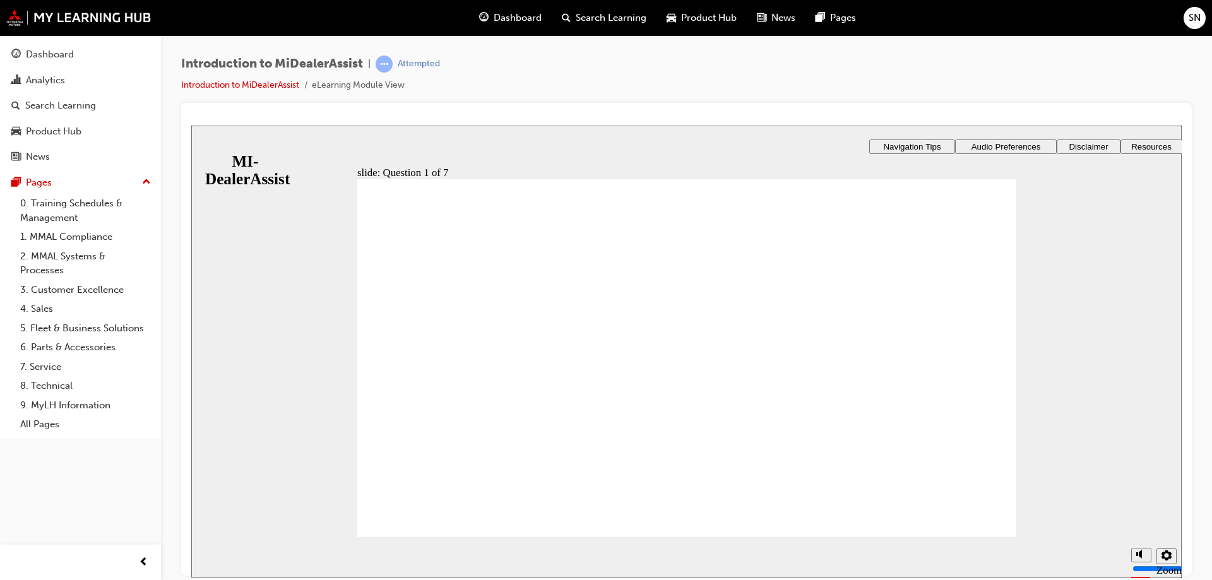
radio input "true"
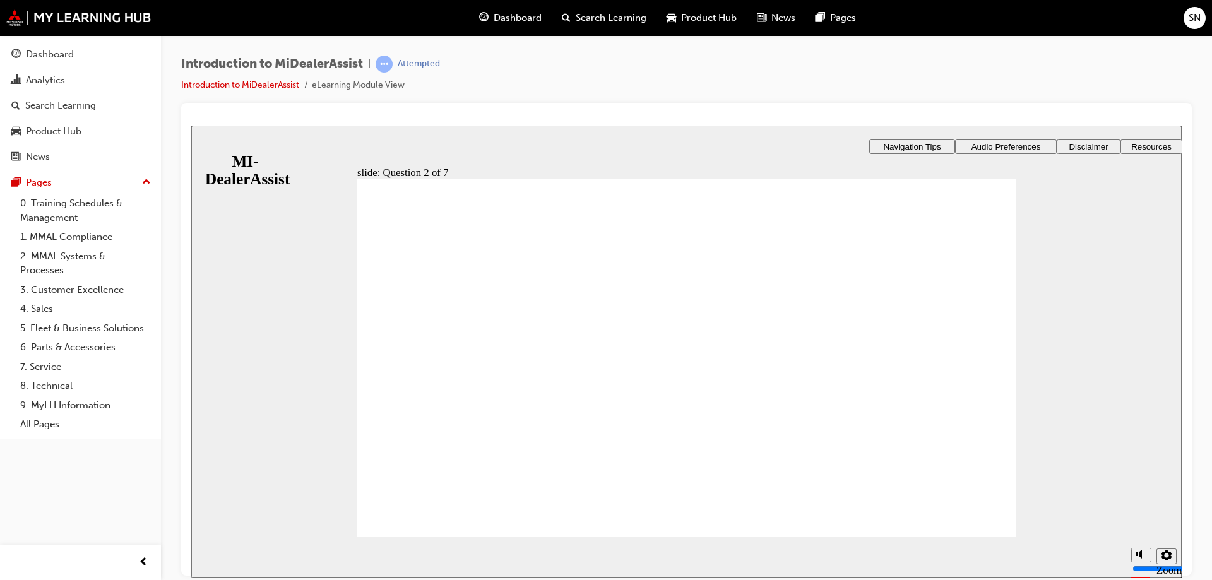
radio input "true"
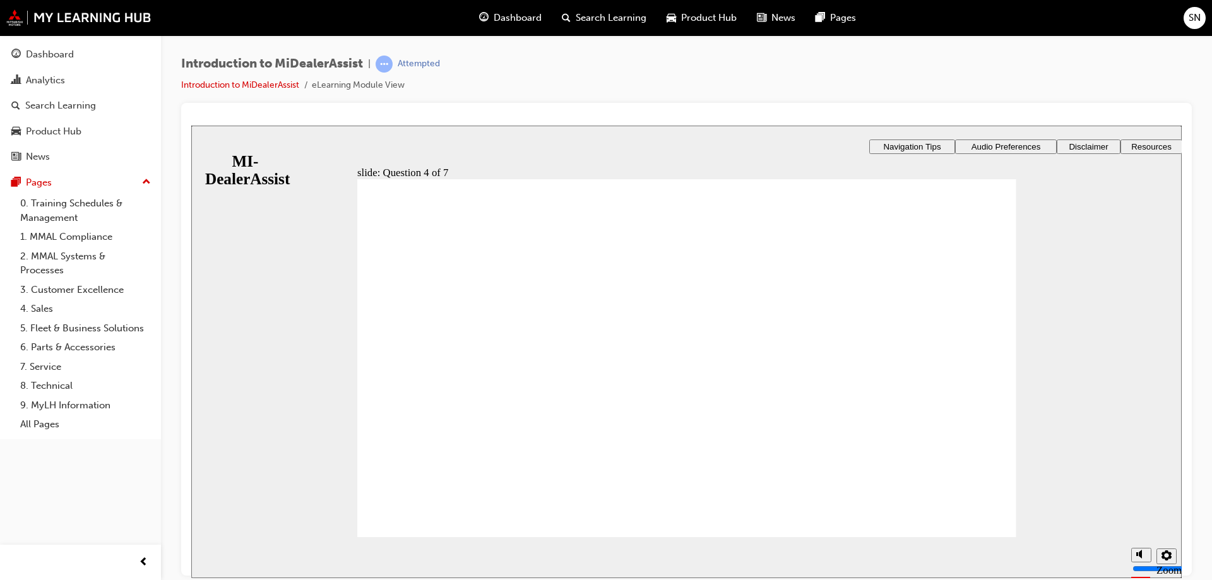
radio input "true"
drag, startPoint x: 664, startPoint y: 492, endPoint x: 672, endPoint y: 463, distance: 30.2
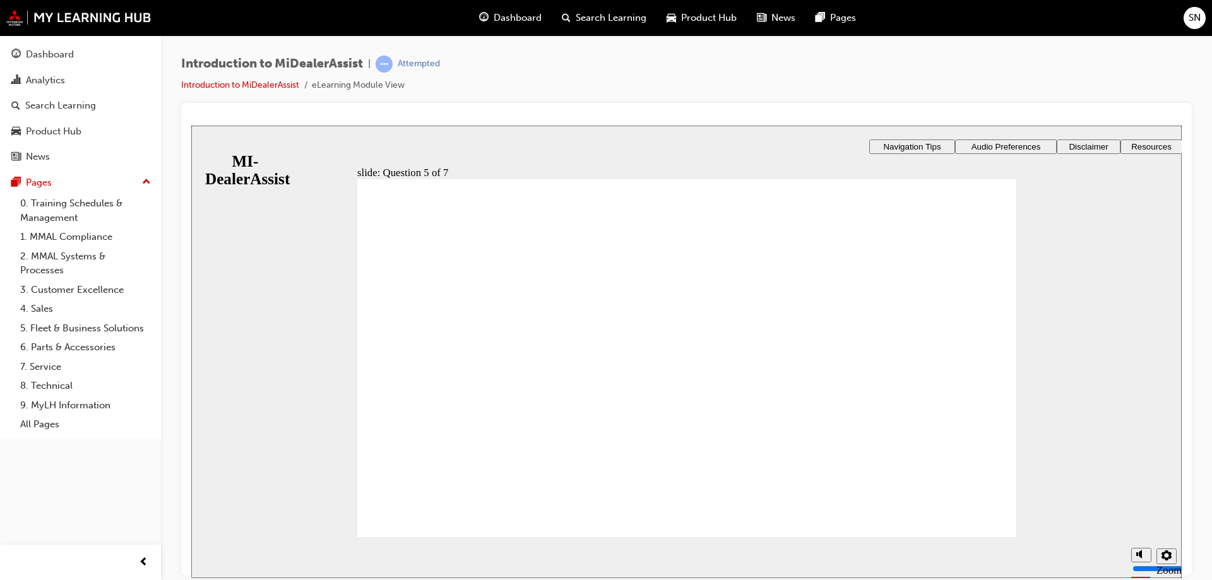
checkbox input "true"
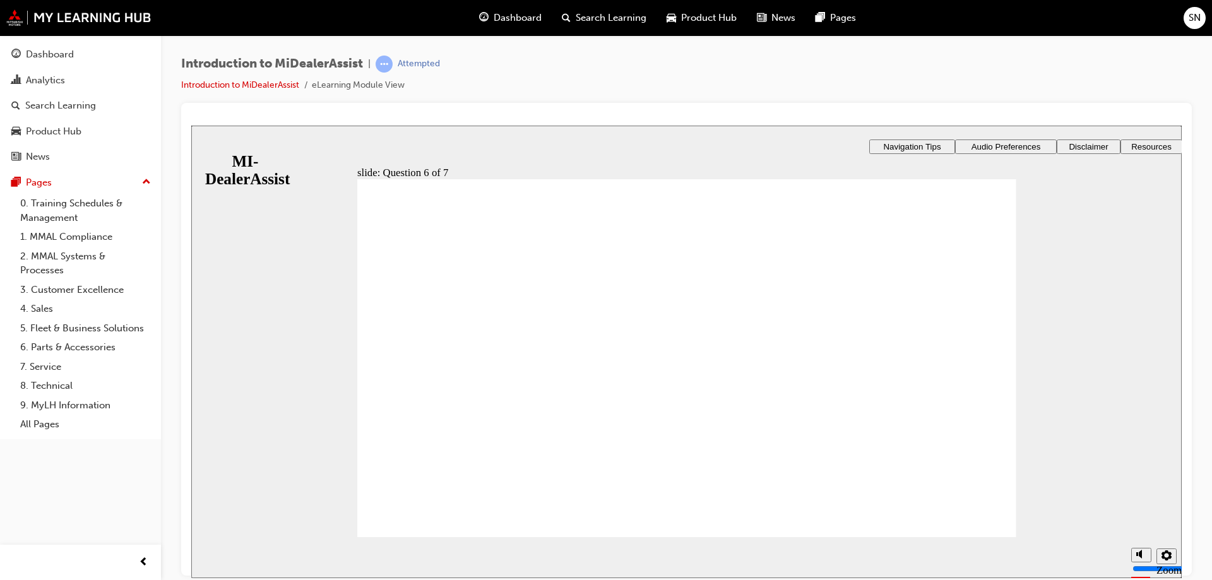
radio input "true"
drag, startPoint x: 432, startPoint y: 525, endPoint x: 433, endPoint y: 510, distance: 15.2
click at [432, 516] on div "Rectangle 1 Rectangle 3 Question 7 of 7 Is the following statement true or fals…" at bounding box center [686, 364] width 659 height 371
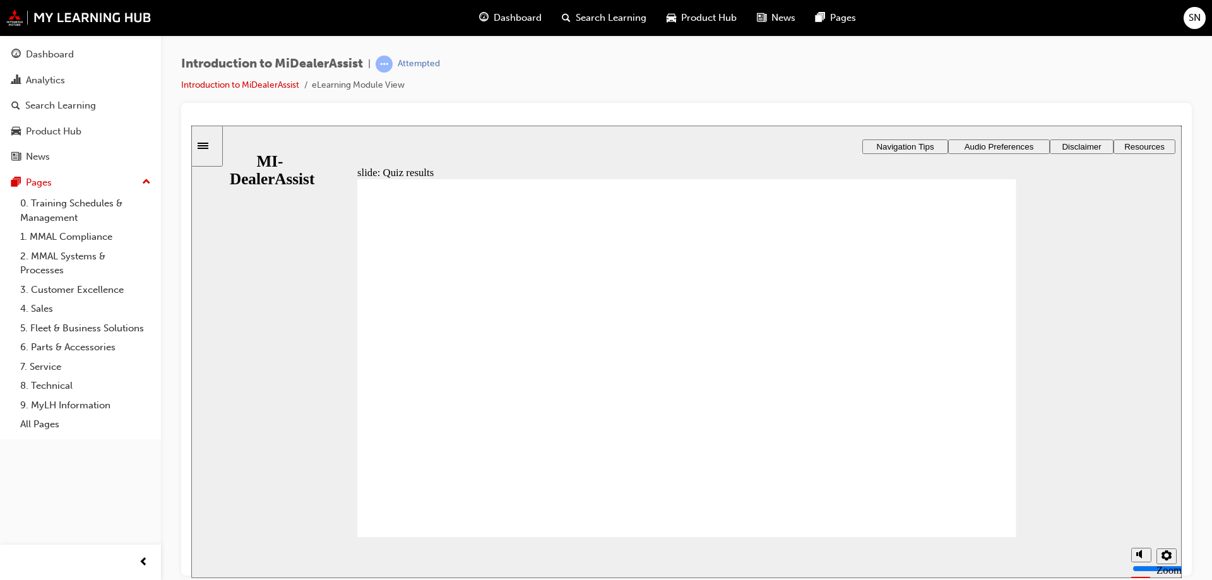
radio input "true"
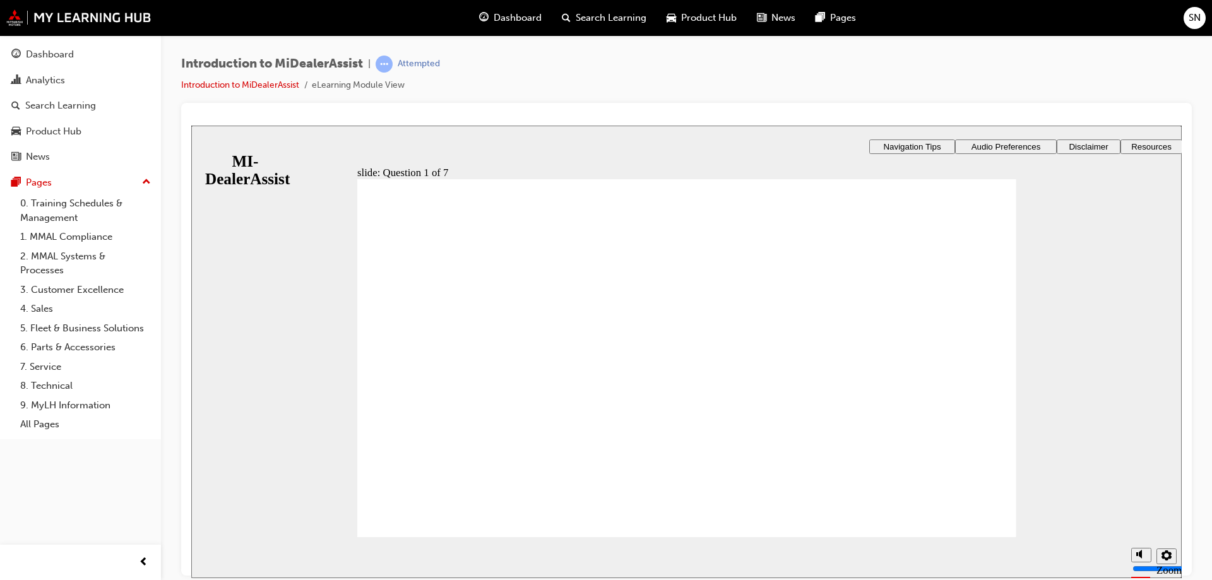
radio input "true"
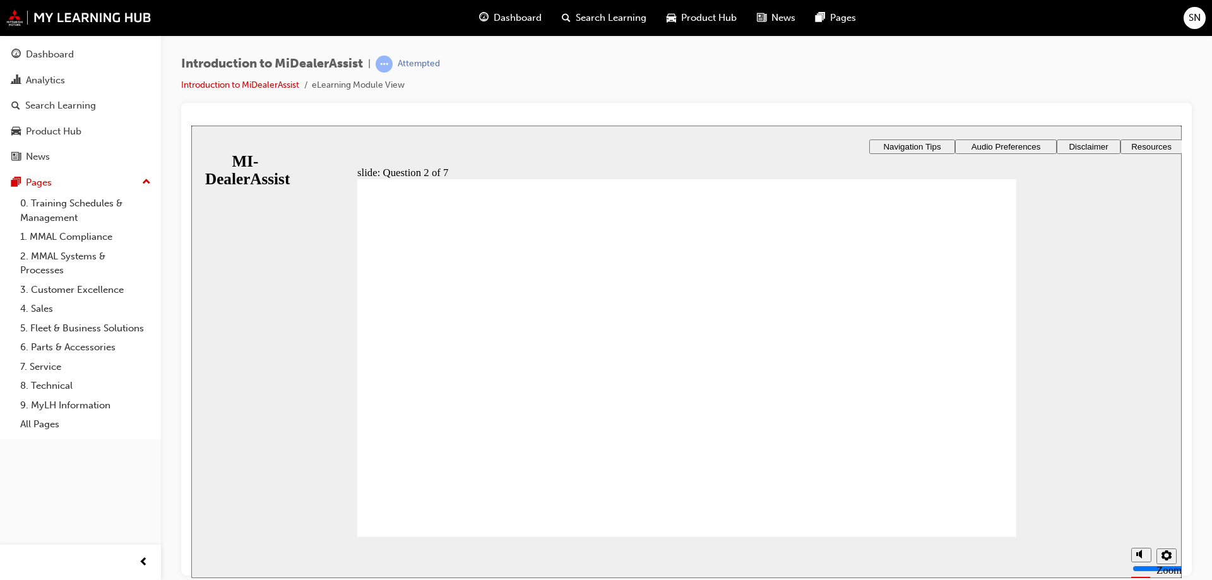
drag, startPoint x: 414, startPoint y: 253, endPoint x: 525, endPoint y: 259, distance: 111.3
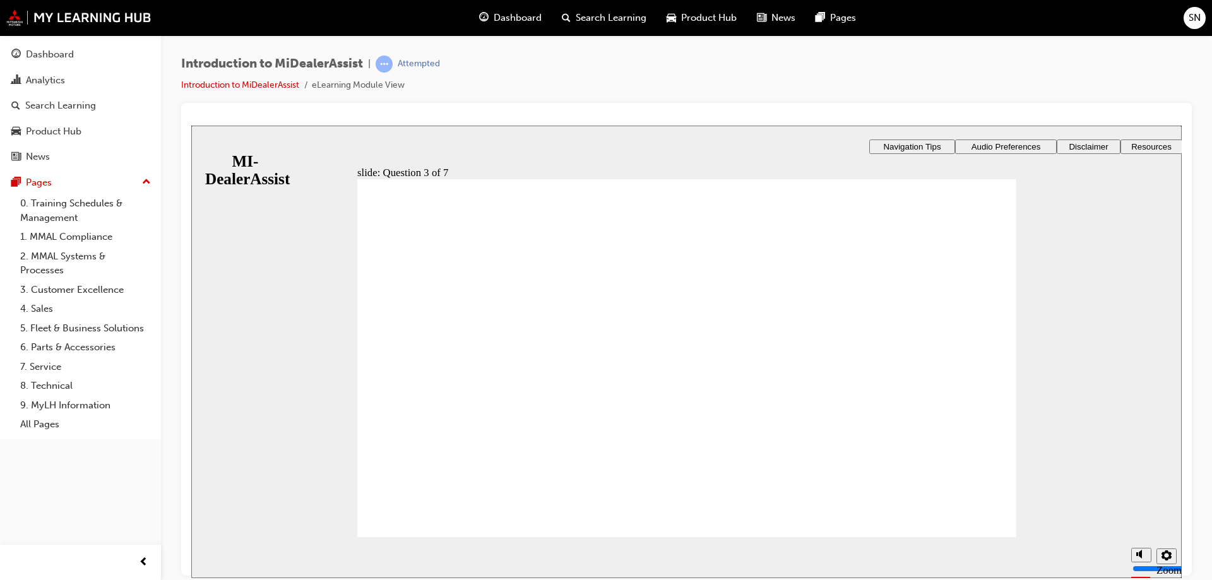
radio input "true"
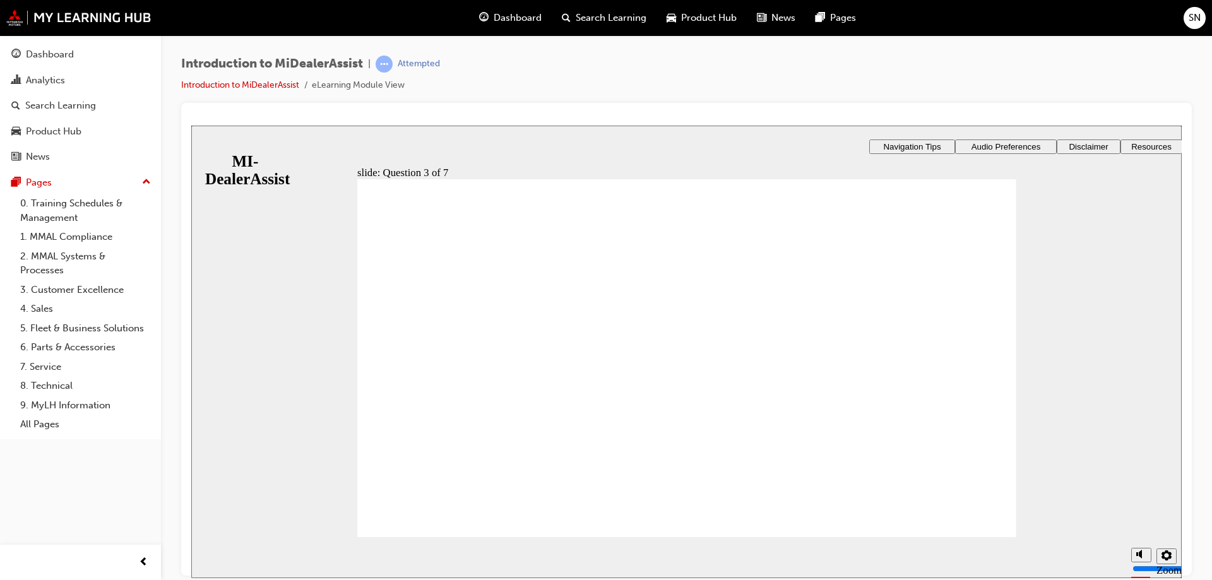
click at [748, 345] on div "​57%​ slide: Question 4 of 7 Support tab Knowledge Base Notifications Cases Awa…" at bounding box center [686, 399] width 991 height 549
click at [766, 355] on div "​57%​ slide: Question 4 of 7 Support tab Knowledge Base Notifications Cases Awa…" at bounding box center [686, 399] width 991 height 549
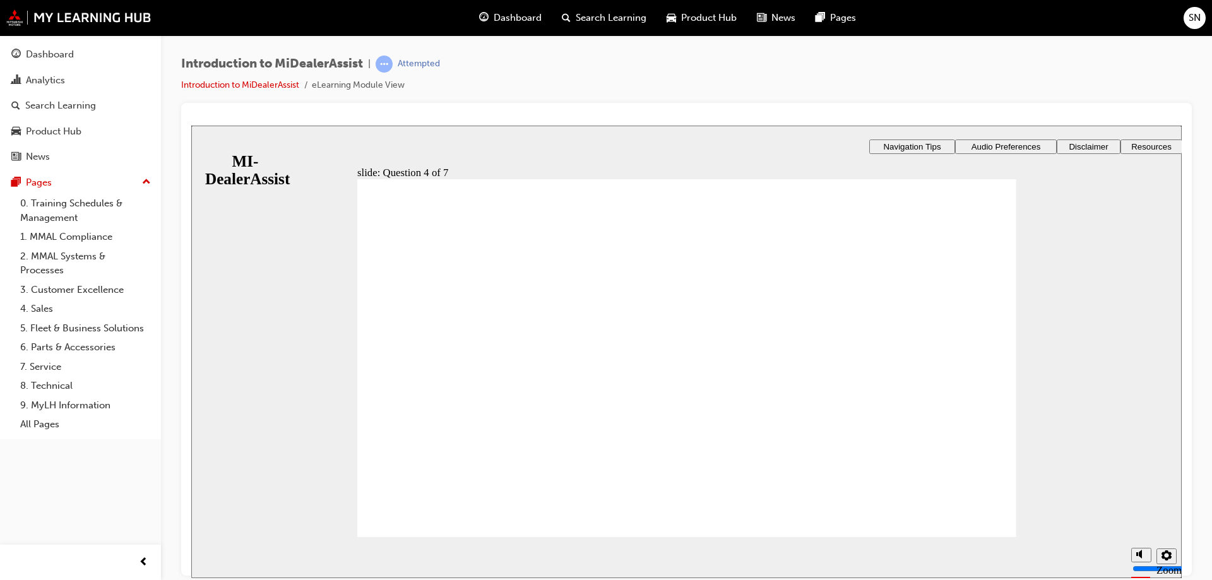
radio input "true"
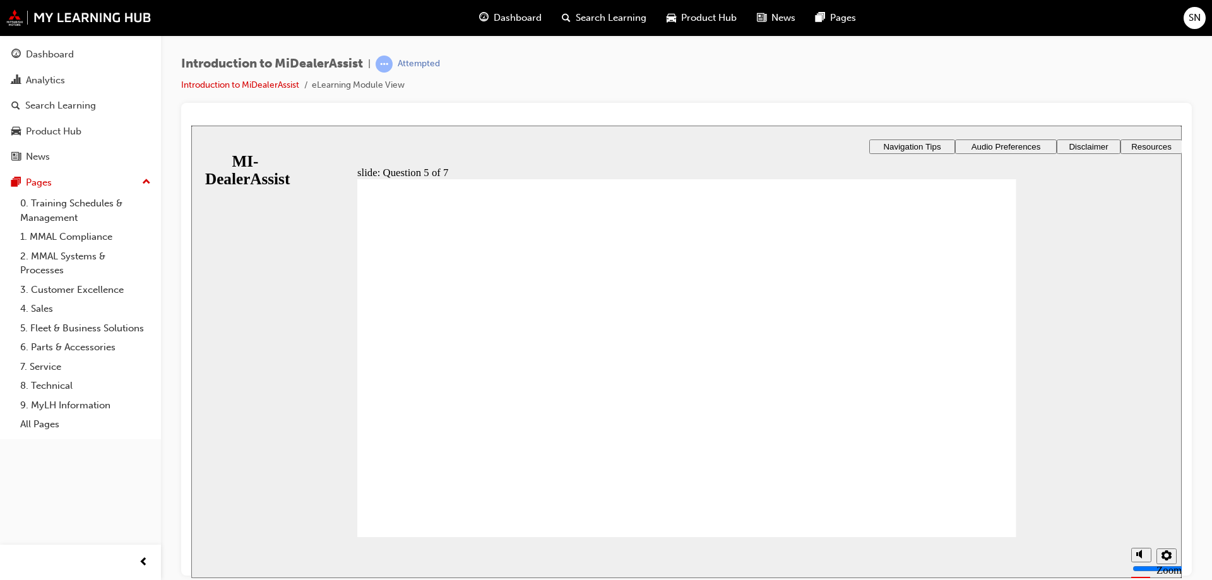
checkbox input "true"
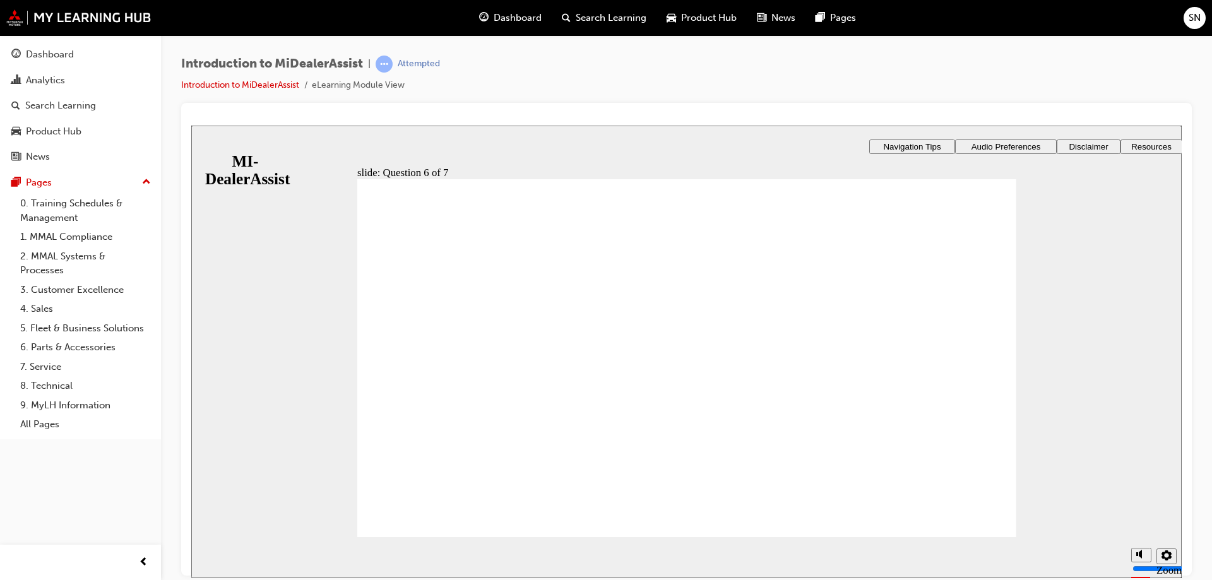
radio input "true"
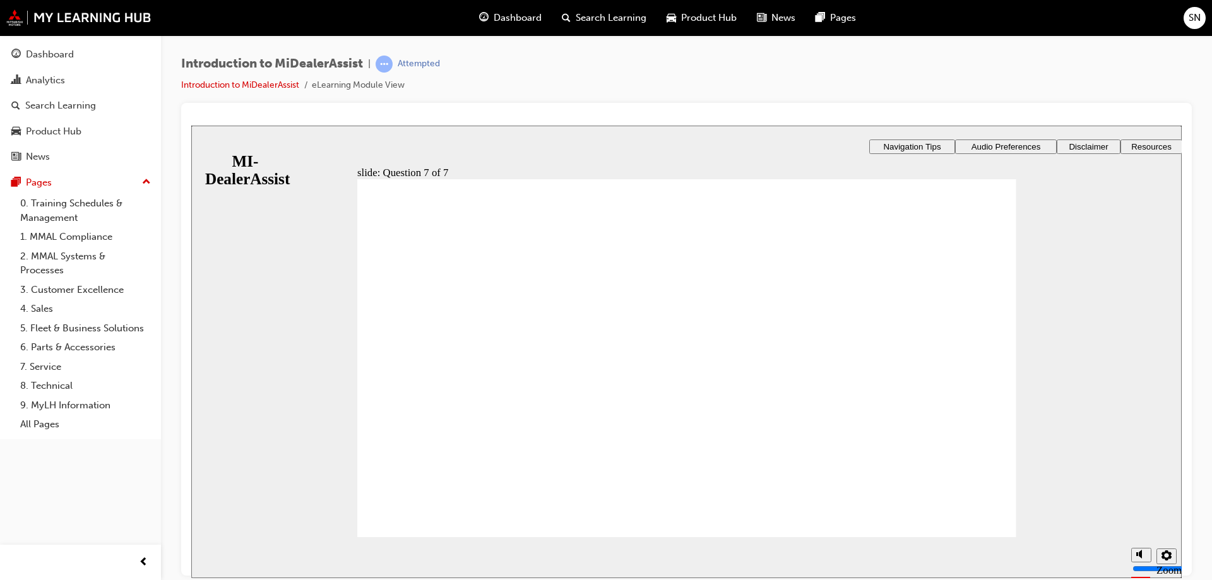
radio input "true"
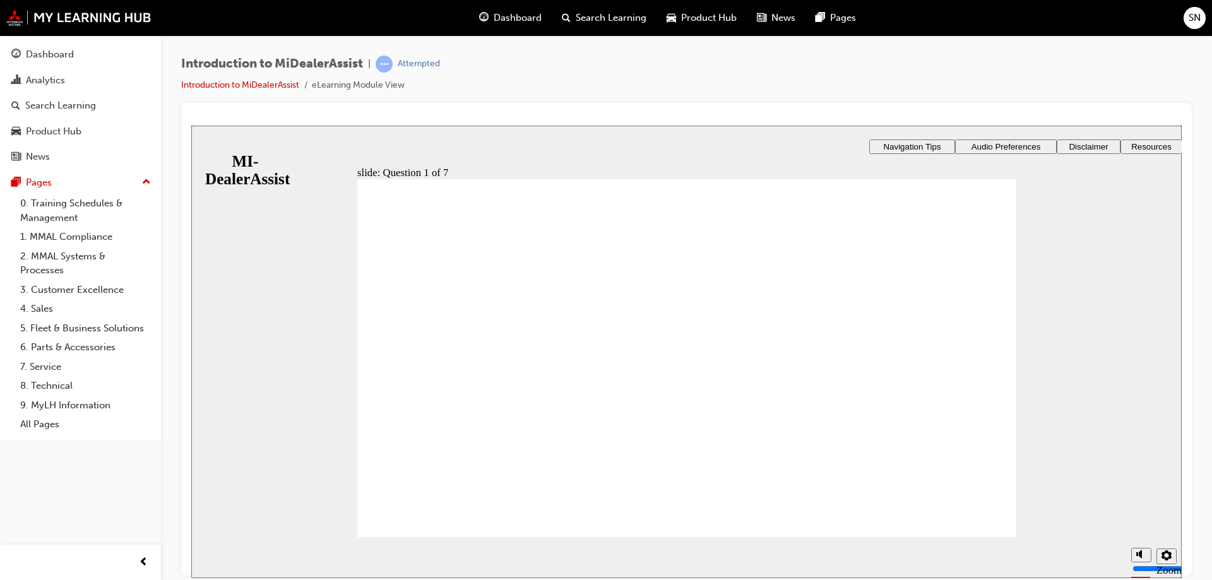
radio input "false"
radio input "true"
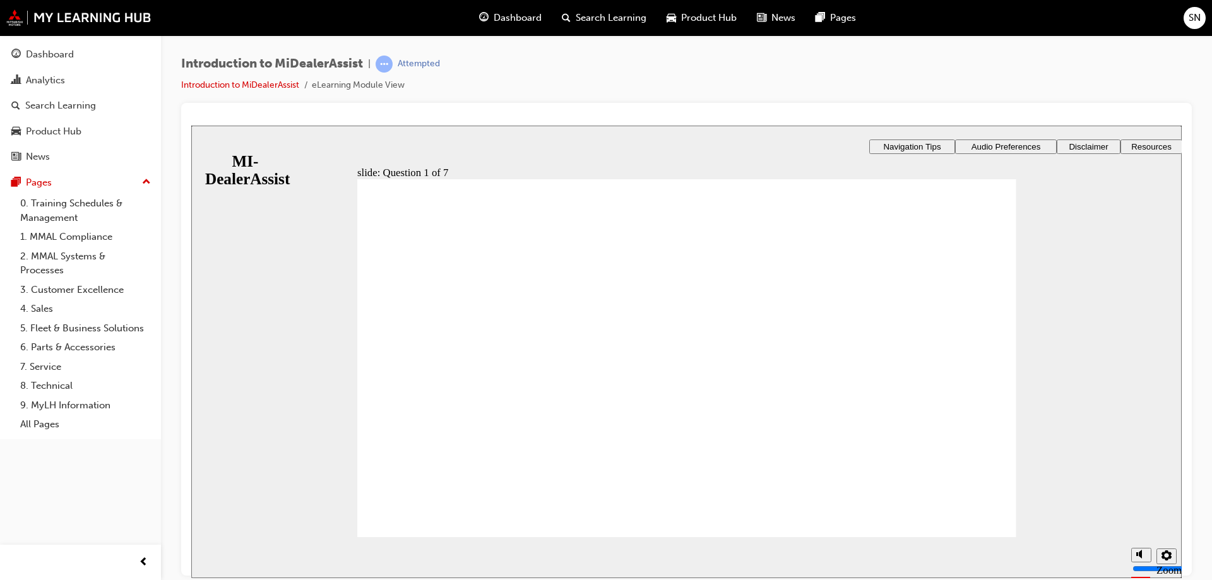
radio input "true"
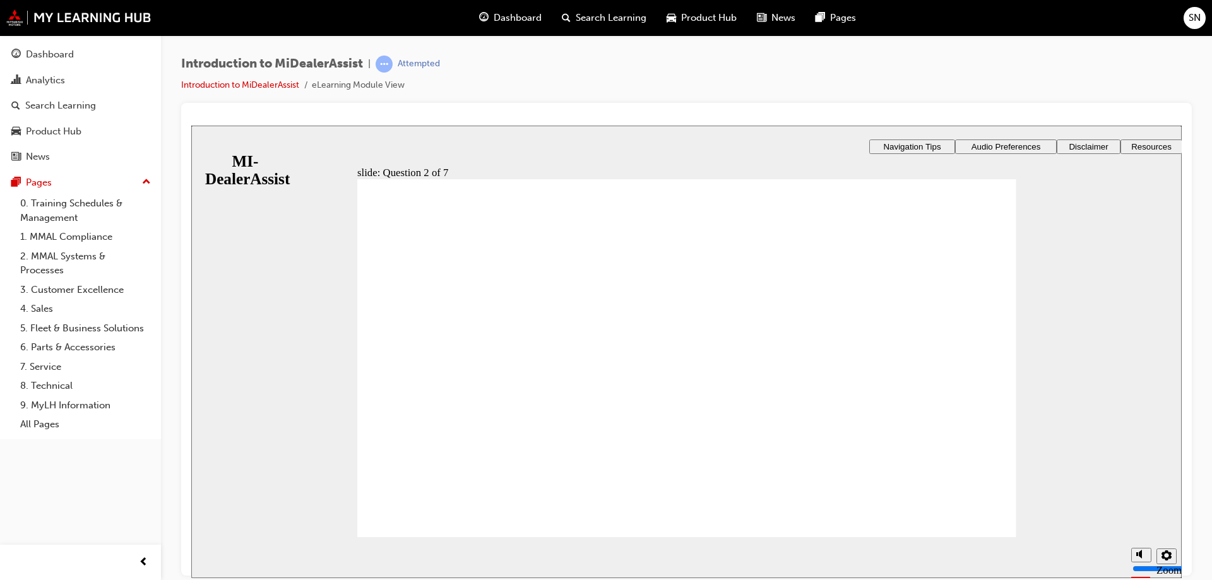
radio input "true"
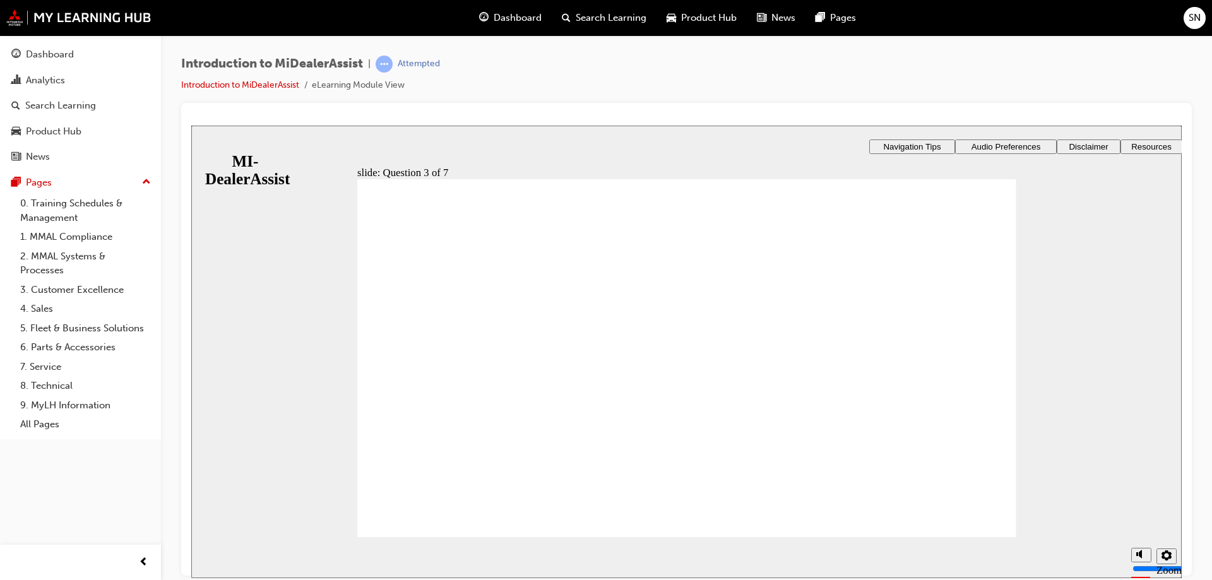
click at [873, 301] on div "​57%​ slide: Question 4 of 7 Support tab Knowledge Base Notifications Cases Awa…" at bounding box center [686, 399] width 991 height 549
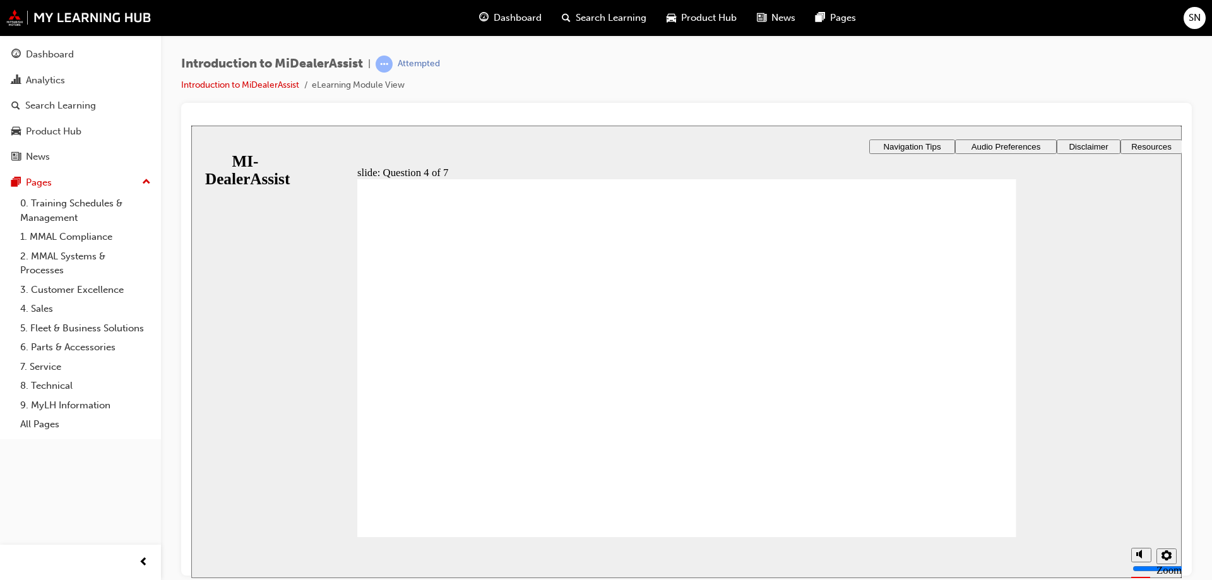
radio input "false"
radio input "true"
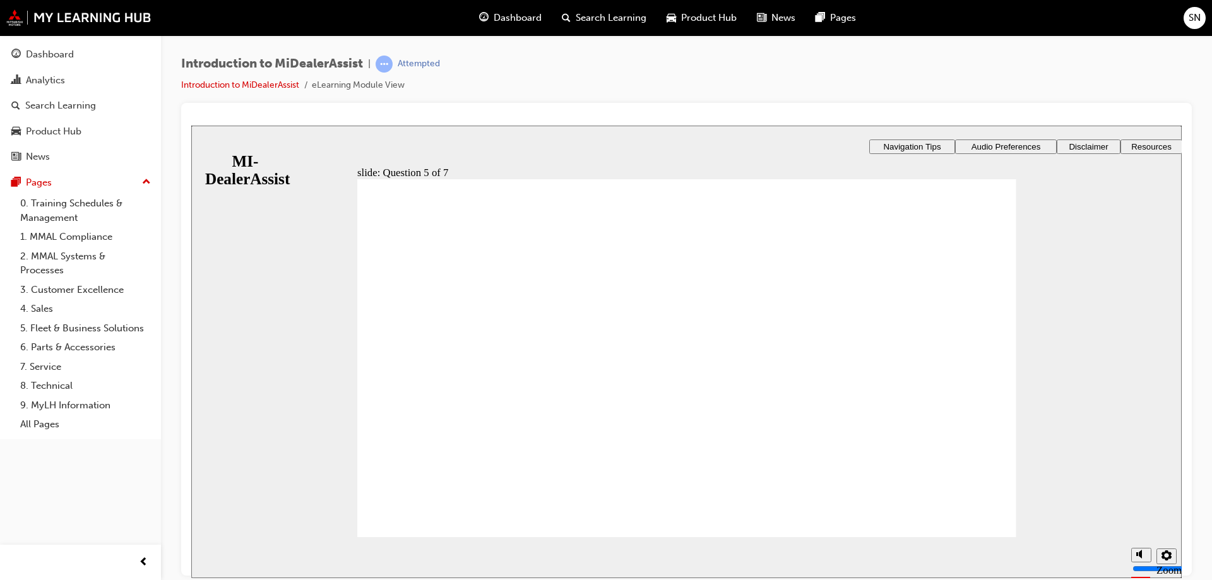
radio input "true"
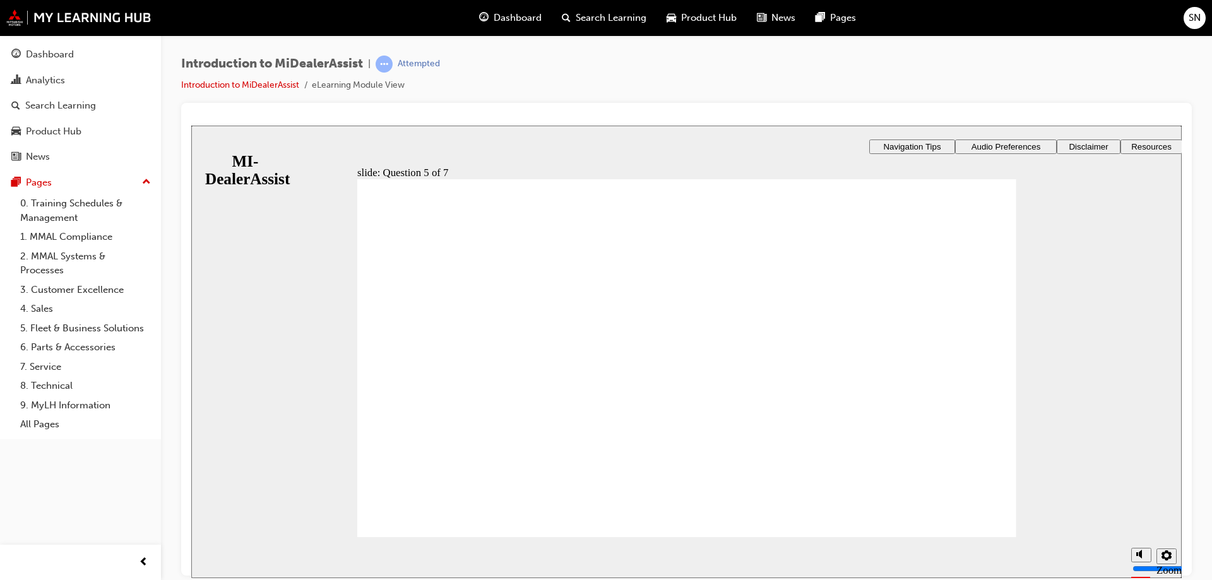
radio input "false"
radio input "true"
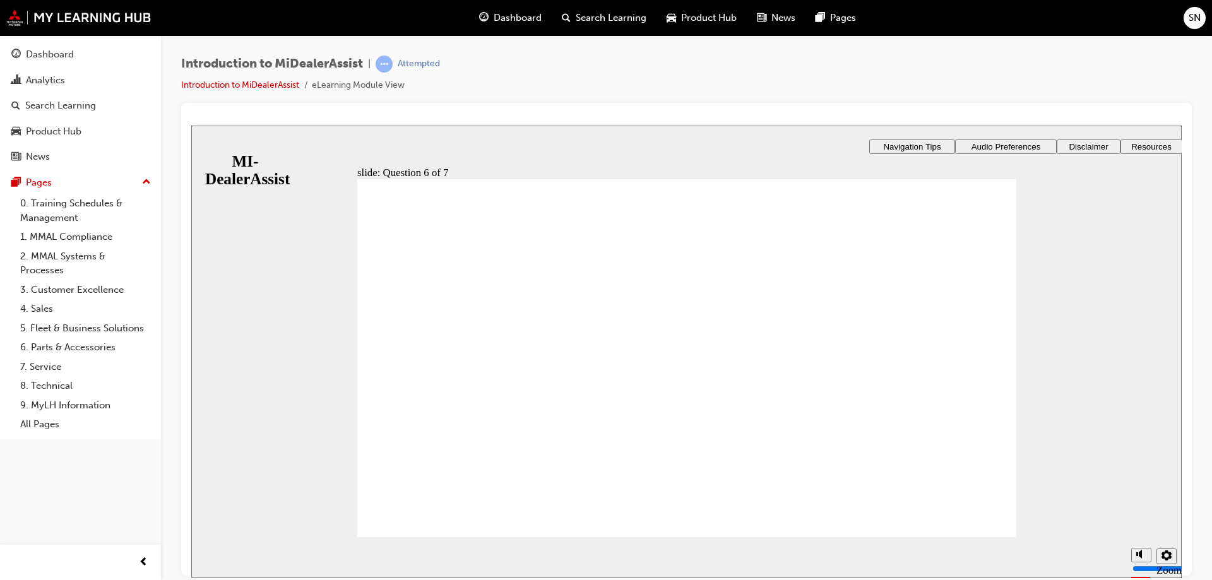
checkbox input "true"
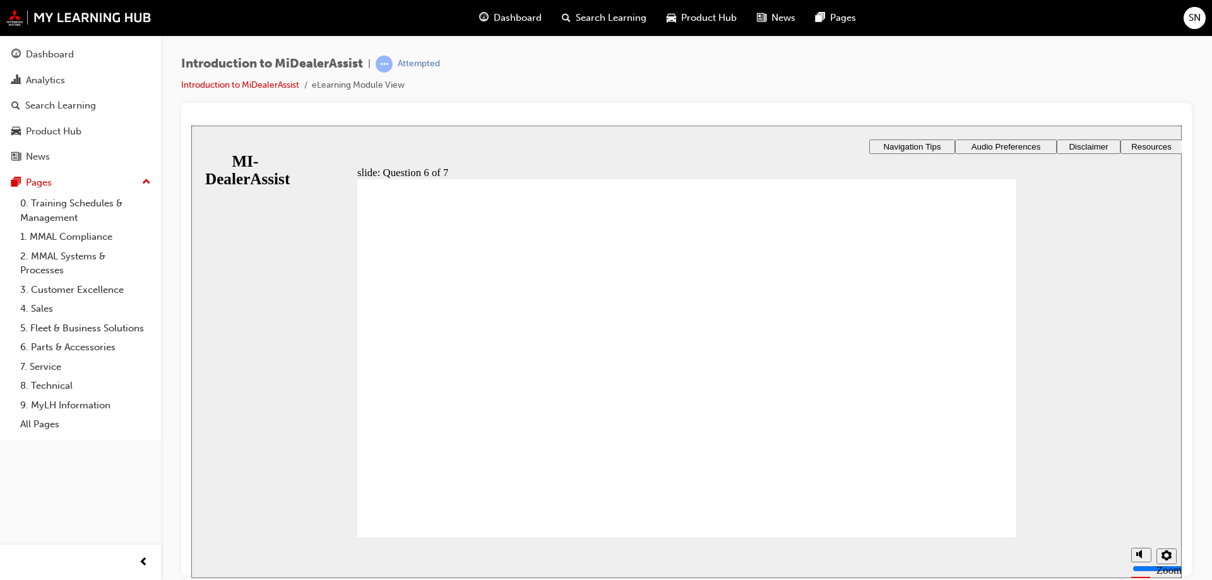
checkbox input "true"
checkbox input "false"
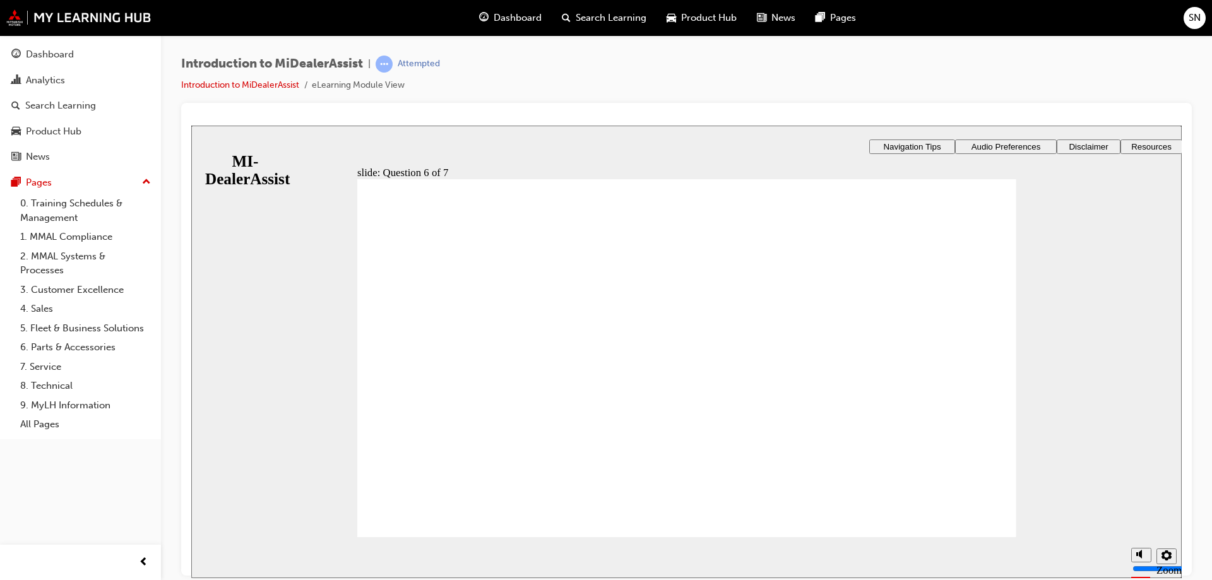
checkbox input "false"
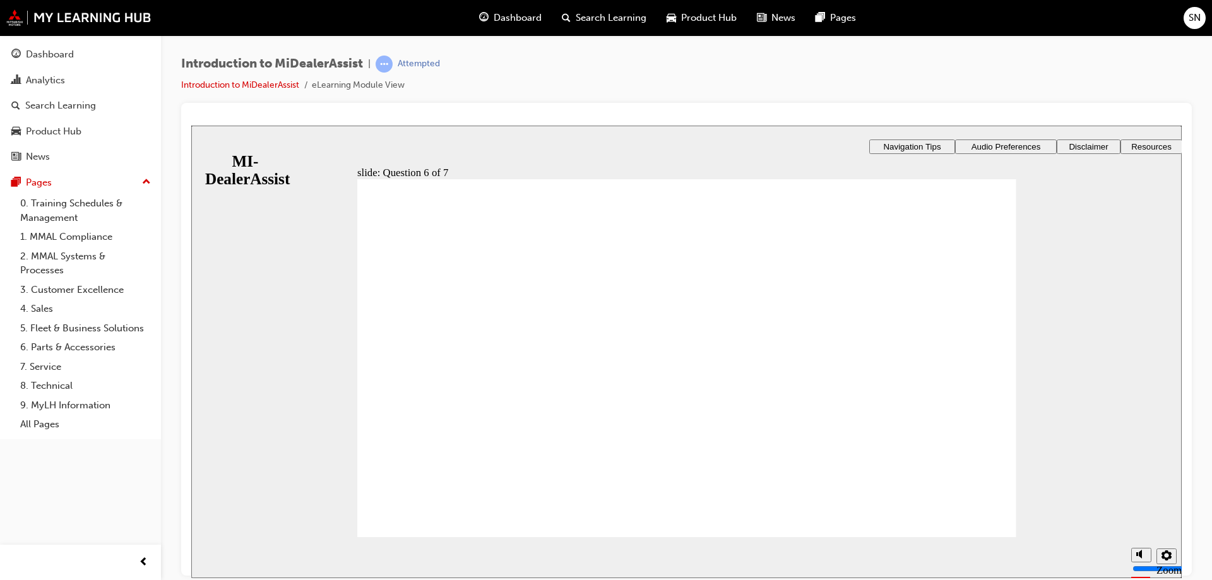
radio input "true"
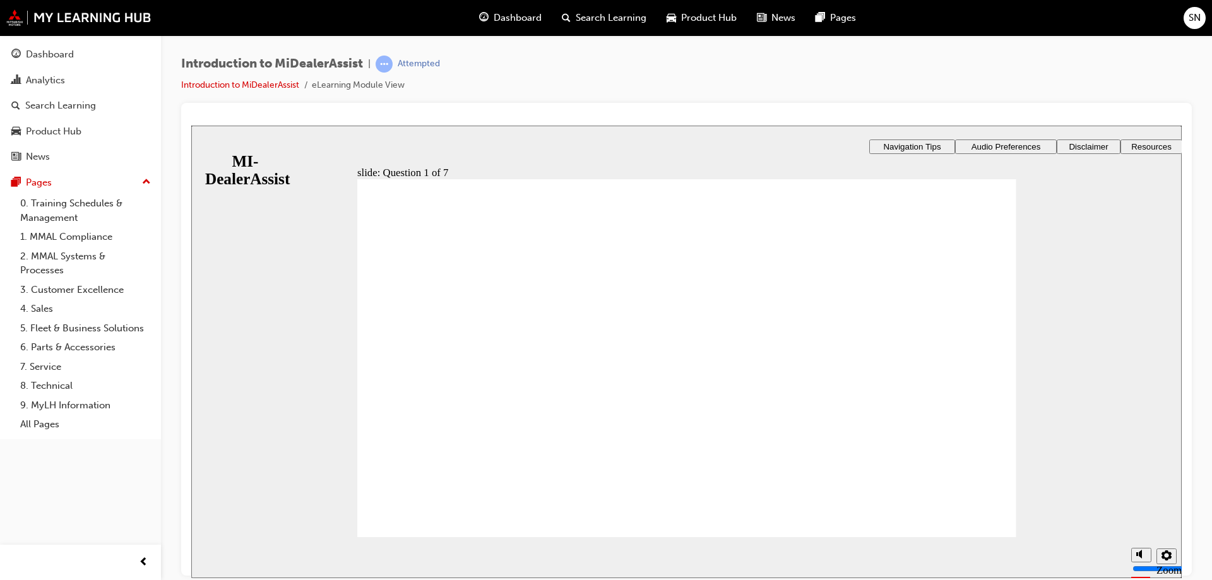
radio input "true"
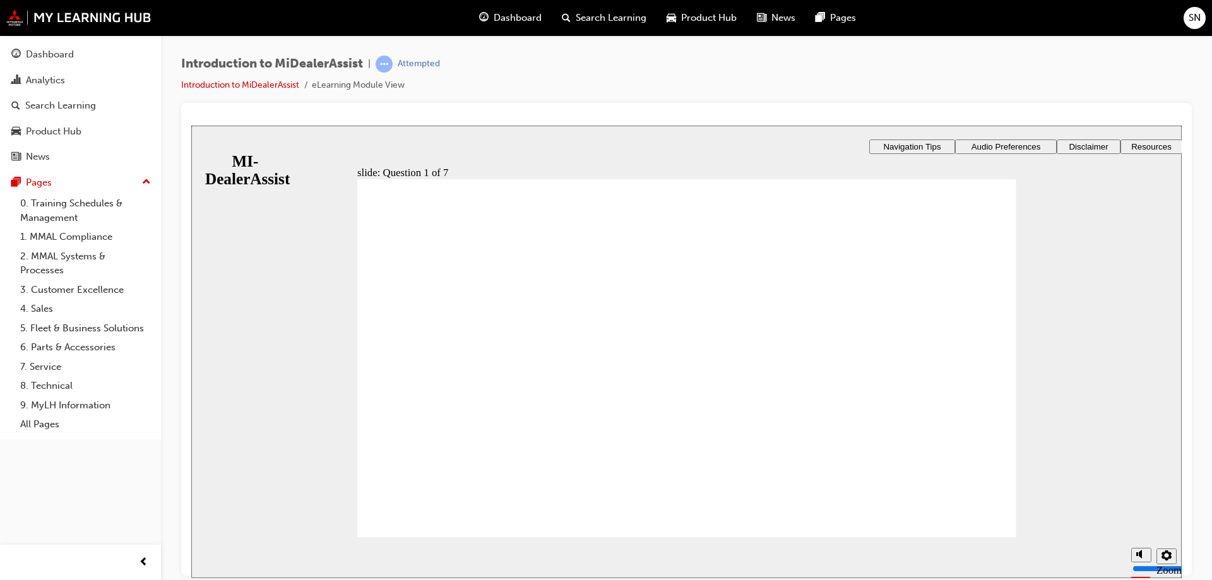
radio input "true"
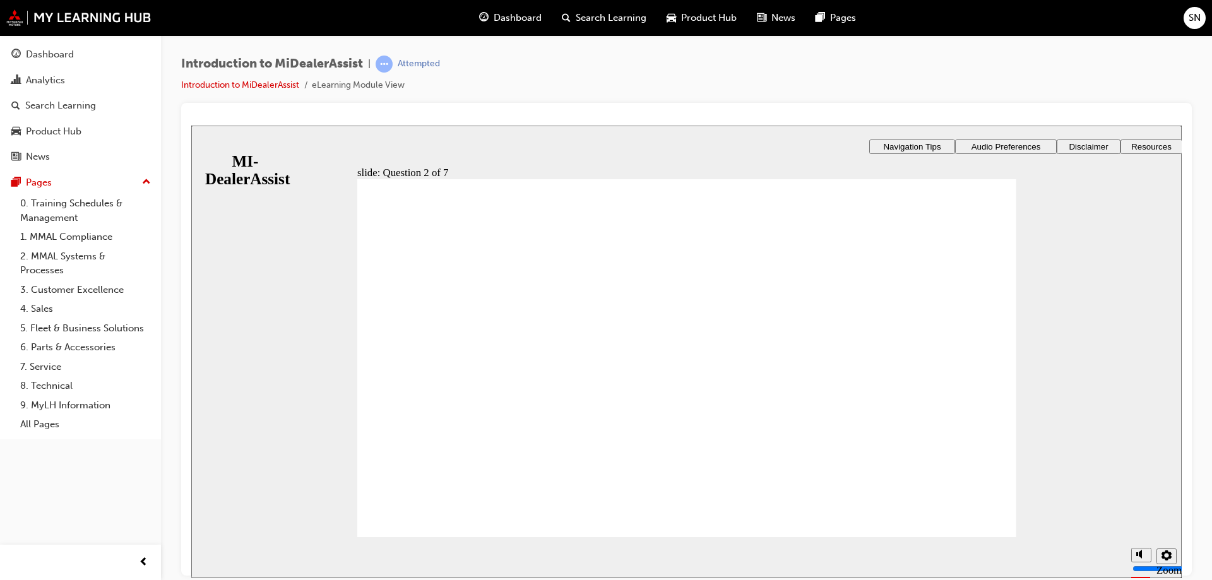
radio input "true"
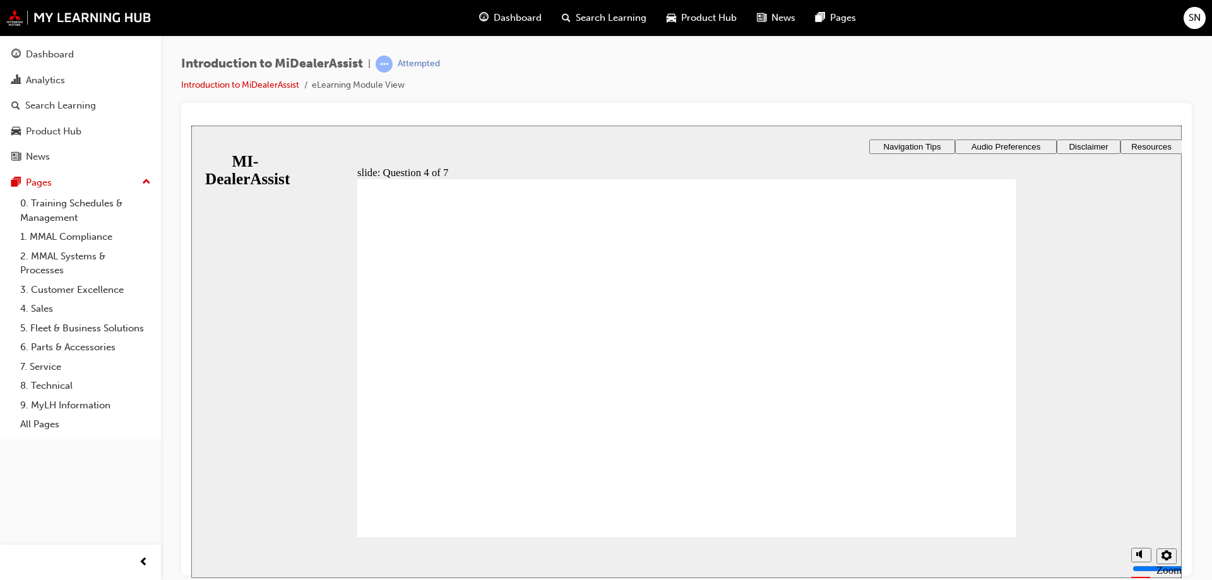
radio input "true"
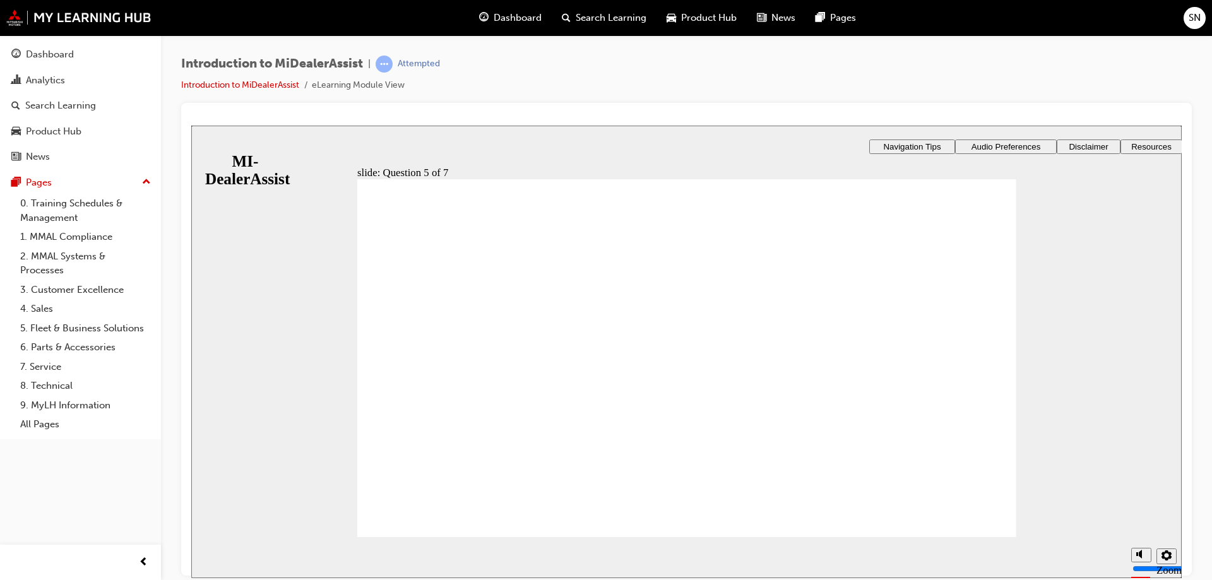
radio input "false"
radio input "true"
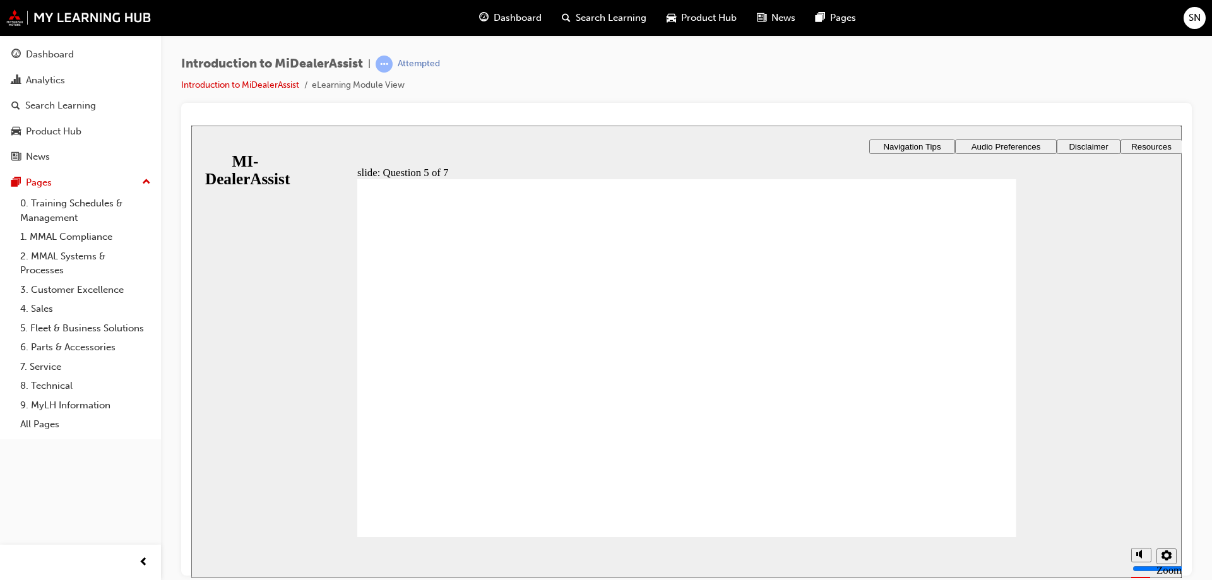
checkbox input "false"
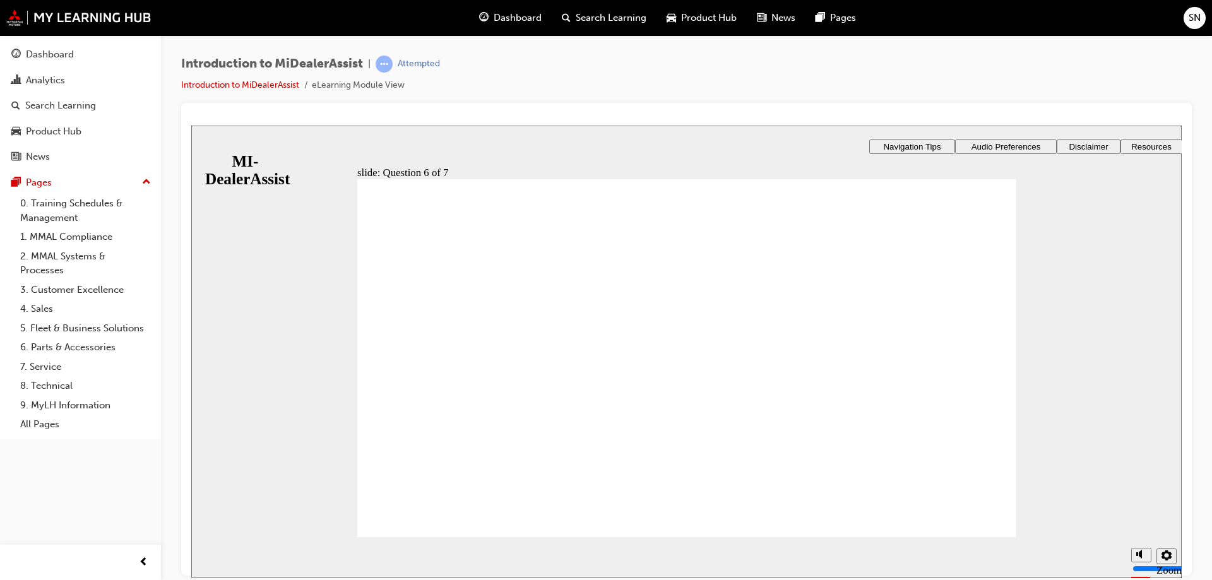
checkbox input "true"
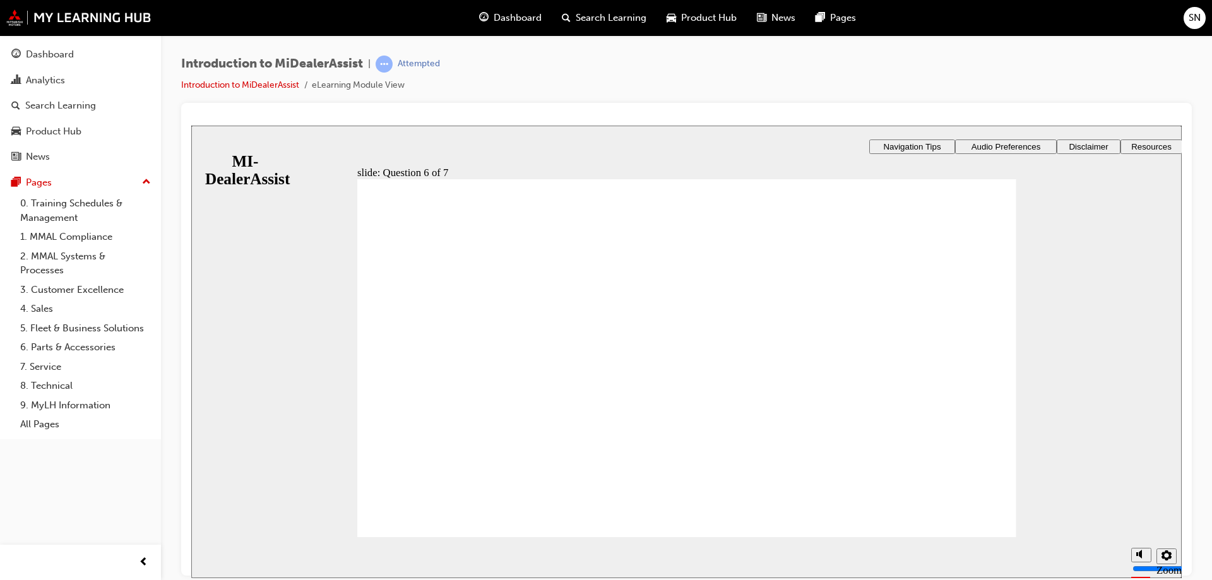
radio input "true"
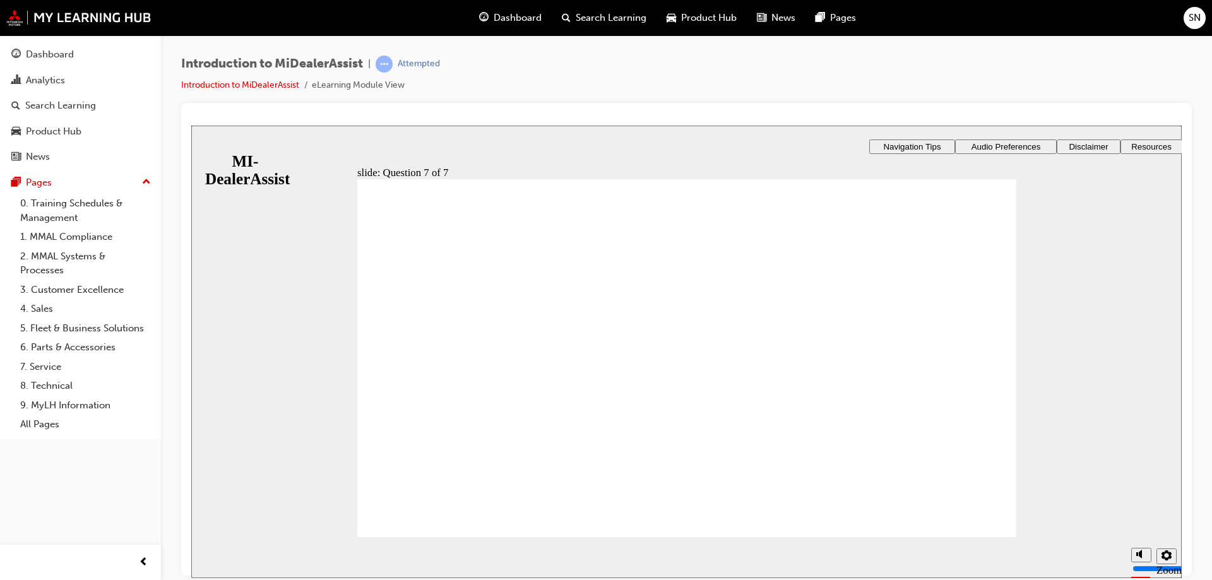
click at [208, 143] on icon "Sidebar Toggle" at bounding box center [203, 145] width 11 height 6
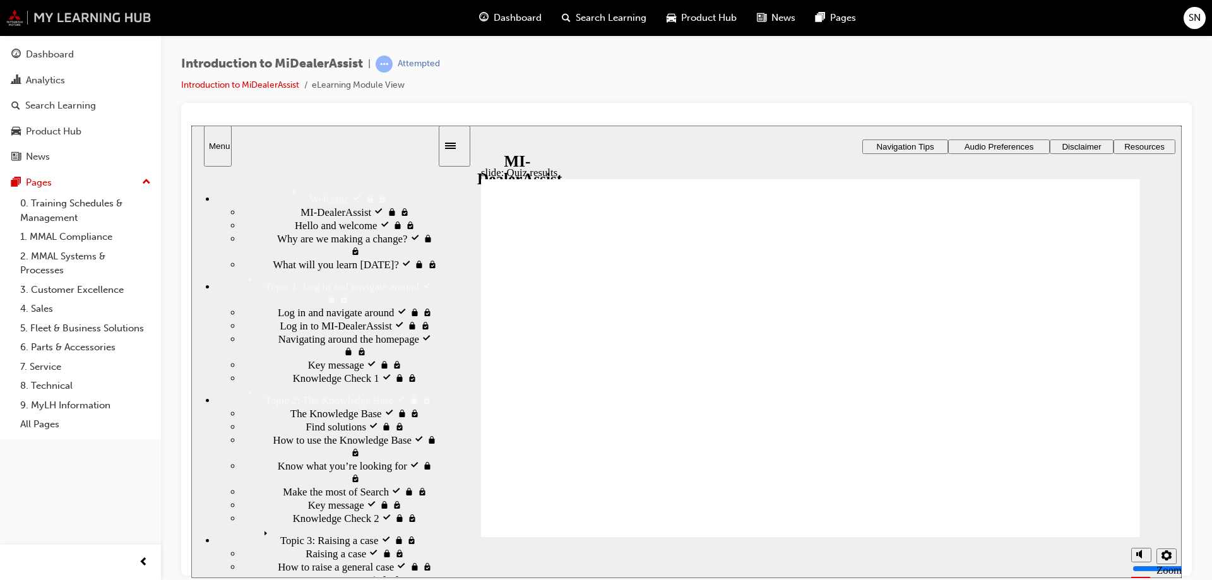
click at [21, 15] on img at bounding box center [78, 17] width 145 height 16
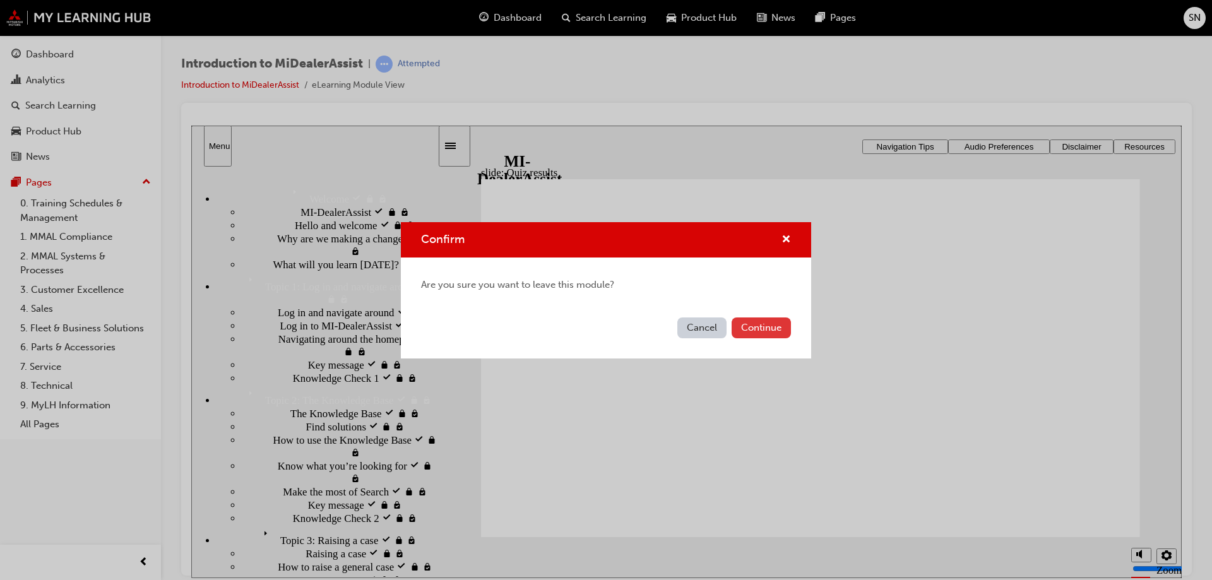
click at [732, 329] on button "Continue" at bounding box center [761, 328] width 59 height 21
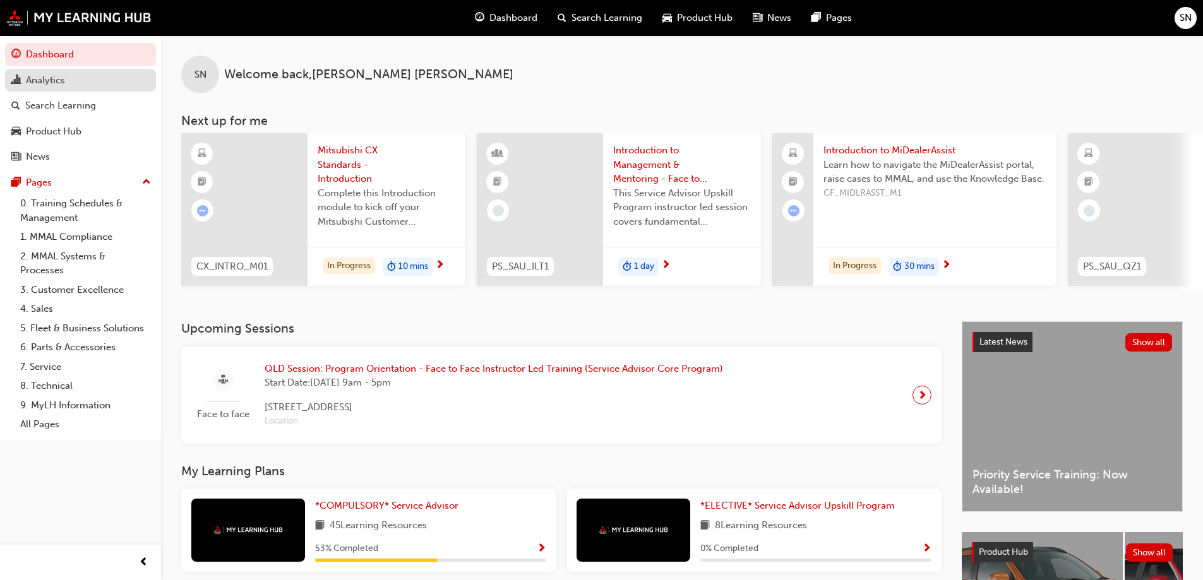
click at [72, 80] on div "Analytics" at bounding box center [80, 81] width 138 height 16
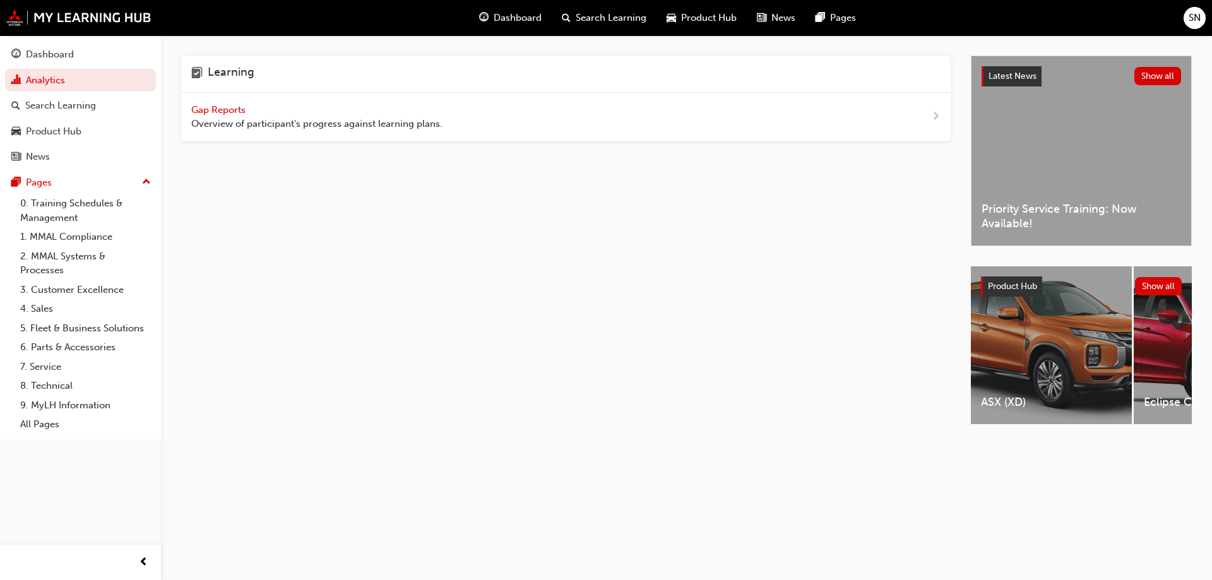
click at [229, 107] on span "Gap Reports" at bounding box center [219, 109] width 57 height 11
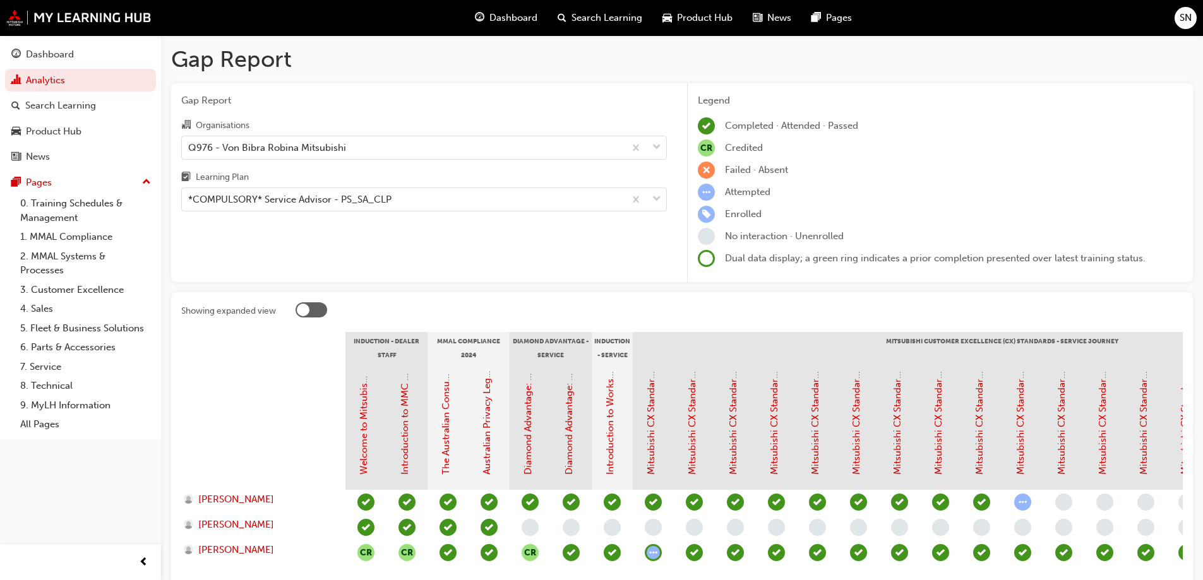
scroll to position [101, 0]
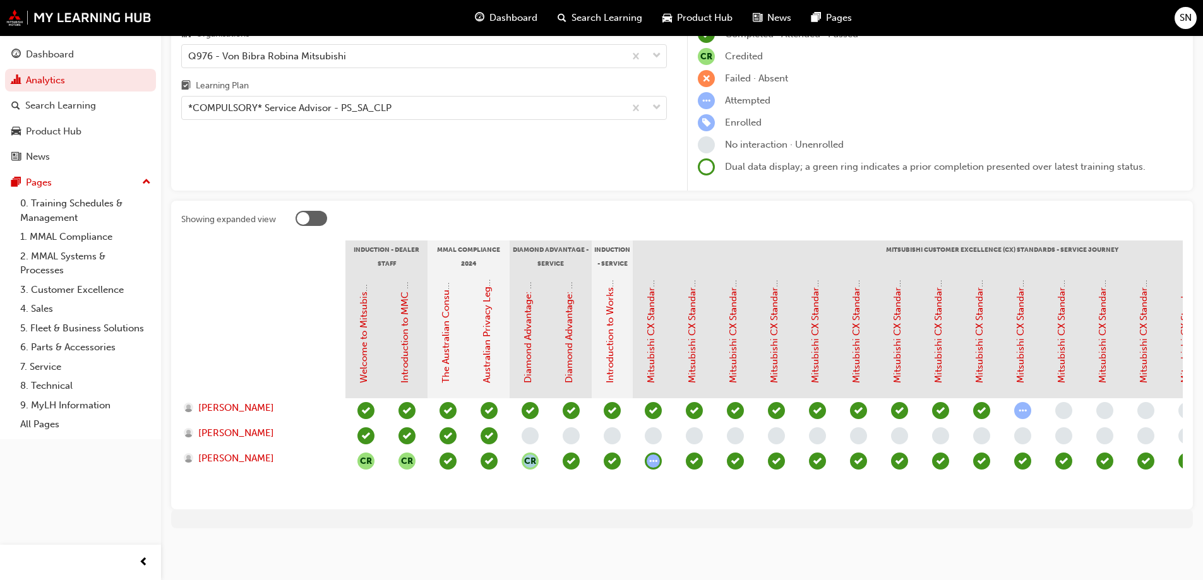
drag, startPoint x: 523, startPoint y: 500, endPoint x: 566, endPoint y: 494, distance: 43.4
click at [566, 494] on div "Showing expanded view Induction - Dealer Staff MMAL Compliance 2024 Diamond Adv…" at bounding box center [682, 355] width 1022 height 309
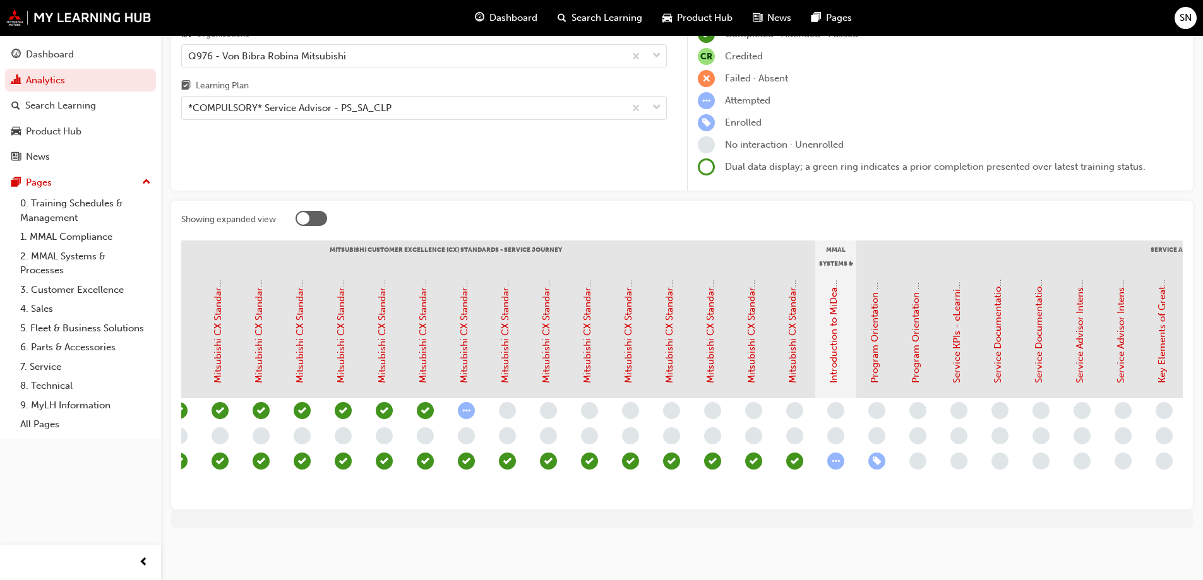
scroll to position [0, 557]
click at [931, 558] on div "Gap Report Gap Report Organisations Q976 - Von Bibra Robina Mitsubishi Learning…" at bounding box center [601, 244] width 1203 height 672
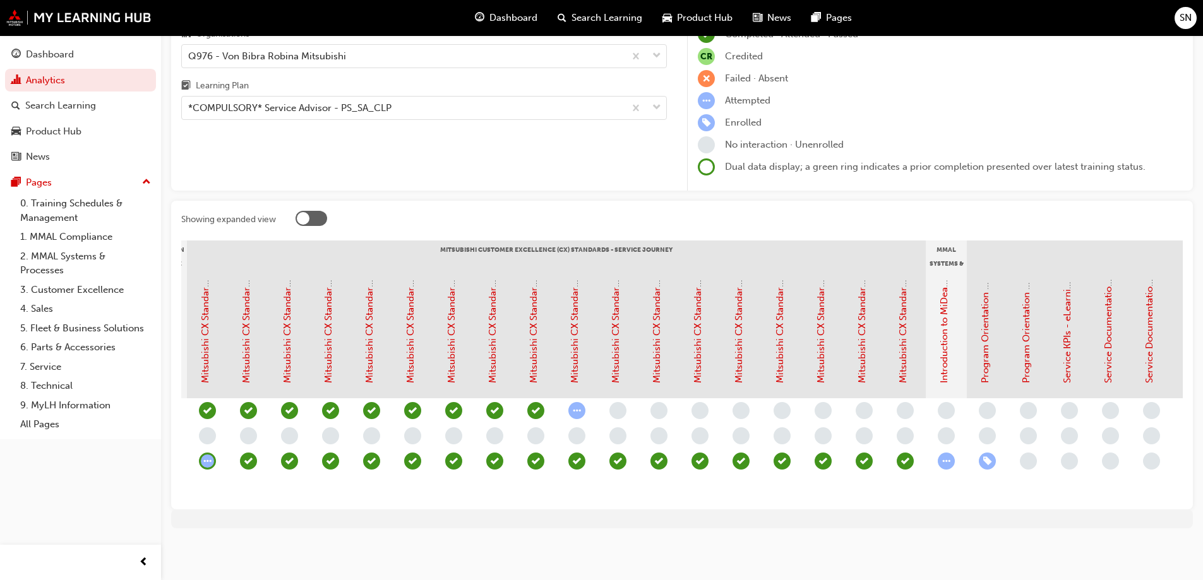
scroll to position [0, 465]
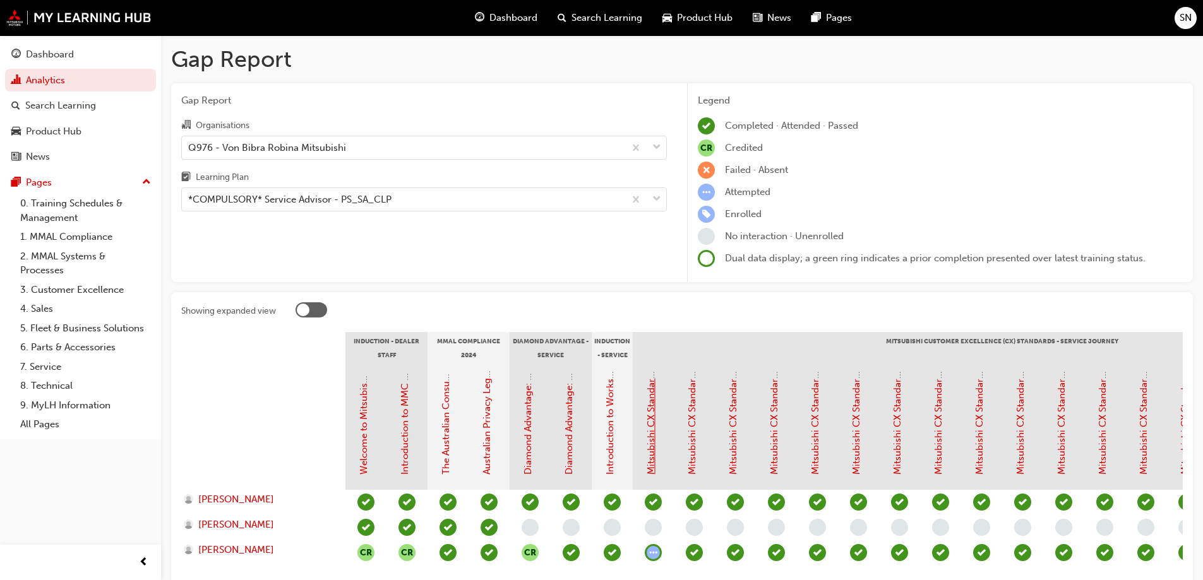
click at [652, 450] on link "Mitsubishi CX Standards - Introduction" at bounding box center [650, 390] width 11 height 170
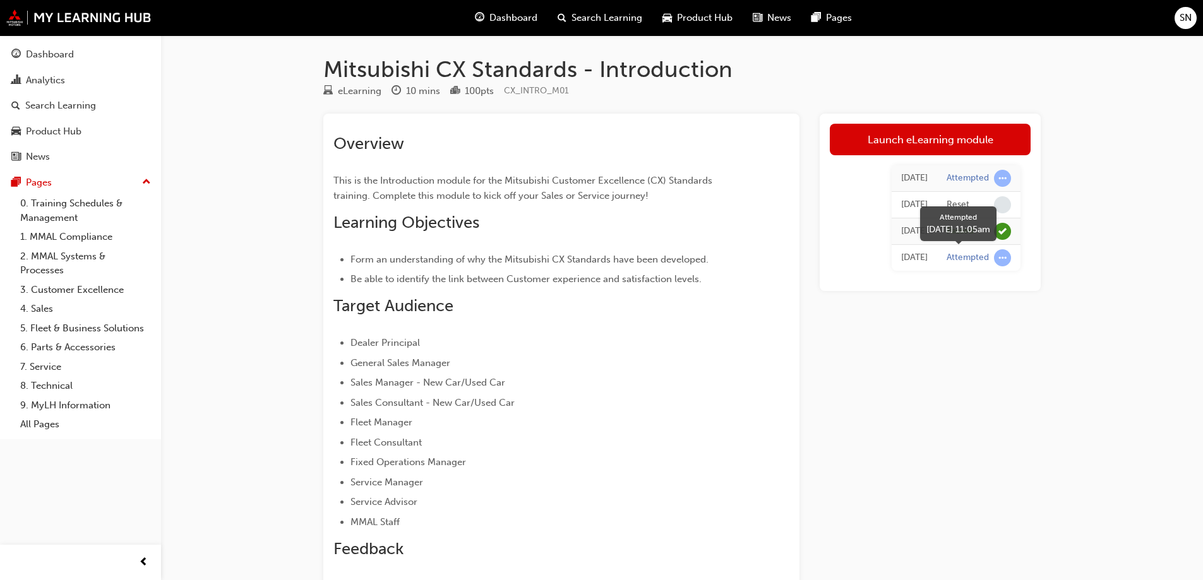
click at [1003, 259] on span "learningRecordVerb_ATTEMPT-icon" at bounding box center [1002, 257] width 17 height 17
click at [982, 343] on div "Launch eLearning module 1 day ago Attempted 1 day ago Reset 1 day ago Passed 1 …" at bounding box center [930, 463] width 221 height 699
click at [68, 71] on link "Analytics" at bounding box center [80, 80] width 151 height 23
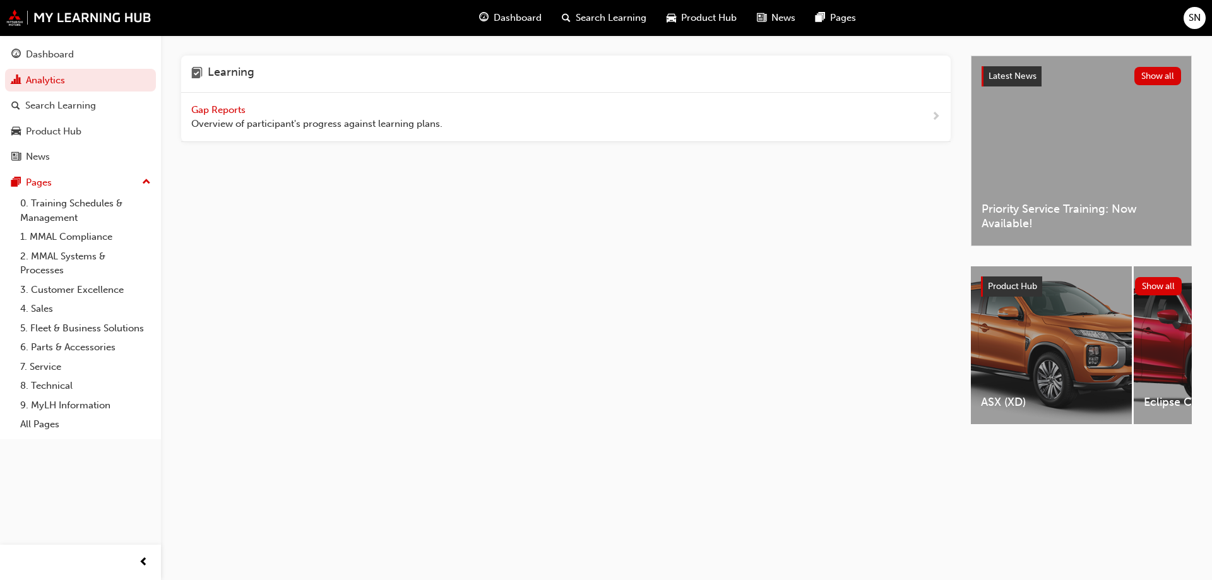
click at [212, 111] on span "Gap Reports" at bounding box center [219, 109] width 57 height 11
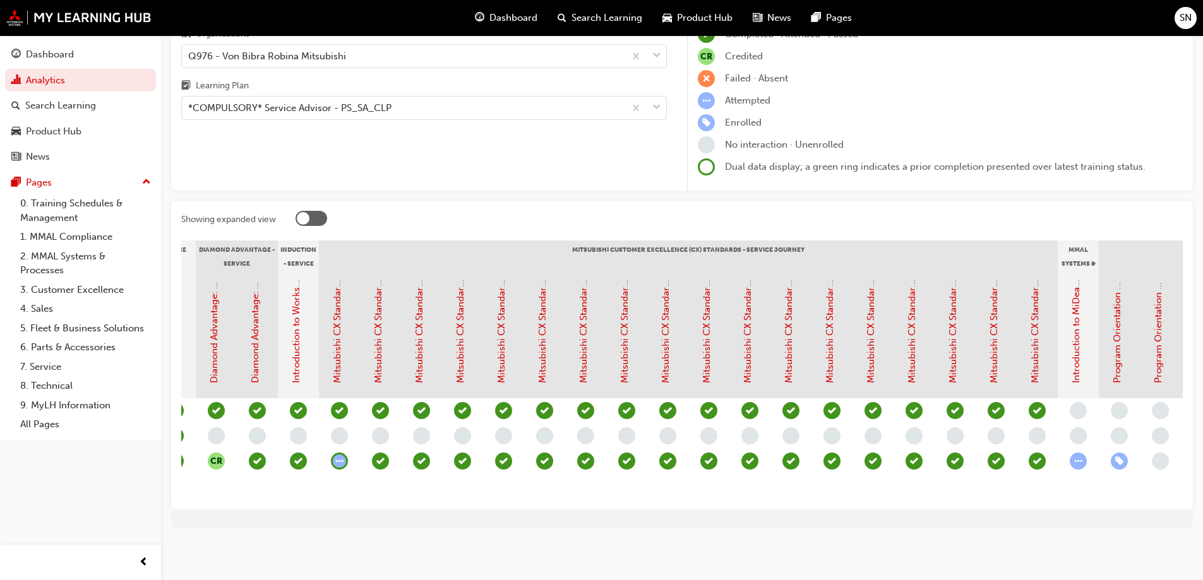
scroll to position [0, 443]
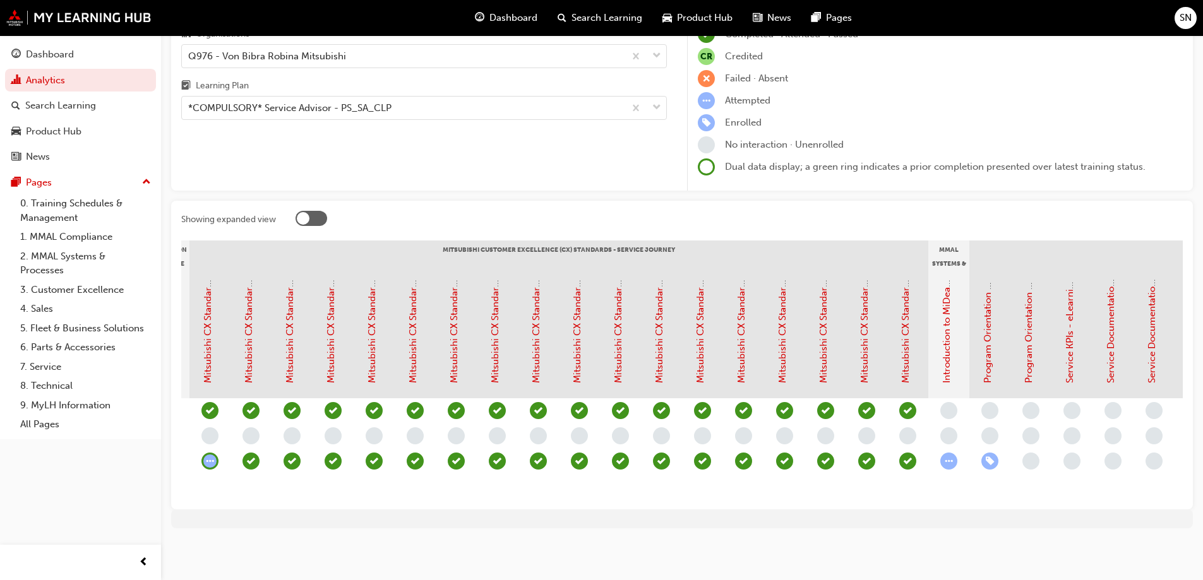
click at [998, 453] on span "learningRecordVerb_ENROLL-icon" at bounding box center [989, 461] width 17 height 17
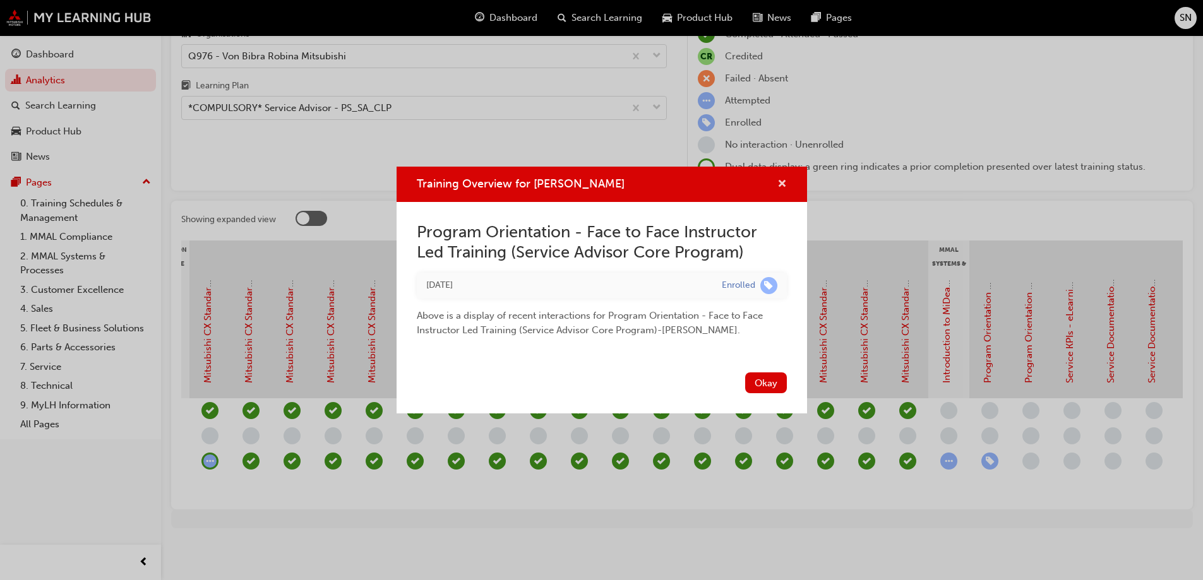
click at [780, 190] on span "cross-icon" at bounding box center [781, 184] width 9 height 11
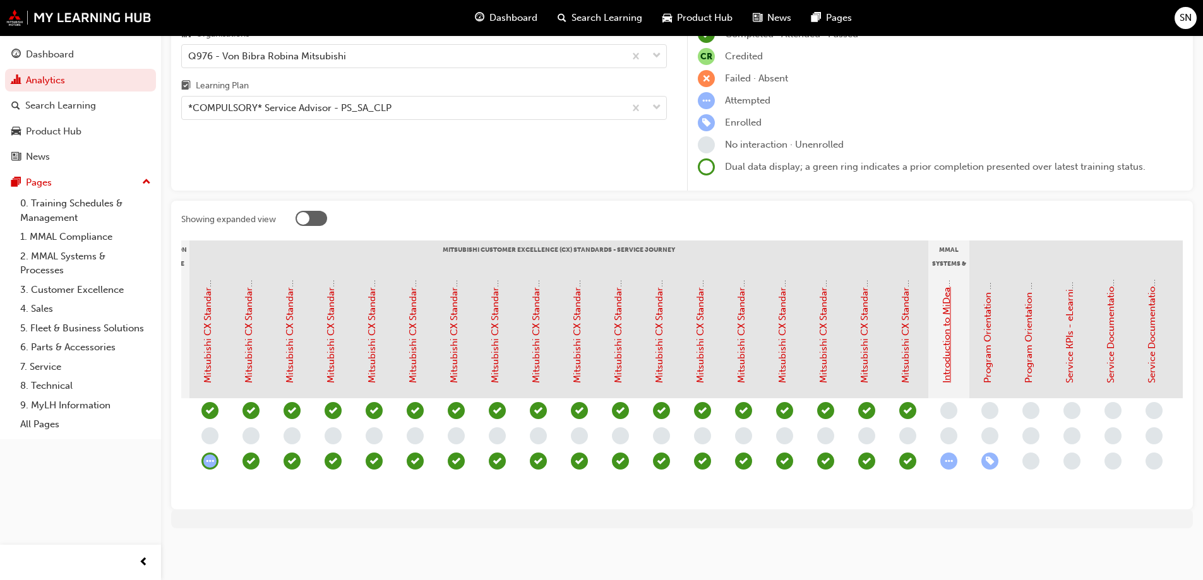
click at [945, 342] on link "Introduction to MiDealerAssist" at bounding box center [946, 317] width 11 height 132
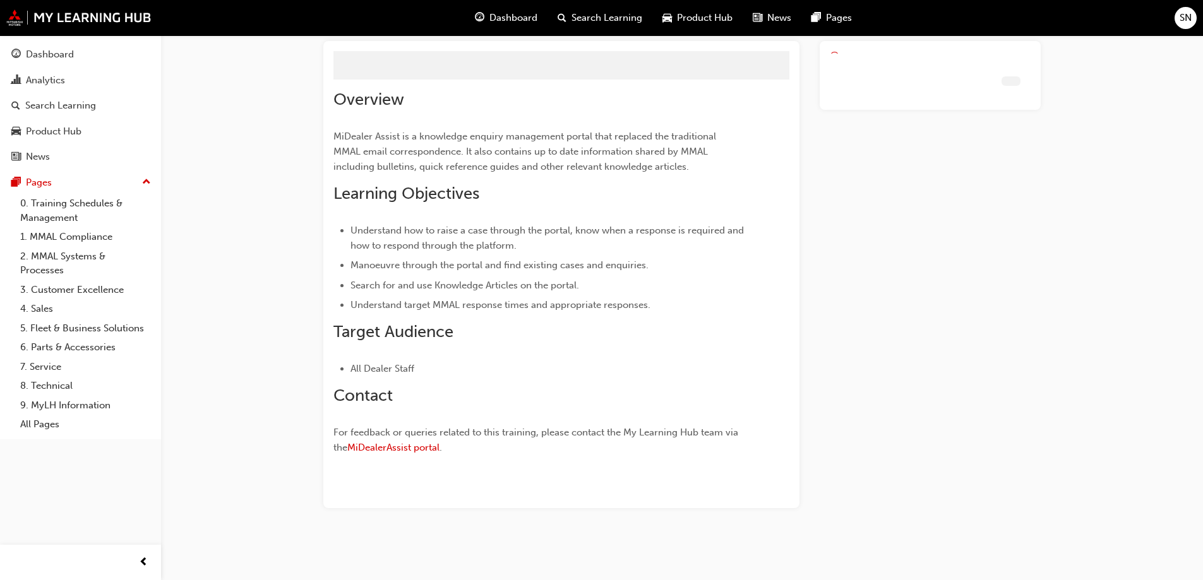
scroll to position [44, 0]
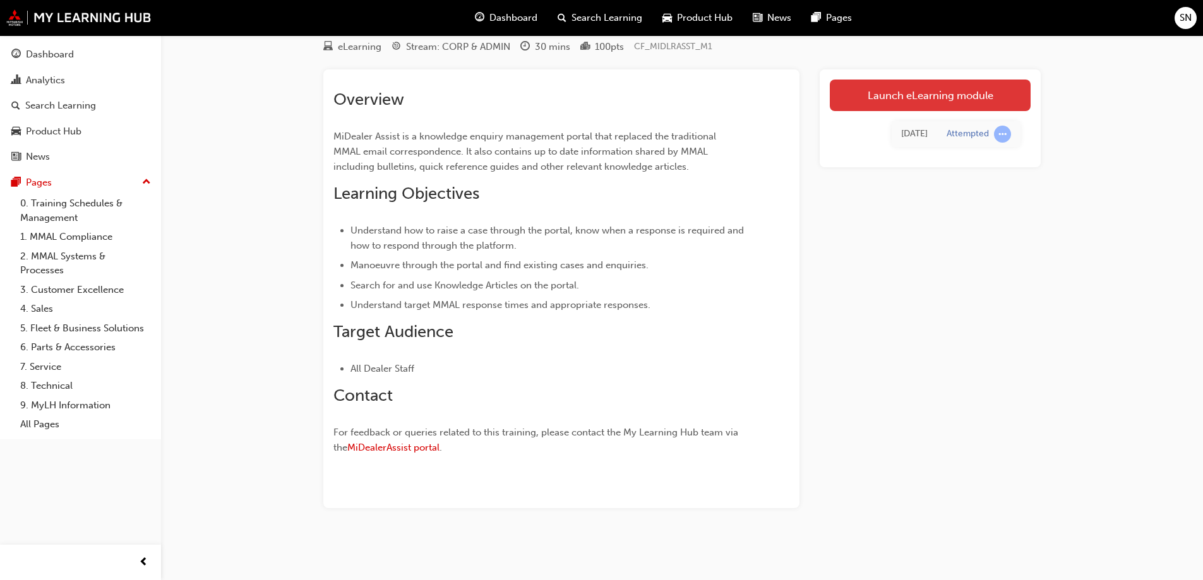
click at [931, 98] on link "Launch eLearning module" at bounding box center [930, 96] width 201 height 32
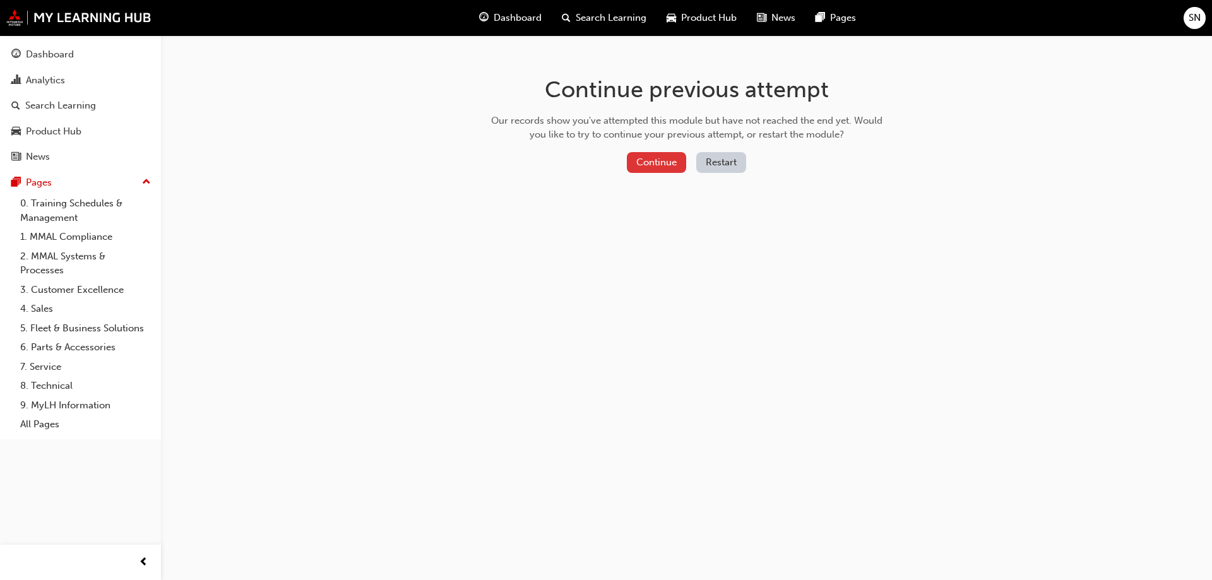
click at [647, 163] on button "Continue" at bounding box center [656, 162] width 59 height 21
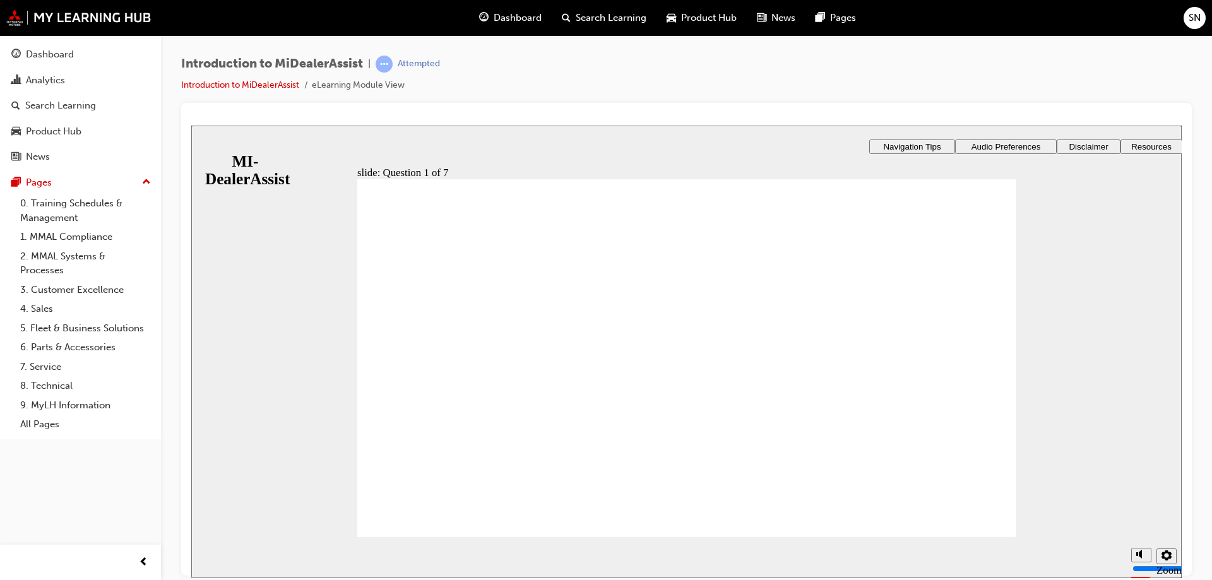
click at [252, 145] on div "slide: Question 1 of 7 Rectangle 1 Rectangle 3 Question 1 of 7 Which of the fol…" at bounding box center [686, 351] width 991 height 453
click at [220, 146] on div "slide: Question 1 of 7 Rectangle 1 Rectangle 3 Question 1 of 7 Which of the fol…" at bounding box center [686, 351] width 991 height 453
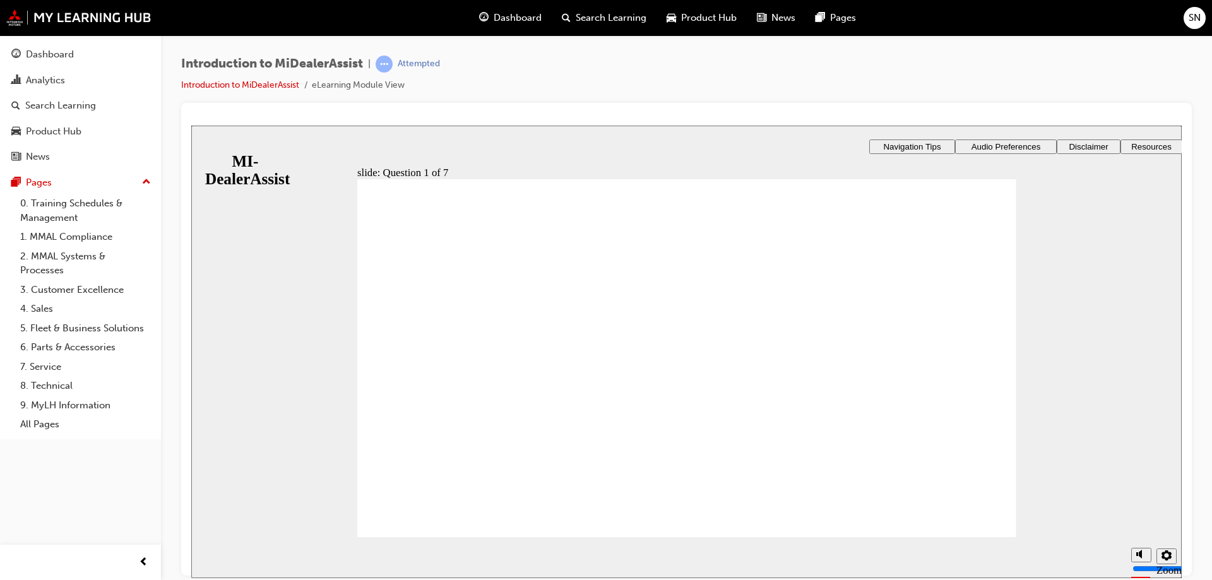
click at [247, 150] on div "slide: Question 1 of 7 Rectangle 1 Rectangle 3 Question 1 of 7 Which of the fol…" at bounding box center [686, 351] width 991 height 453
click at [234, 141] on div "slide: Question 1 of 7 Rectangle 1 Rectangle 3 Question 1 of 7 Which of the fol…" at bounding box center [686, 351] width 991 height 453
click at [273, 83] on link "Introduction to MiDealerAssist" at bounding box center [240, 85] width 118 height 11
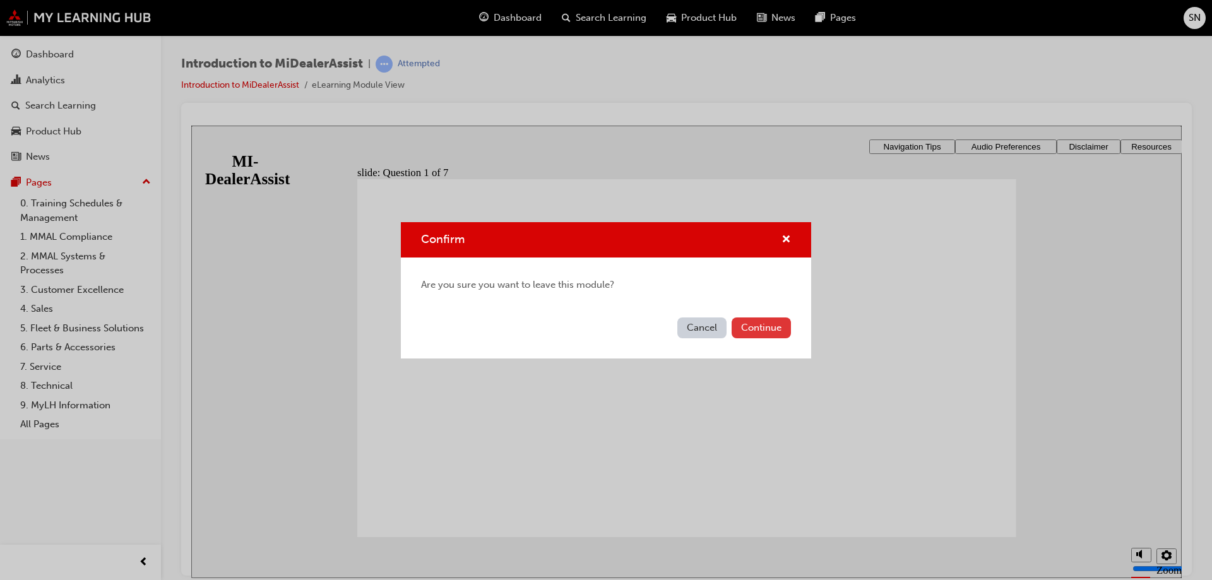
click at [773, 331] on button "Continue" at bounding box center [761, 328] width 59 height 21
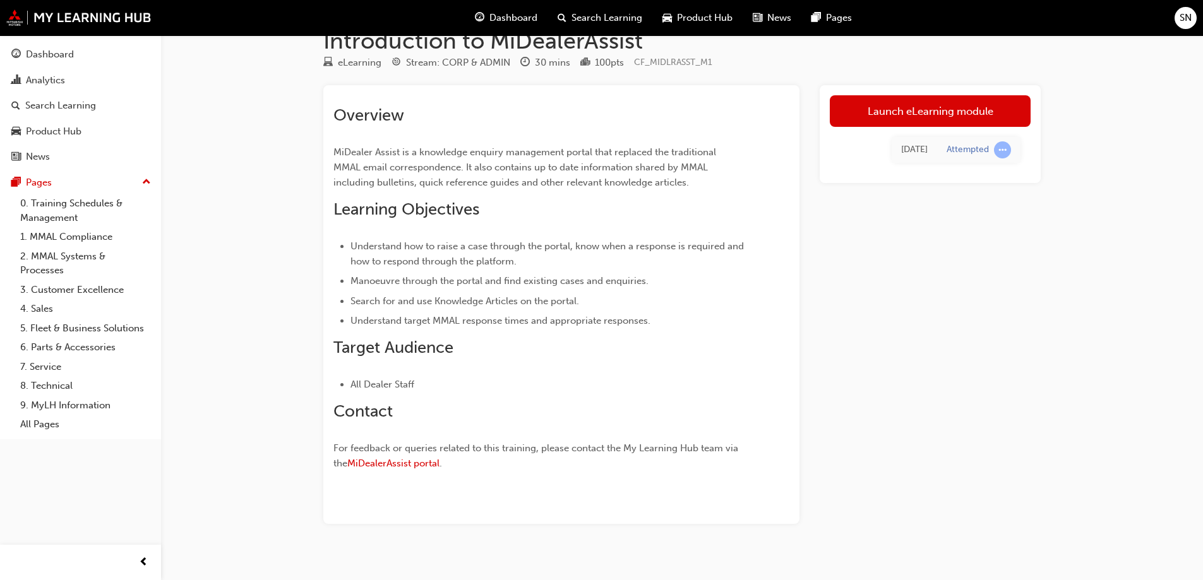
scroll to position [44, 0]
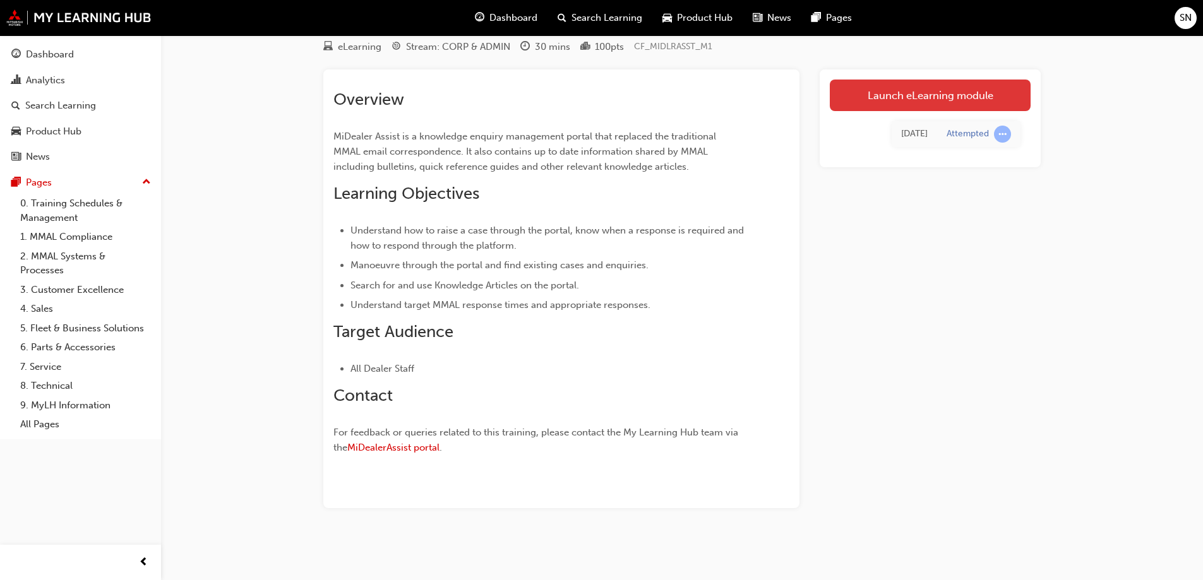
click at [938, 85] on link "Launch eLearning module" at bounding box center [930, 96] width 201 height 32
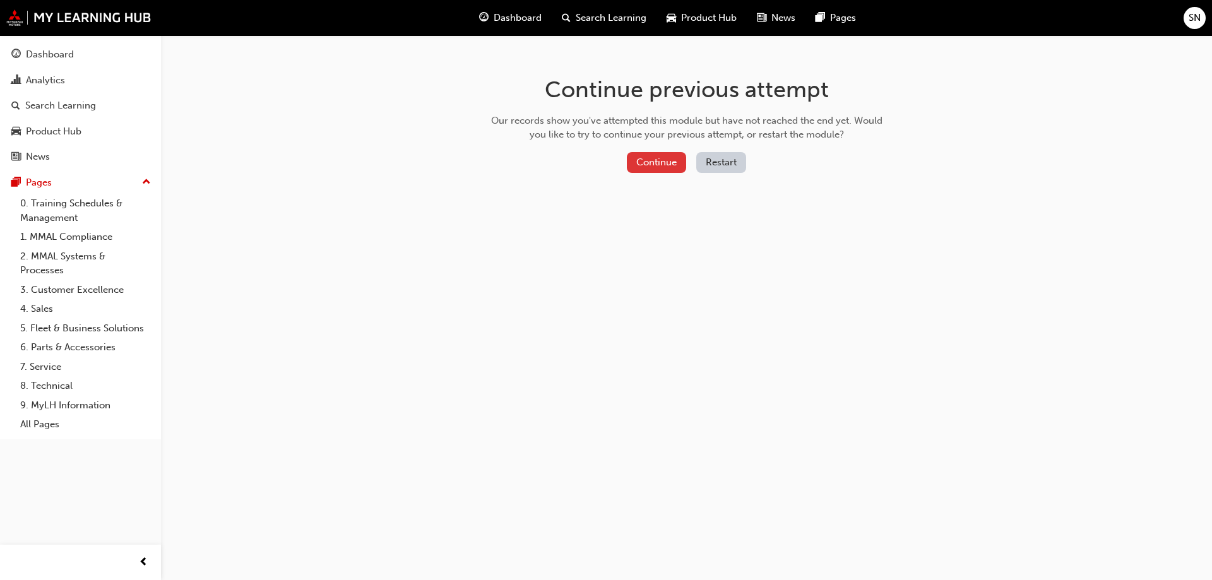
click at [648, 158] on button "Continue" at bounding box center [656, 162] width 59 height 21
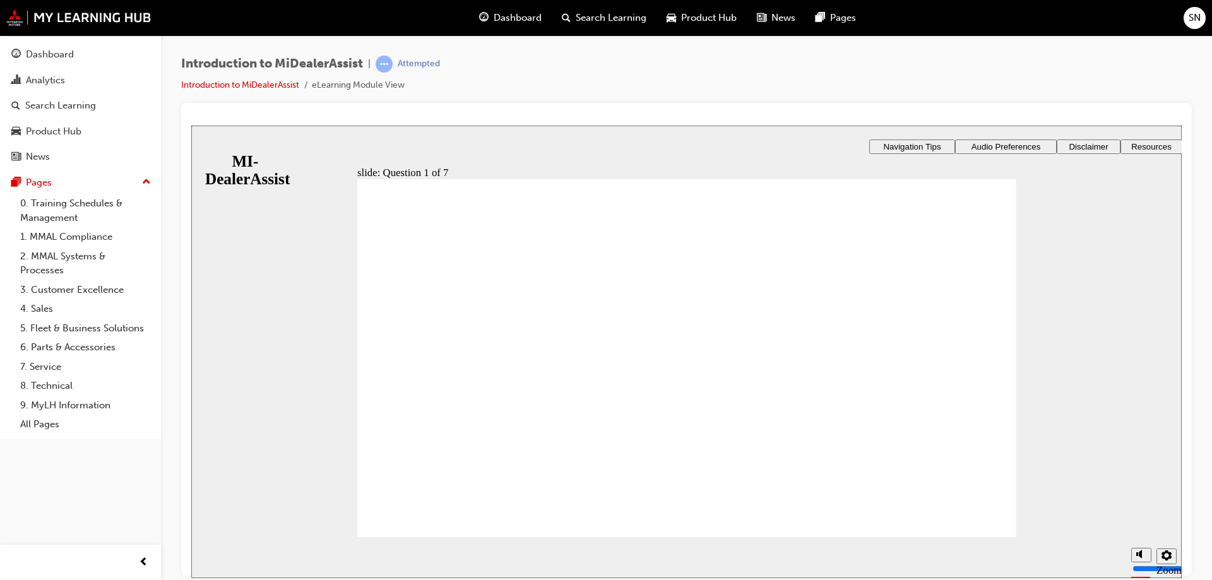
click at [247, 142] on div "slide: Question 1 of 7 Rectangle 1 Rectangle 3 Question 1 of 7 Which of the fol…" at bounding box center [686, 351] width 991 height 453
click at [289, 444] on div "slide: Question 1 of 7 Rectangle 1 Rectangle 3 Question 1 of 7 Which of the fol…" at bounding box center [686, 351] width 991 height 453
radio input "true"
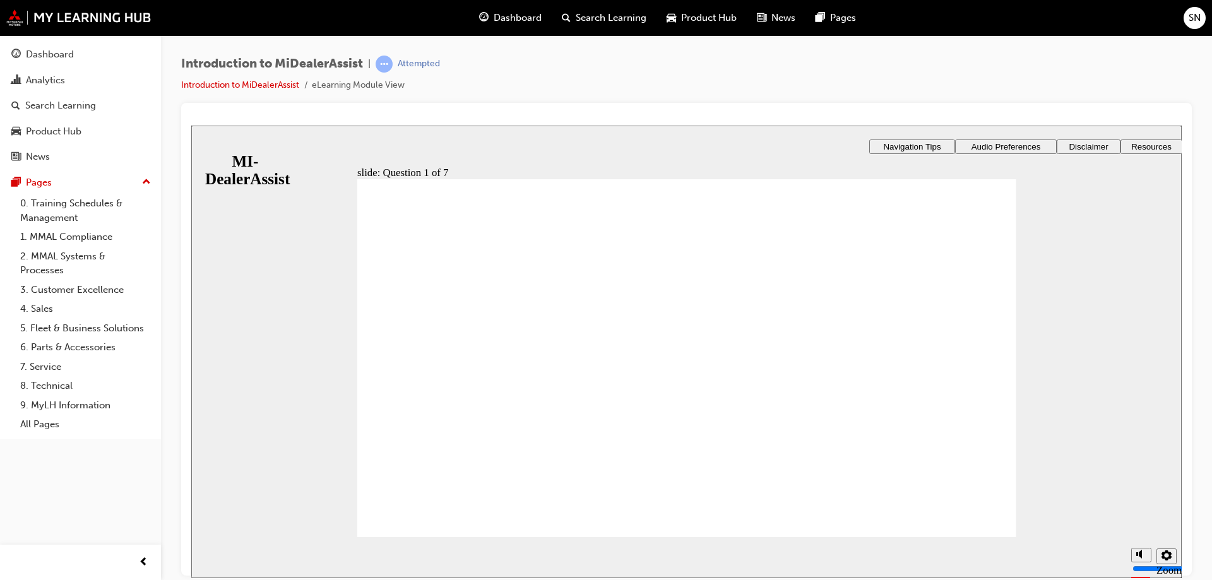
radio input "true"
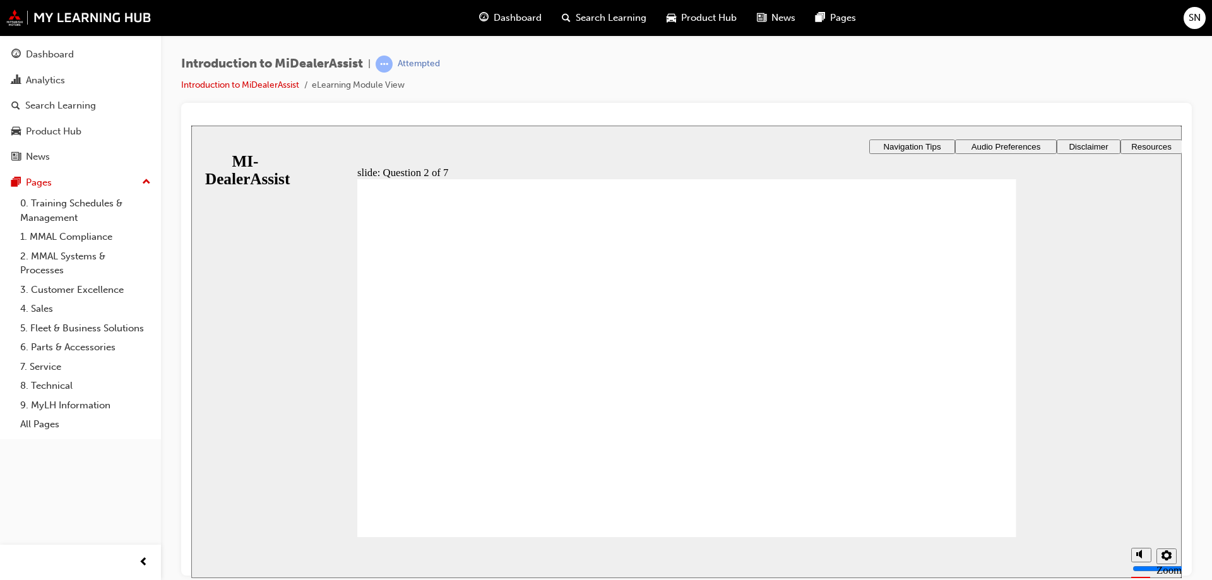
radio input "true"
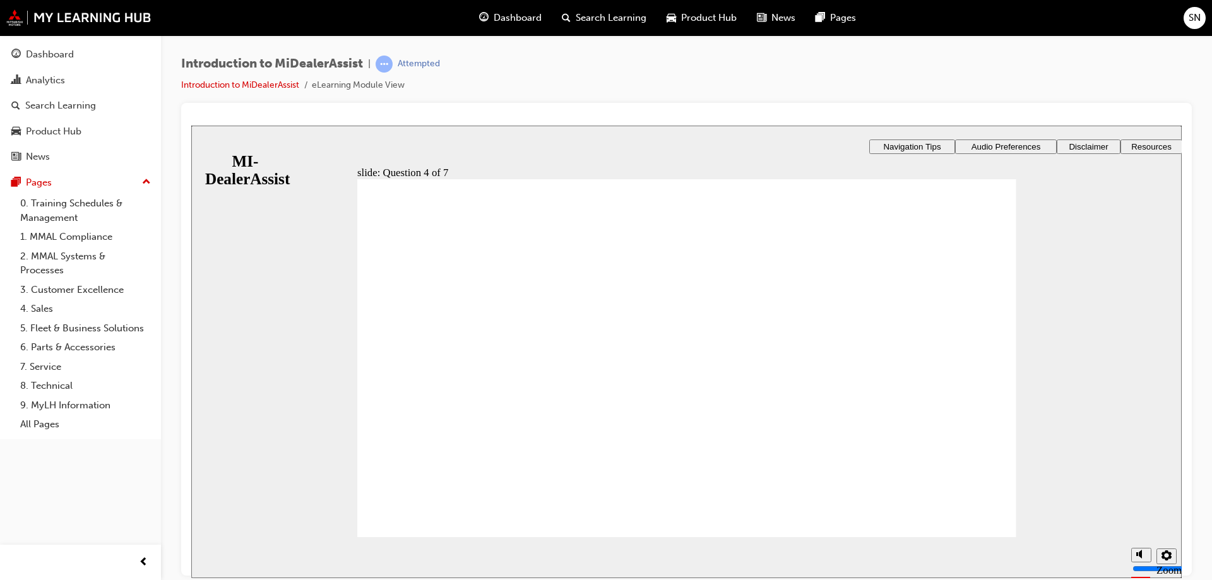
radio input "true"
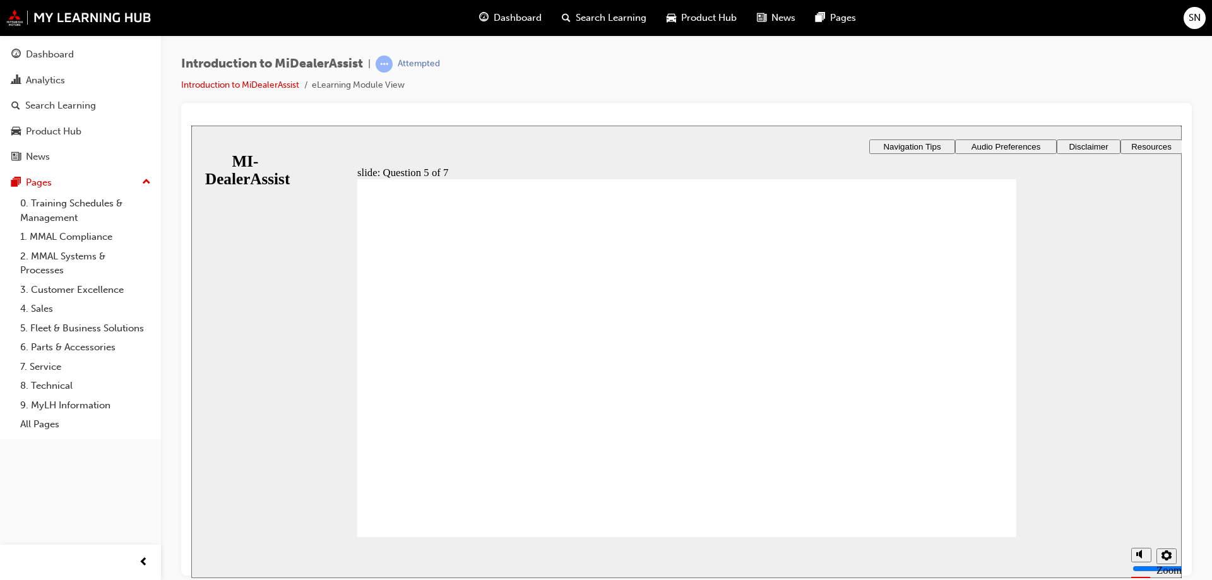
checkbox input "true"
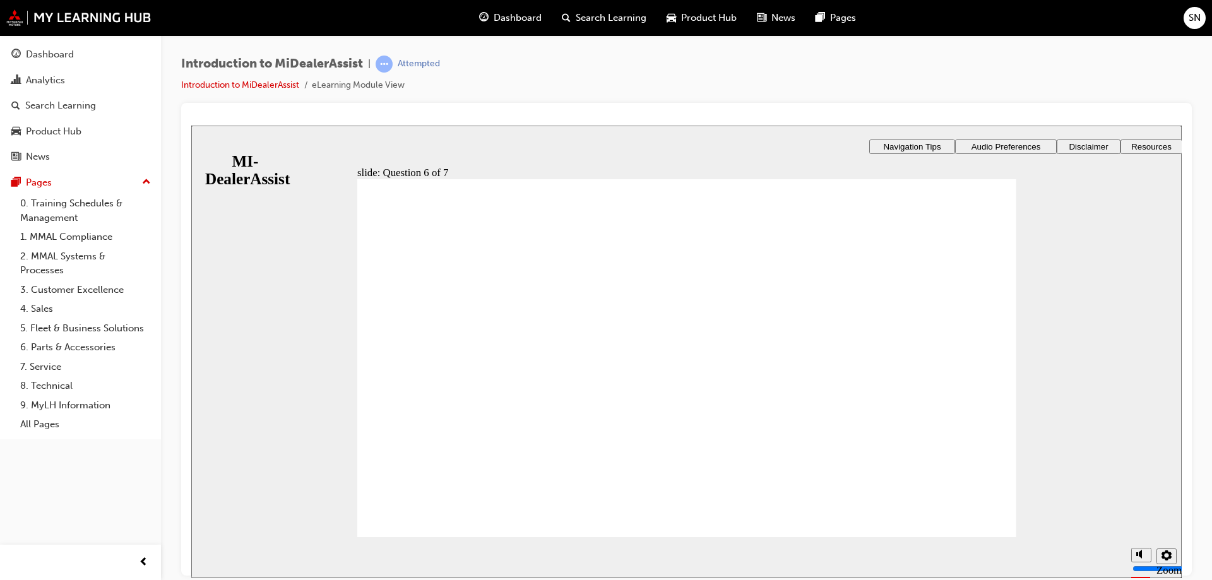
checkbox input "true"
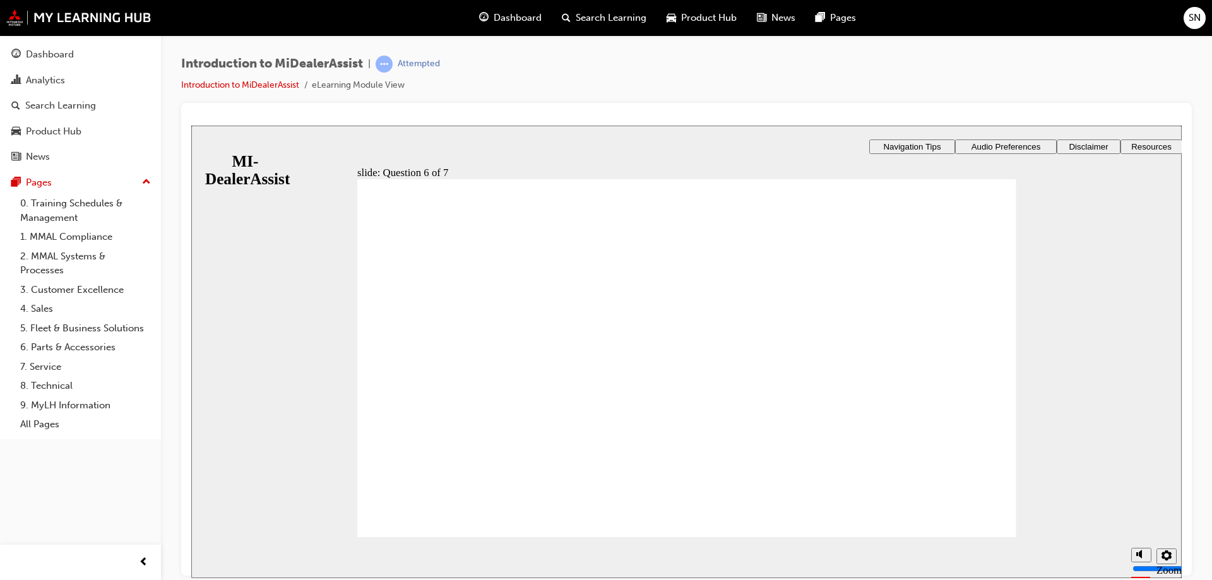
checkbox input "true"
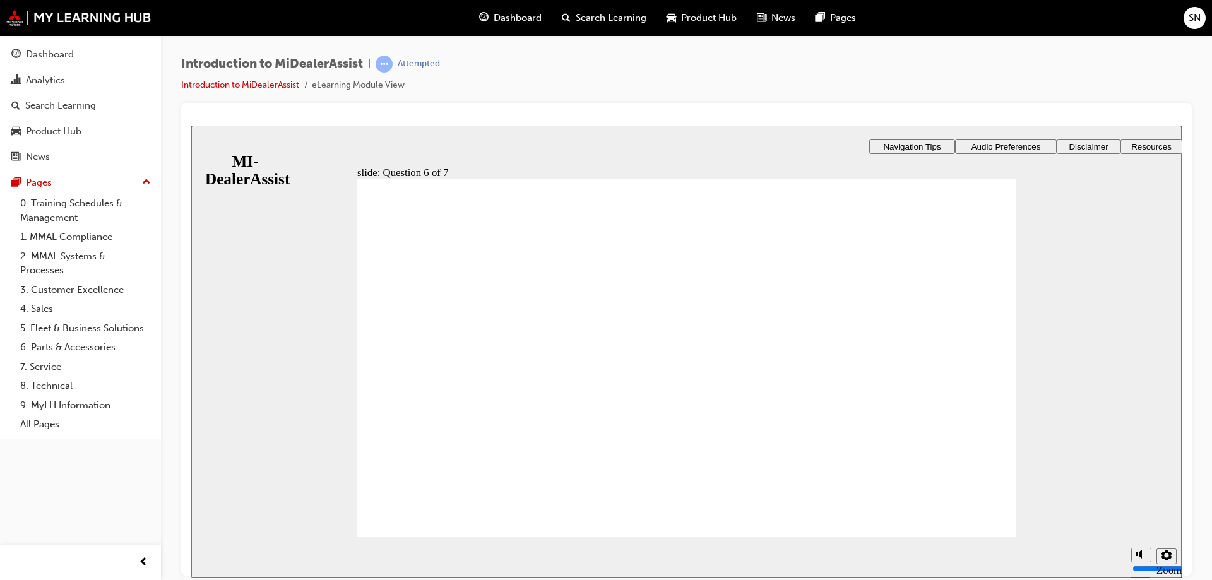
radio input "true"
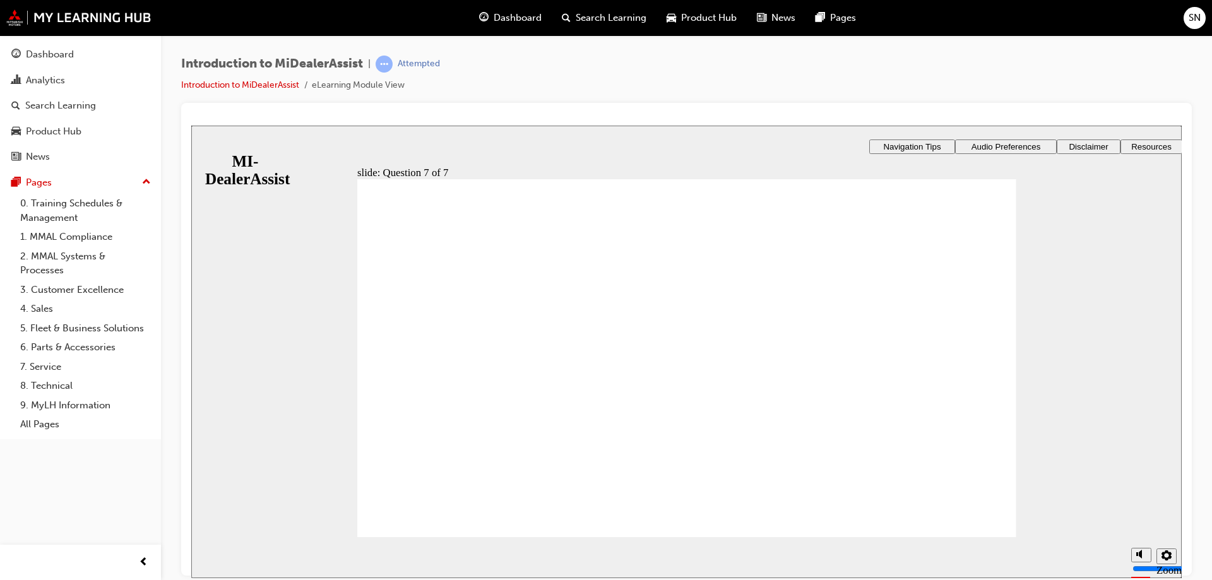
click at [258, 174] on div "slide: Question 1 of 7 Rectangle 1 Rectangle 3 Question 1 of 7 Which of the fol…" at bounding box center [686, 351] width 991 height 453
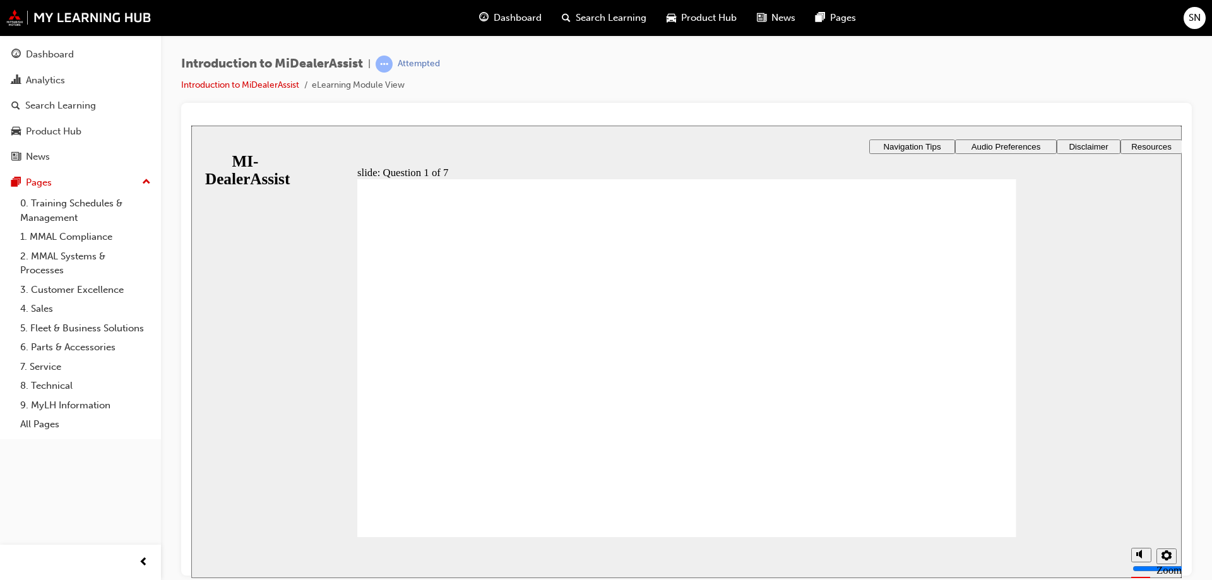
click at [263, 145] on div "slide: Question 1 of 7 Rectangle 1 Rectangle 3 Question 1 of 7 Which of the fol…" at bounding box center [686, 351] width 991 height 453
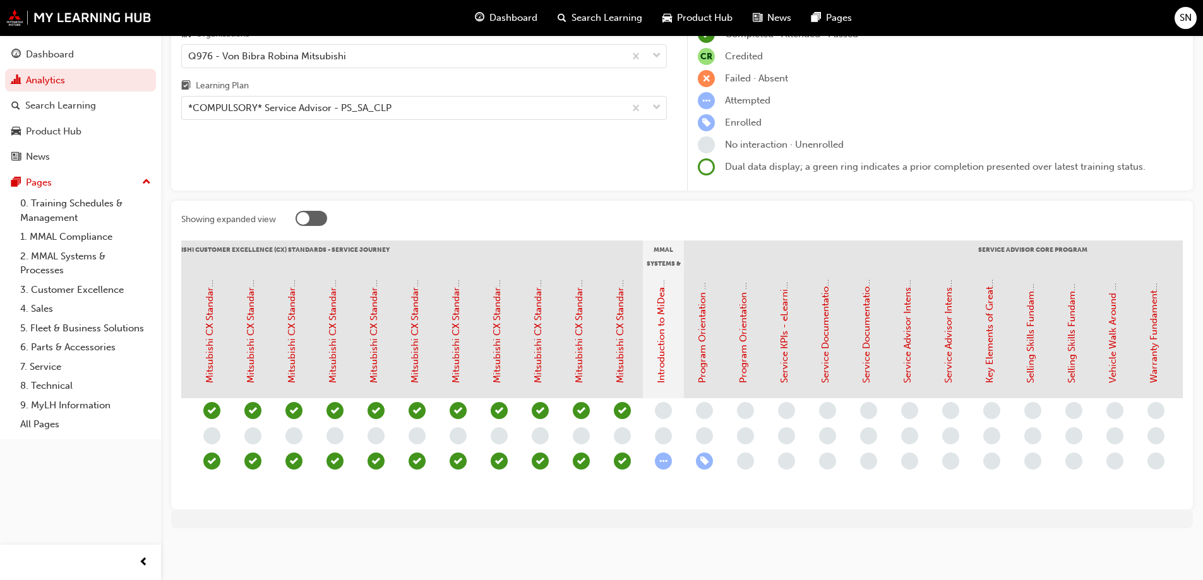
scroll to position [0, 730]
click at [656, 333] on link "Introduction to MiDealerAssist" at bounding box center [658, 317] width 11 height 132
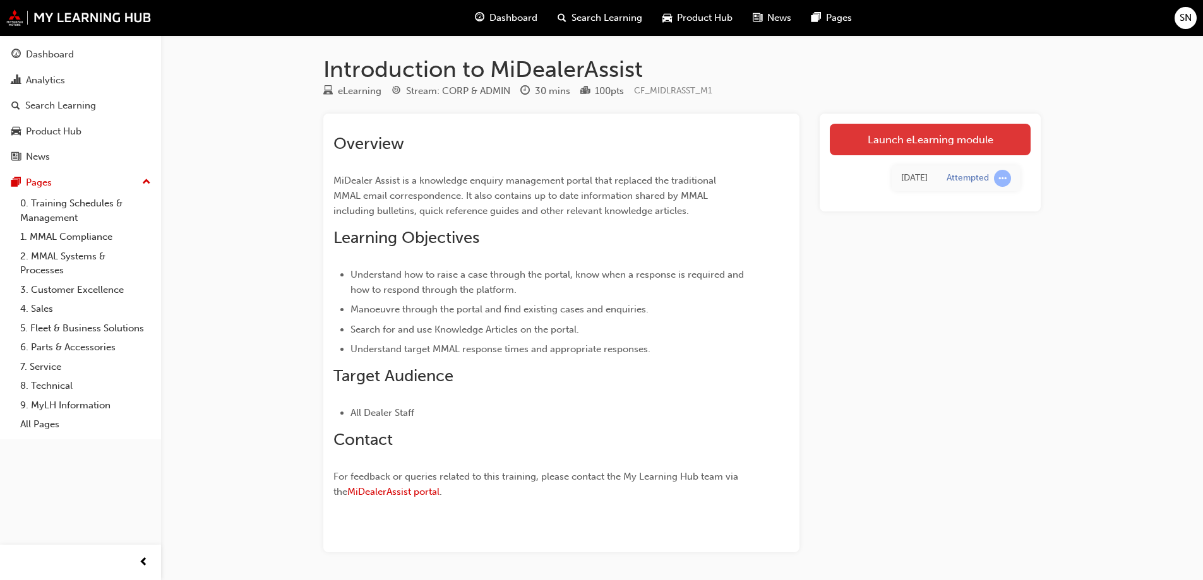
click at [934, 143] on link "Launch eLearning module" at bounding box center [930, 140] width 201 height 32
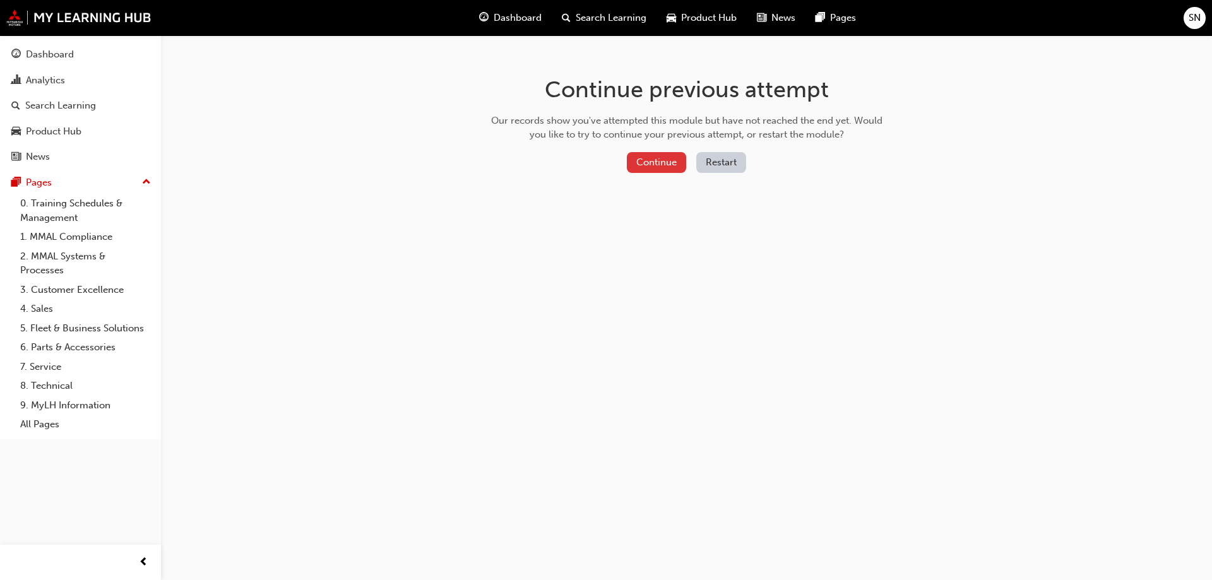
click at [660, 157] on button "Continue" at bounding box center [656, 162] width 59 height 21
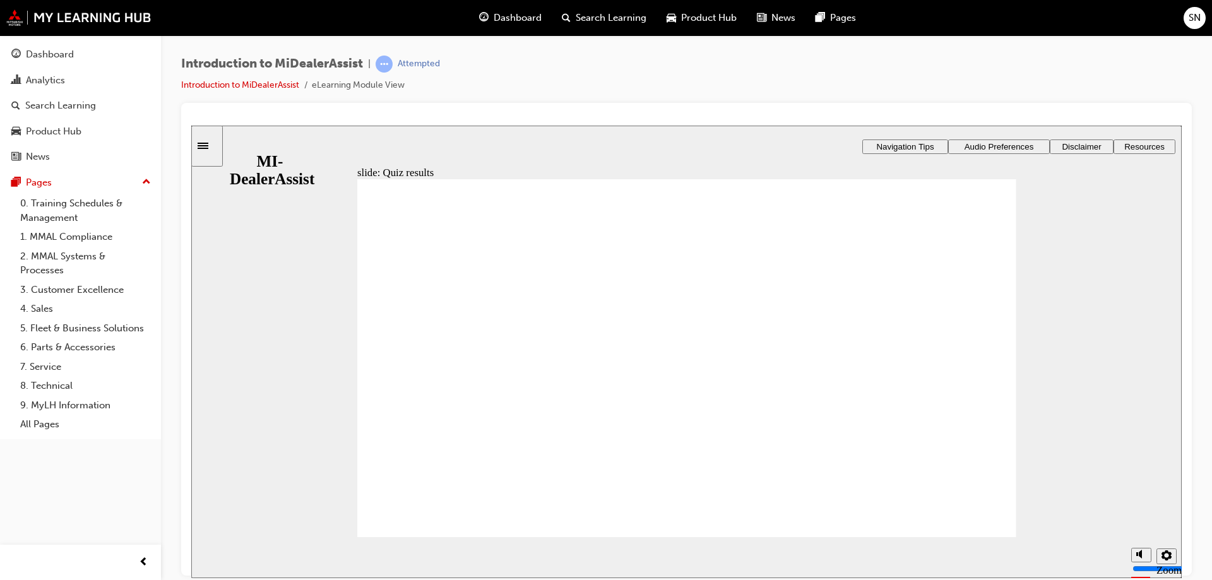
drag, startPoint x: 394, startPoint y: 333, endPoint x: 439, endPoint y: 345, distance: 46.6
radio input "true"
drag, startPoint x: 890, startPoint y: 527, endPoint x: 879, endPoint y: 597, distance: 70.3
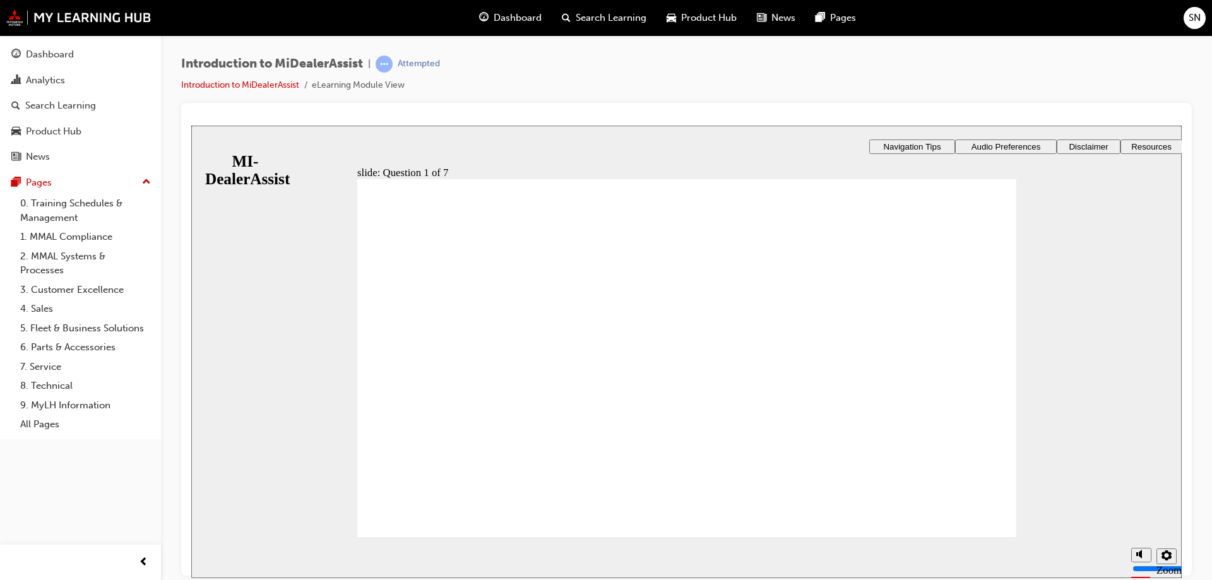
click at [879, 578] on html "​0%​ slide: Question 1 of 7 Rectangle 1 Rectangle 3 Question 1 of 7 Which of th…" at bounding box center [686, 351] width 991 height 453
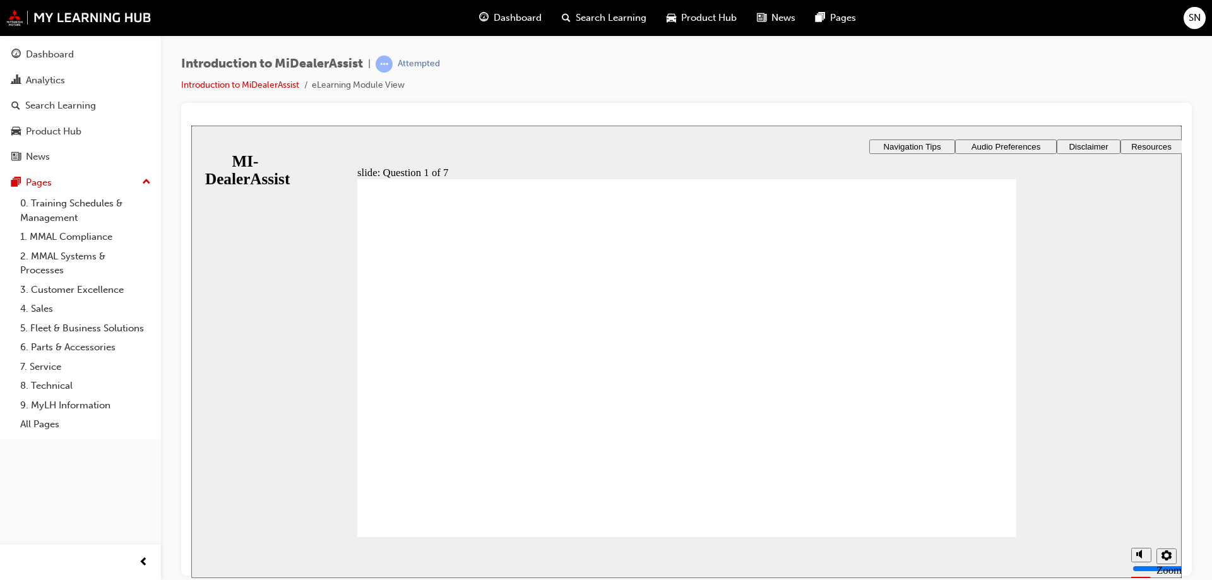
radio input "true"
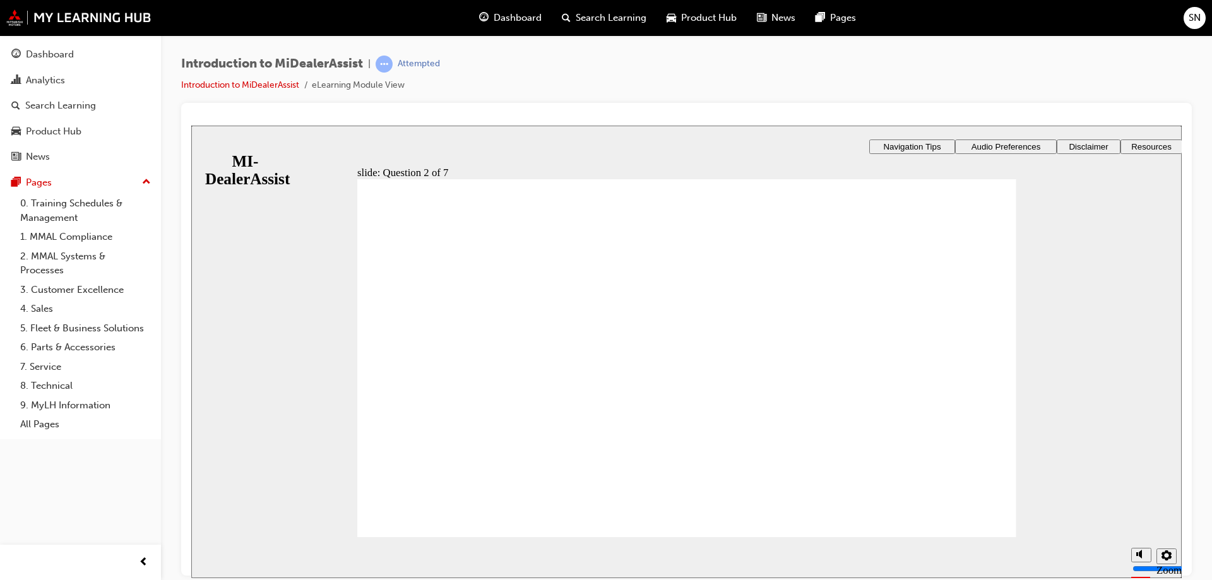
radio input "true"
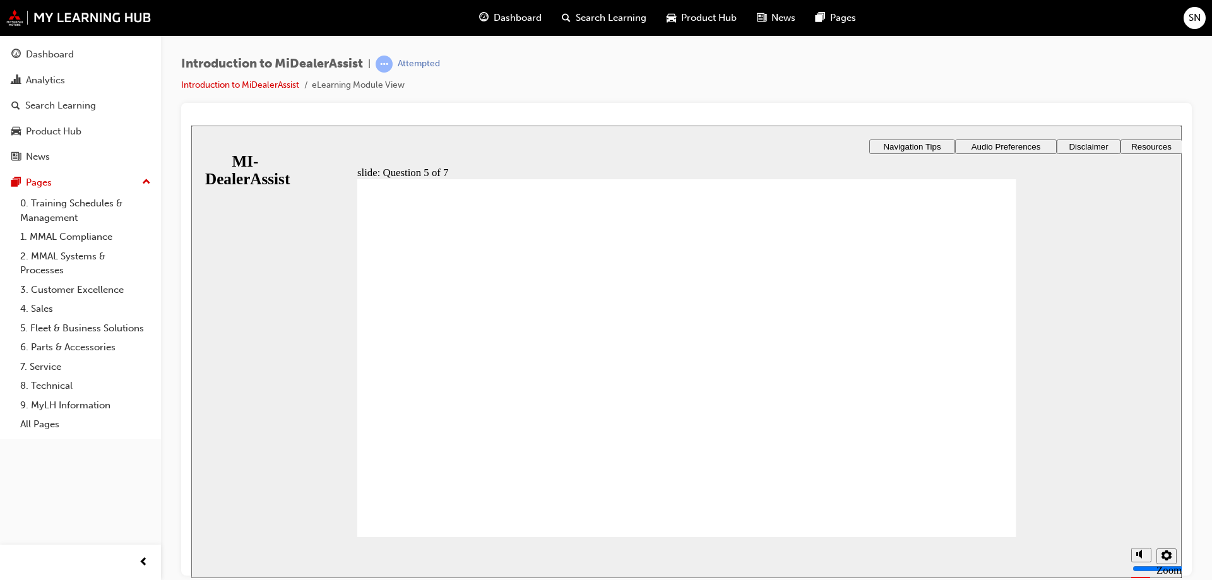
radio input "true"
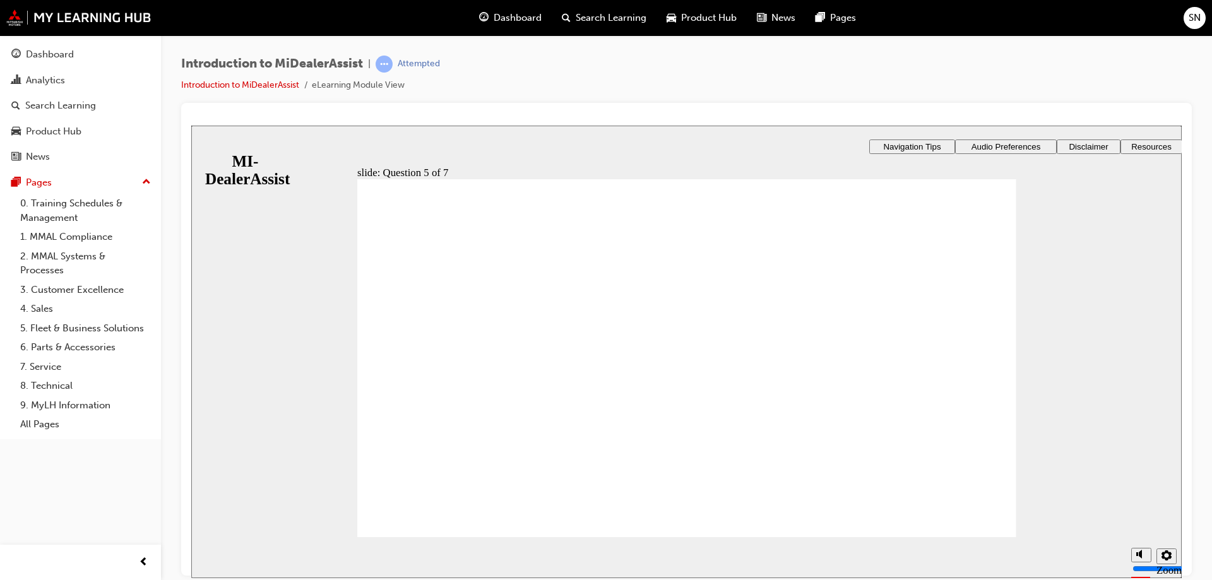
checkbox input "true"
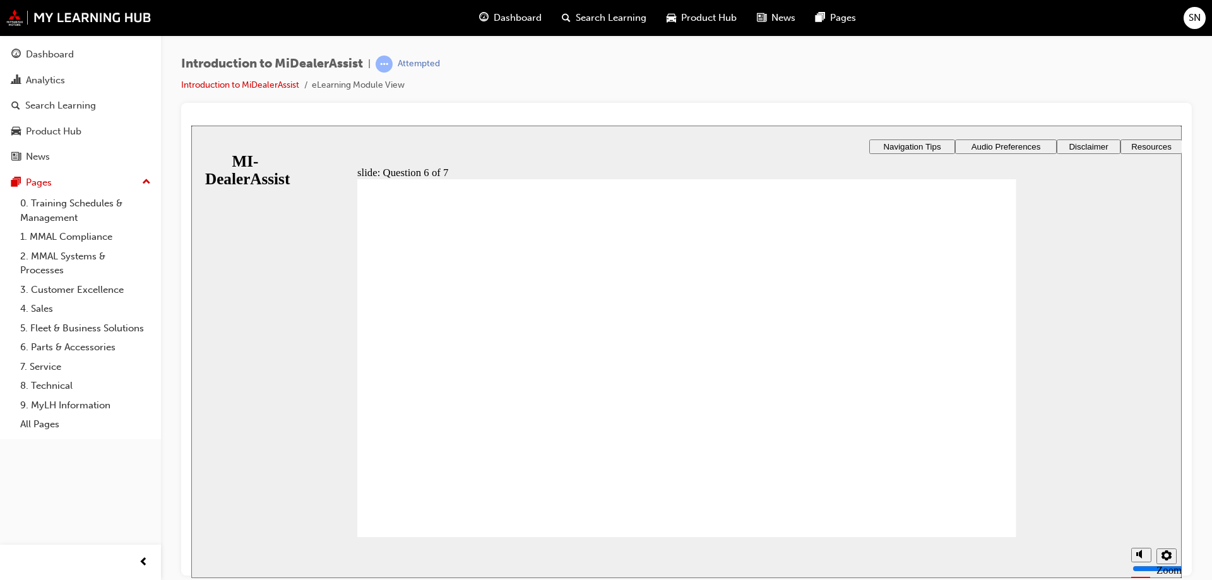
checkbox input "true"
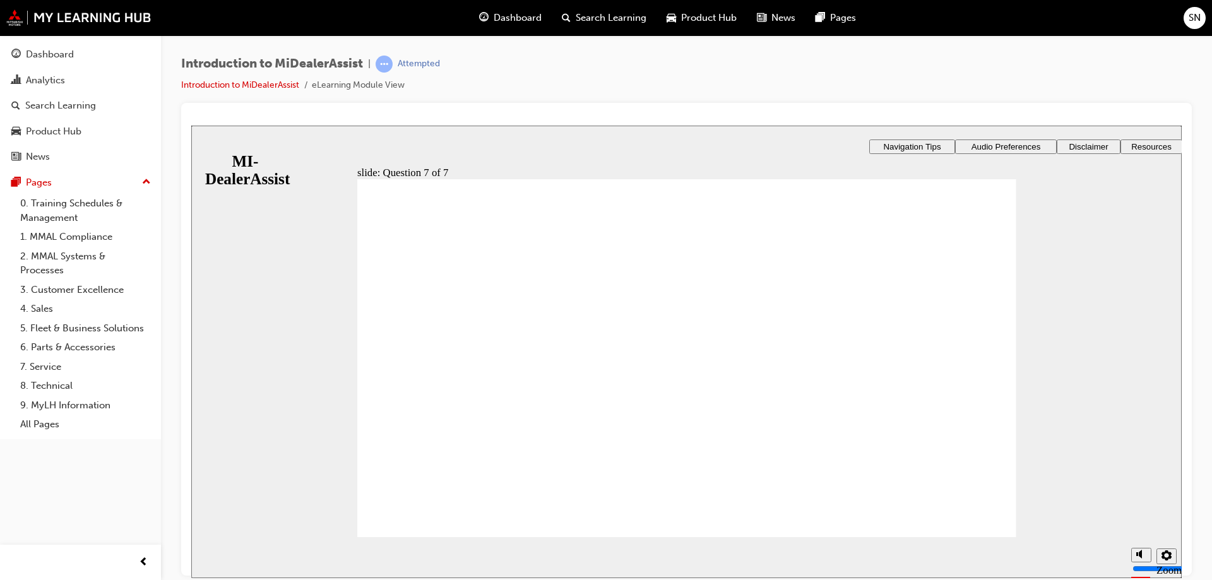
radio input "true"
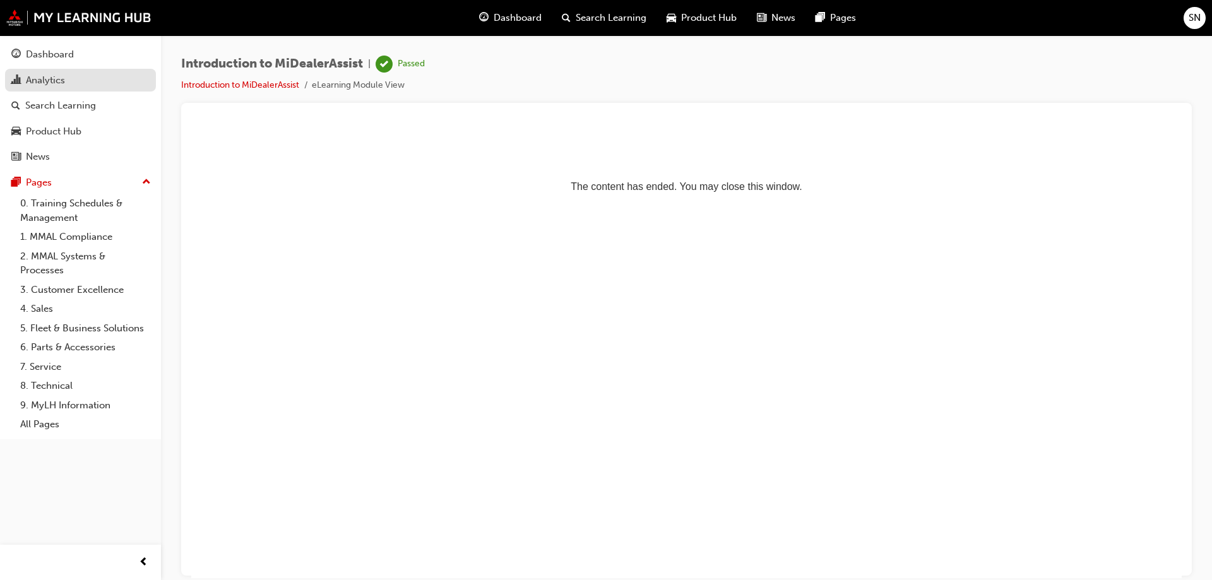
click at [50, 83] on div "Analytics" at bounding box center [45, 80] width 39 height 15
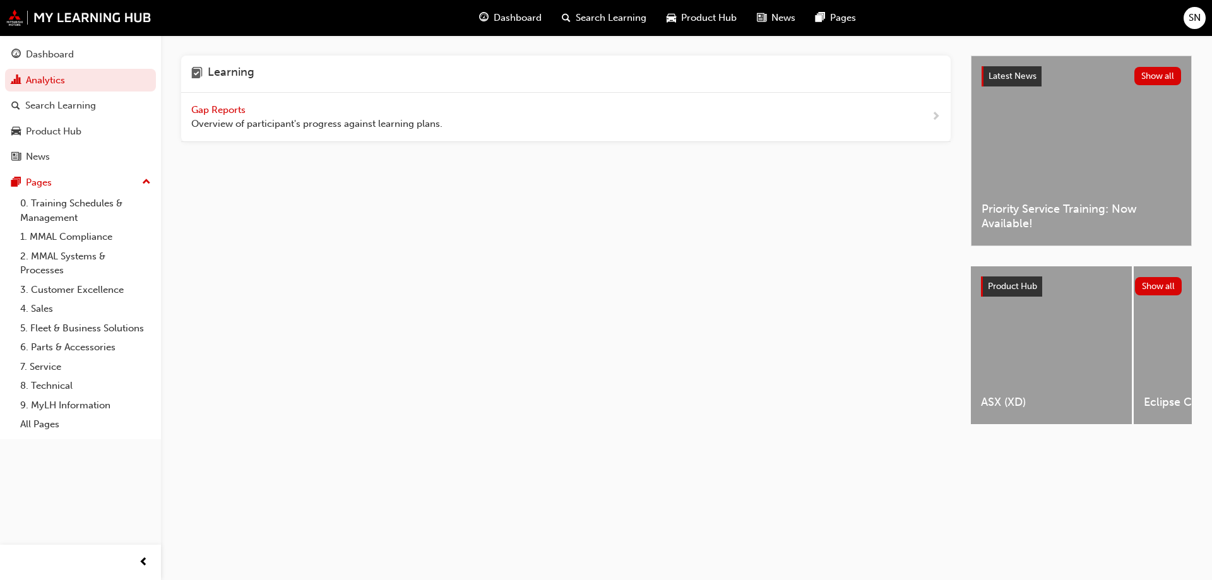
click at [203, 98] on div "Gap Reports Overview of participant's progress against learning plans." at bounding box center [566, 117] width 770 height 49
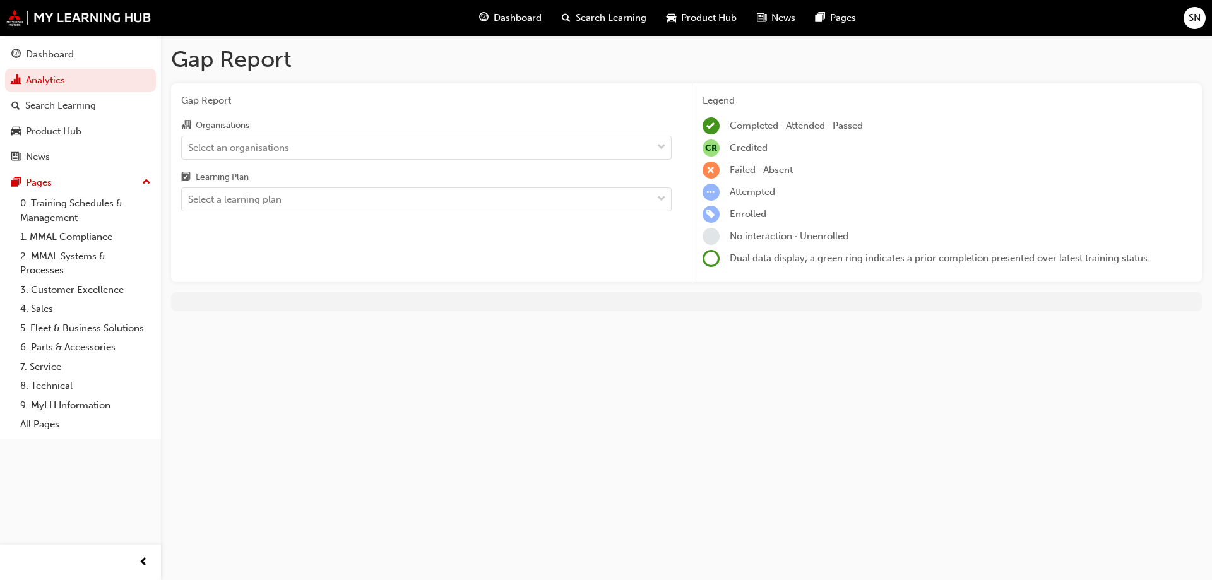
click at [209, 116] on div "Gap Report Organisations Select an organisations Learning Plan Select a learnin…" at bounding box center [426, 183] width 511 height 200
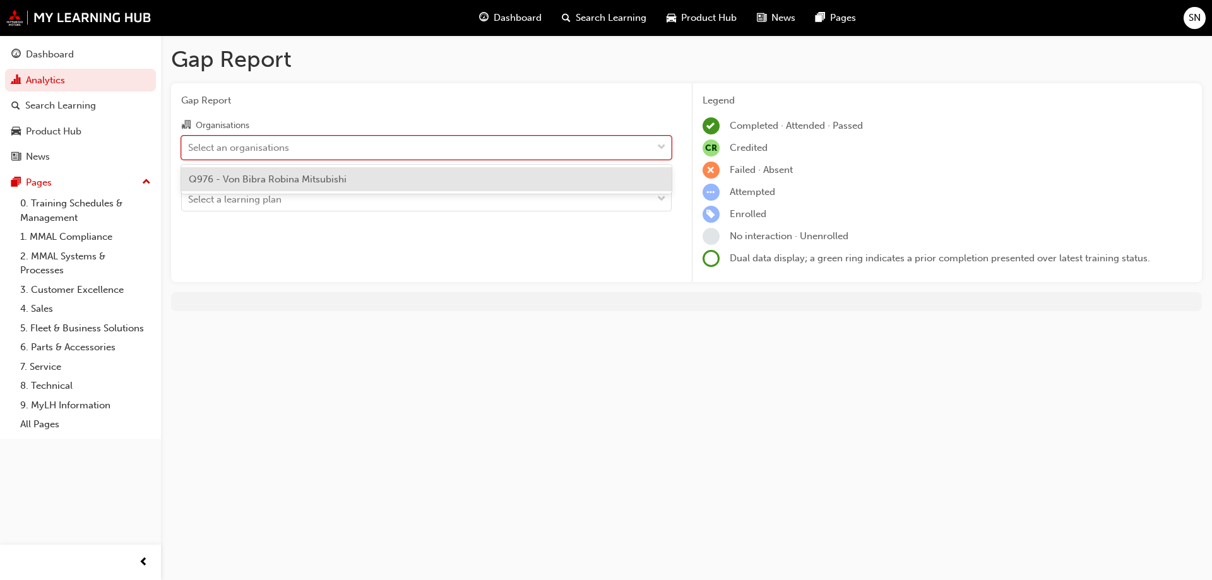
click at [254, 143] on div "Select an organisations" at bounding box center [238, 147] width 101 height 15
click at [189, 143] on input "Organisations option Q976 - Von Bibra Robina Mitsubishi focused, 1 of 1. 1 resu…" at bounding box center [188, 146] width 1 height 11
click at [265, 178] on span "Q976 - Von Bibra Robina Mitsubishi" at bounding box center [268, 179] width 158 height 11
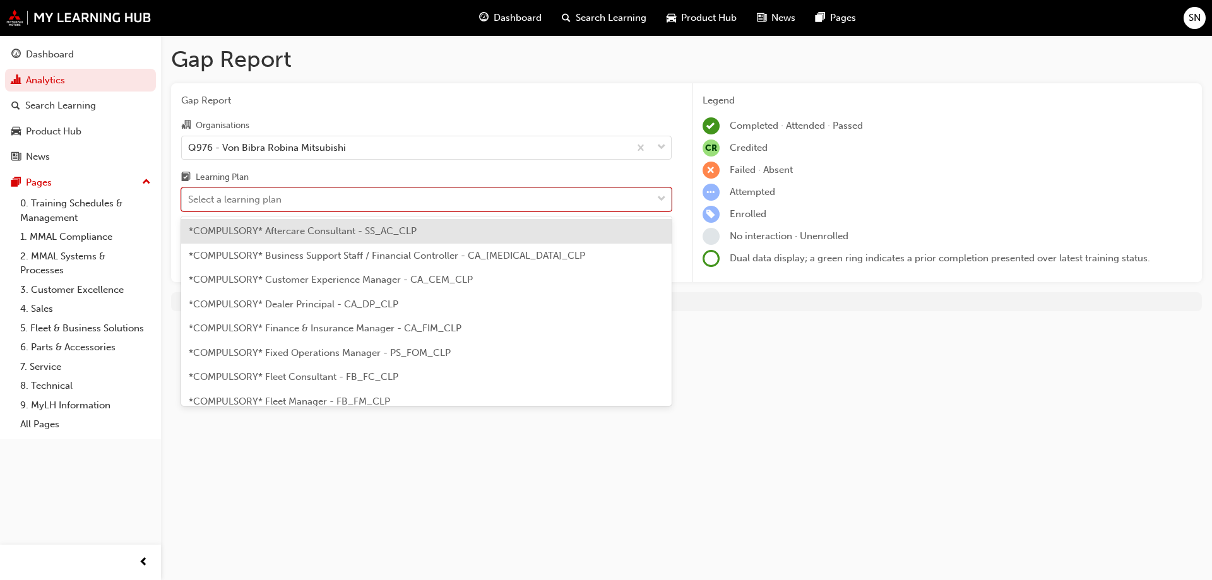
click at [273, 199] on div "Select a learning plan" at bounding box center [234, 200] width 93 height 15
click at [189, 199] on input "Learning Plan option *COMPULSORY* Aftercare Consultant - SS_AC_CLP focused, 1 o…" at bounding box center [188, 199] width 1 height 11
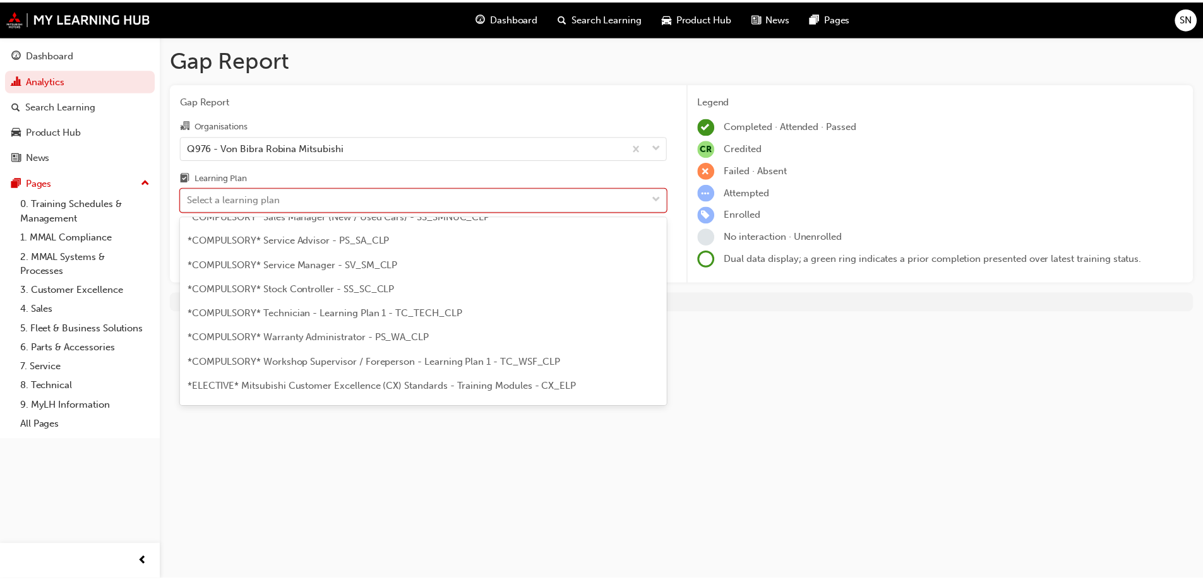
scroll to position [366, 0]
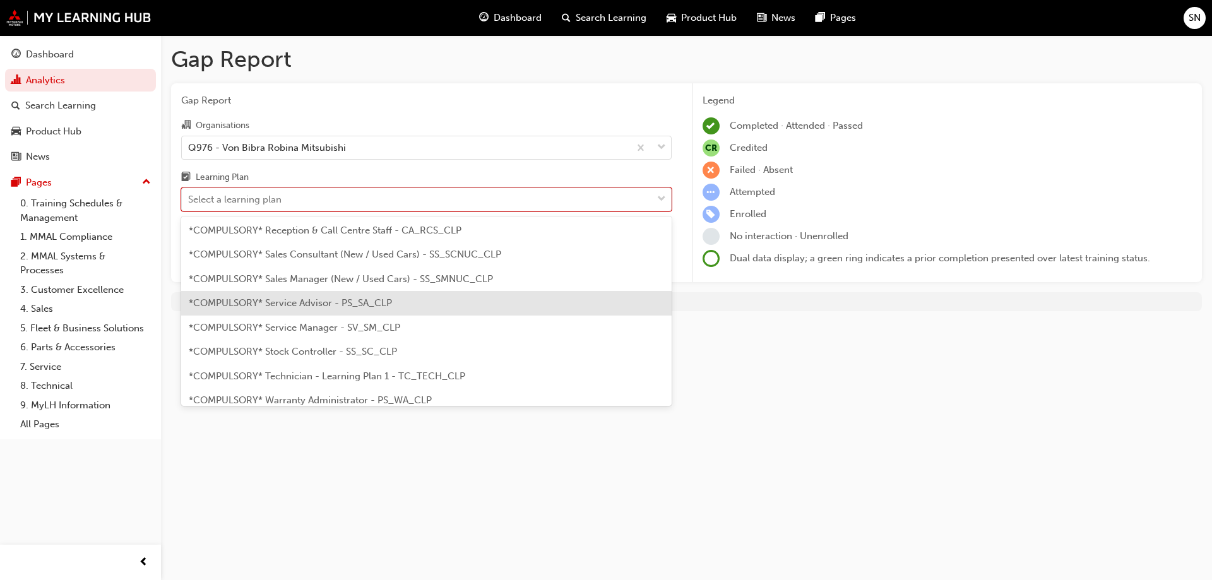
click at [339, 307] on span "*COMPULSORY* Service Advisor - PS_SA_CLP" at bounding box center [290, 302] width 203 height 11
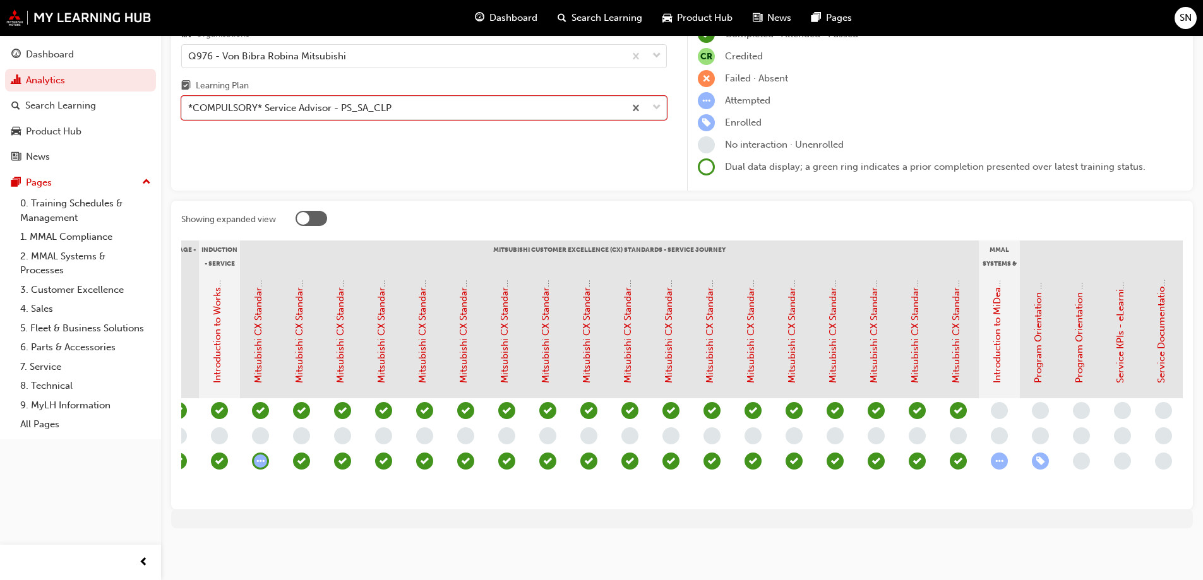
scroll to position [0, 541]
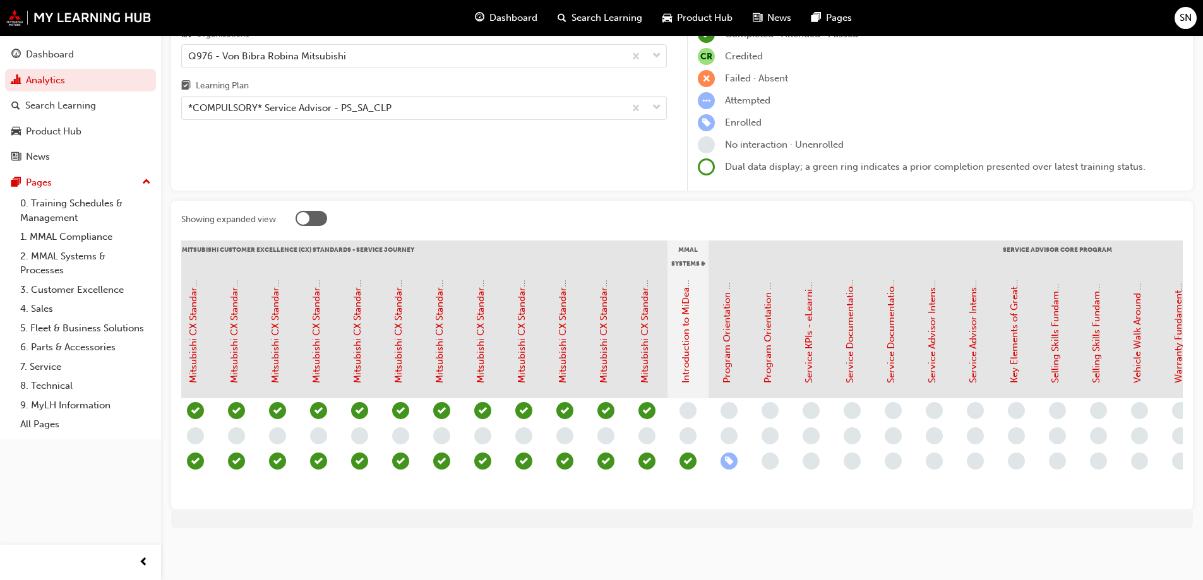
scroll to position [0, 728]
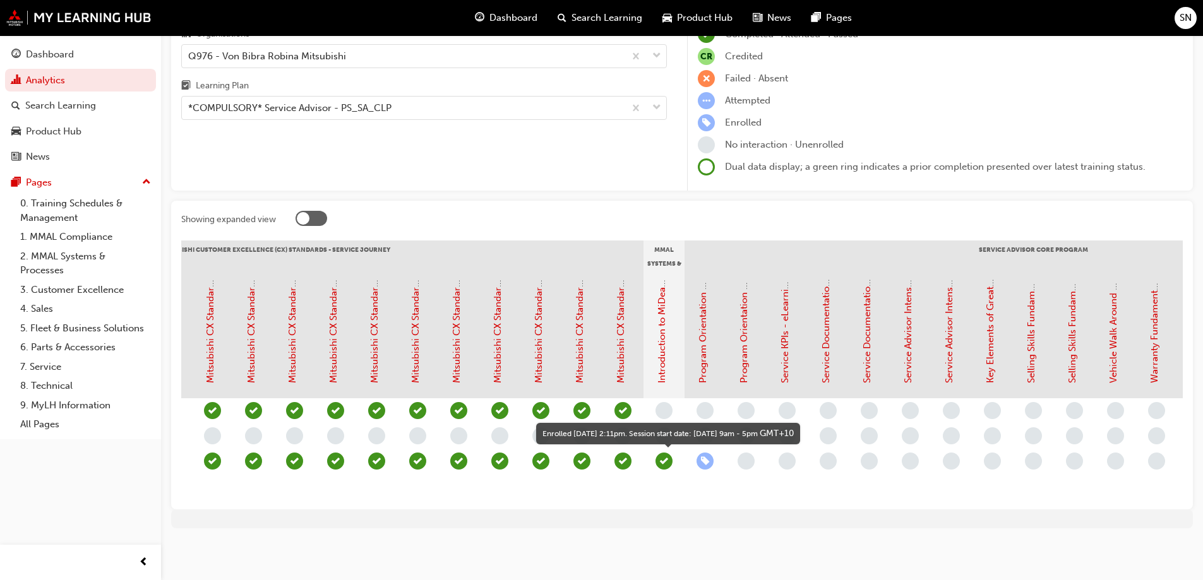
click at [704, 454] on span "learningRecordVerb_ENROLL-icon" at bounding box center [704, 461] width 17 height 17
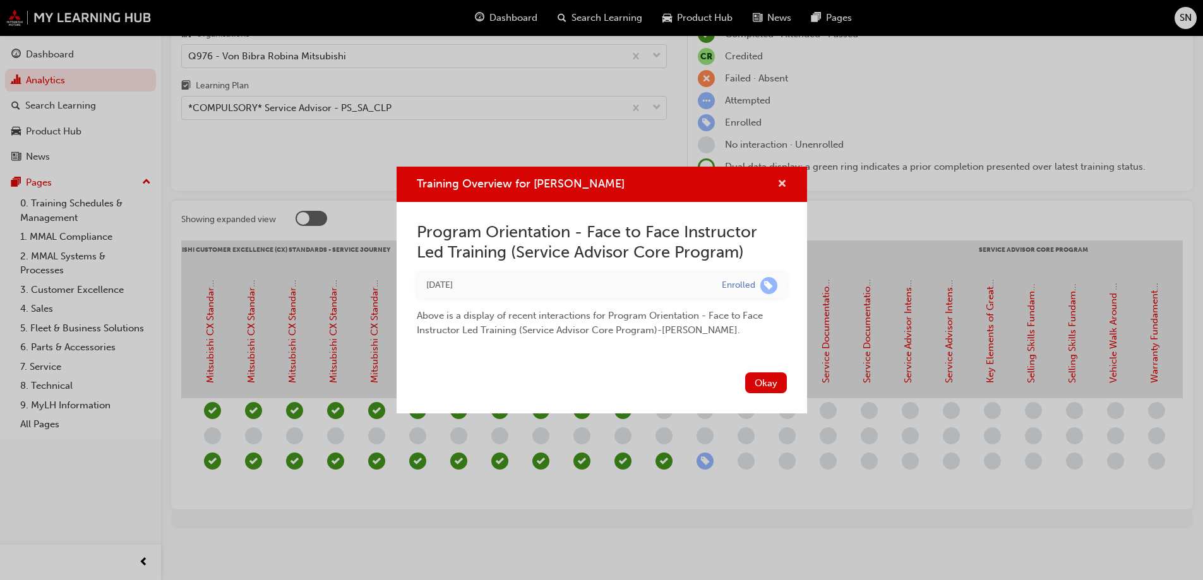
click at [780, 182] on span "cross-icon" at bounding box center [781, 184] width 9 height 11
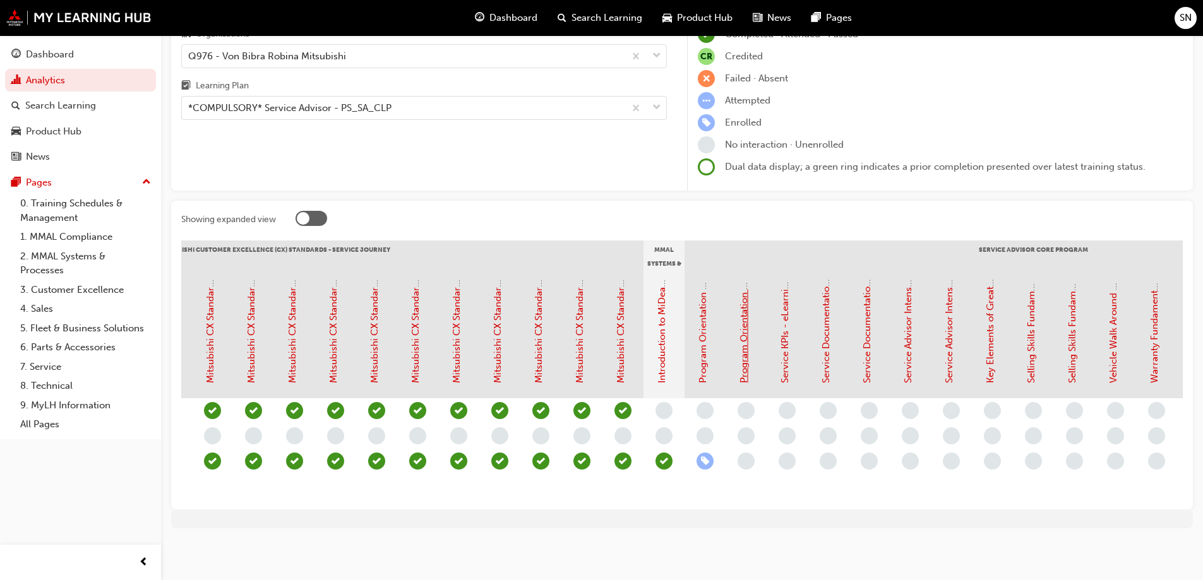
click at [742, 343] on link "Program Orientation - Assessment Quiz (Service Advisor Core Program)" at bounding box center [743, 225] width 11 height 316
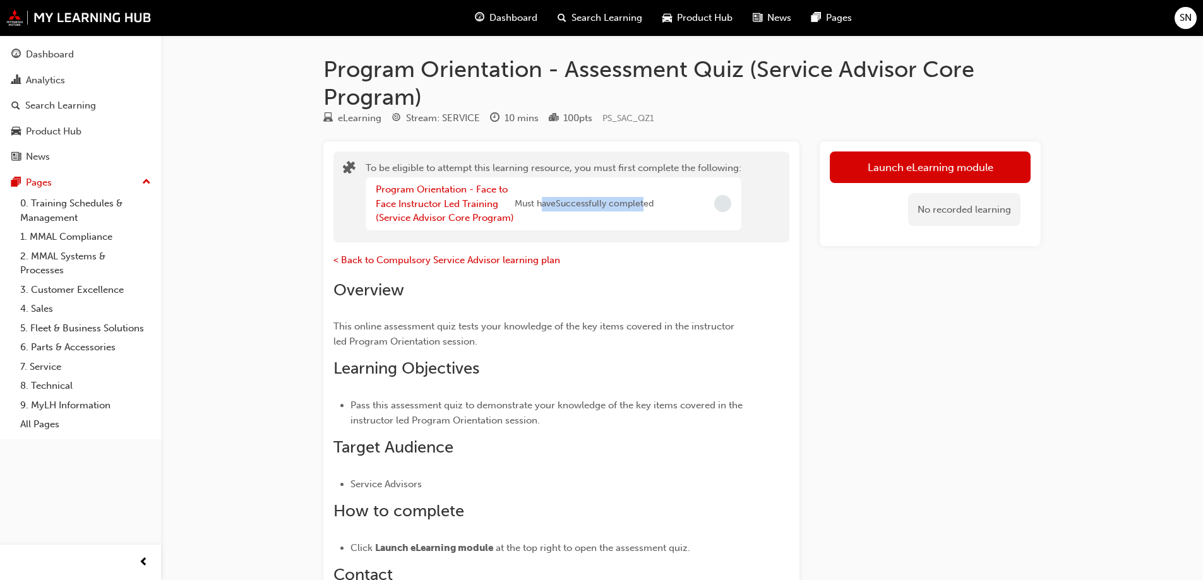
drag, startPoint x: 540, startPoint y: 206, endPoint x: 696, endPoint y: 201, distance: 155.4
click at [643, 205] on span "Must have Successfully completed" at bounding box center [584, 204] width 139 height 15
click at [866, 167] on button "Launch eLearning module" at bounding box center [930, 168] width 201 height 32
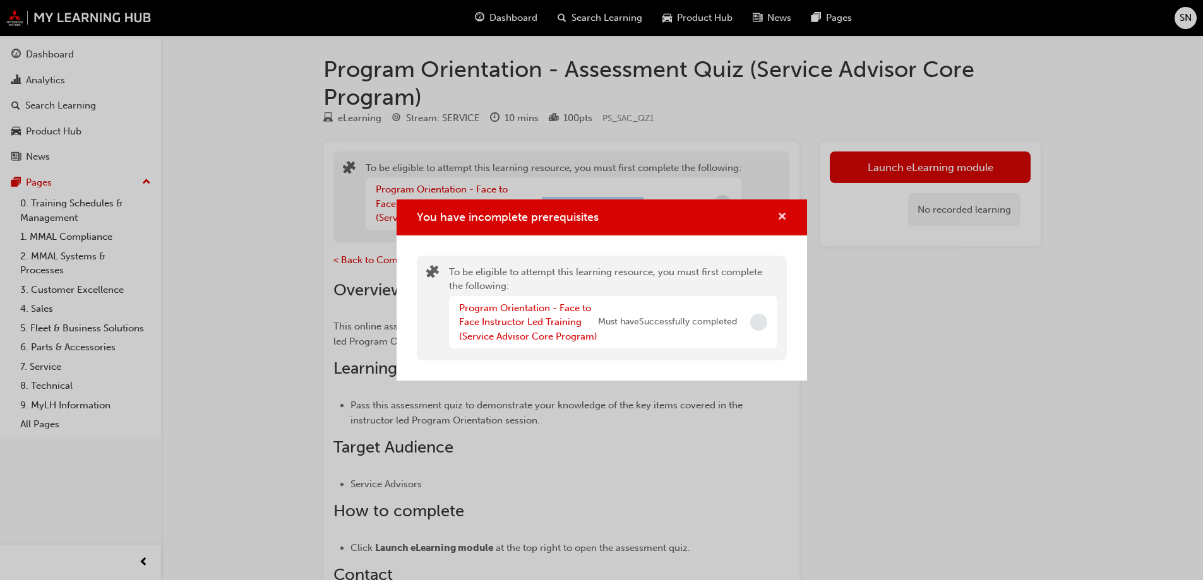
click at [780, 213] on span "cross-icon" at bounding box center [781, 217] width 9 height 11
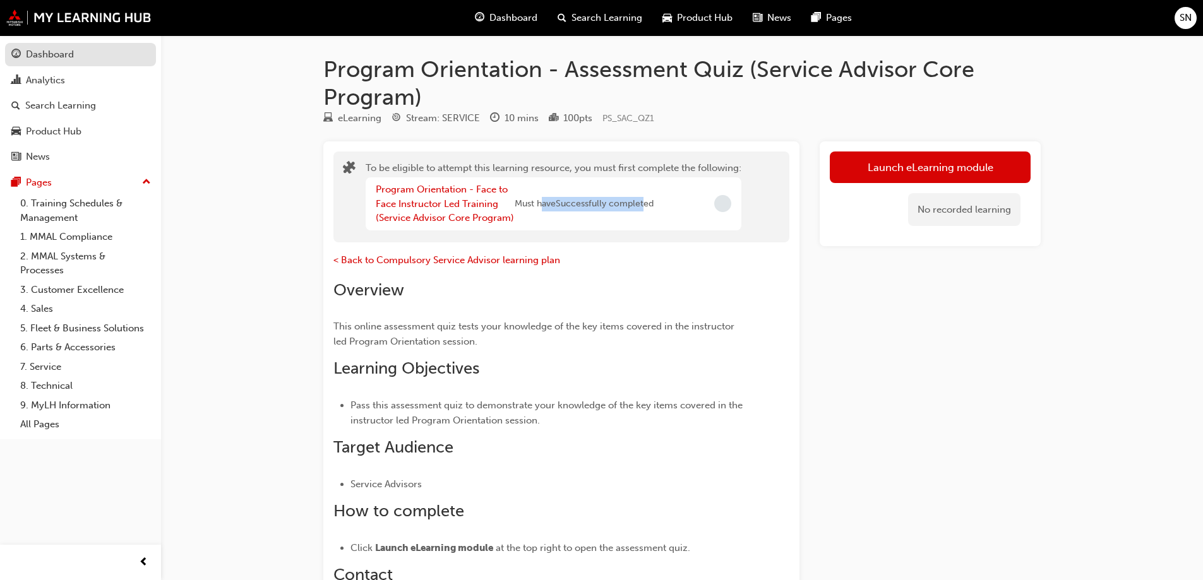
click at [55, 45] on link "Dashboard" at bounding box center [80, 54] width 151 height 23
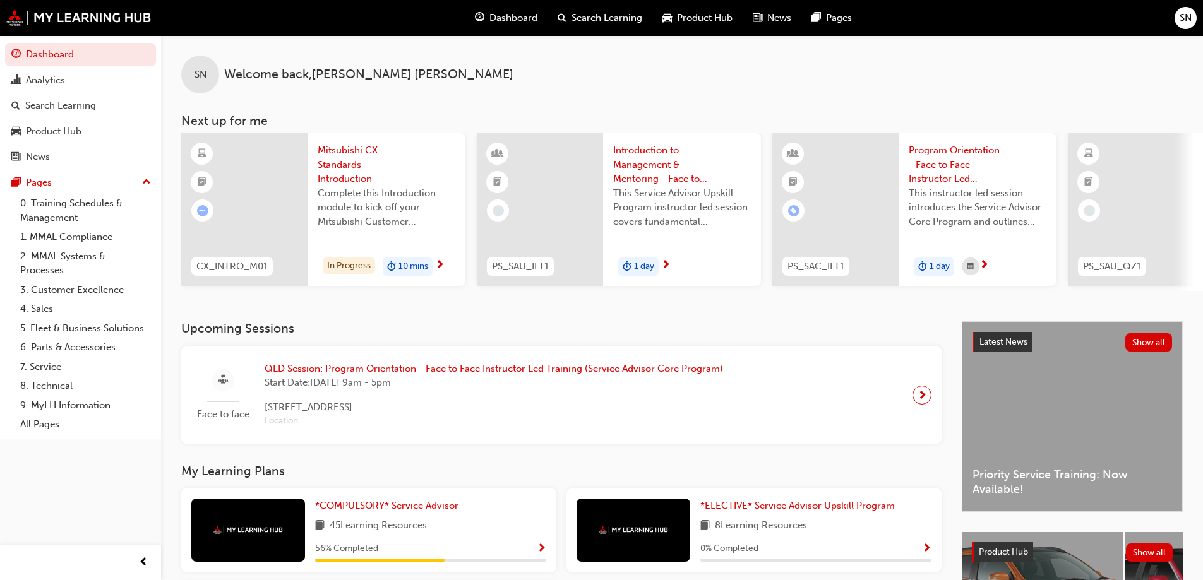
click at [199, 75] on span "SN" at bounding box center [200, 75] width 12 height 15
